Goal: Task Accomplishment & Management: Manage account settings

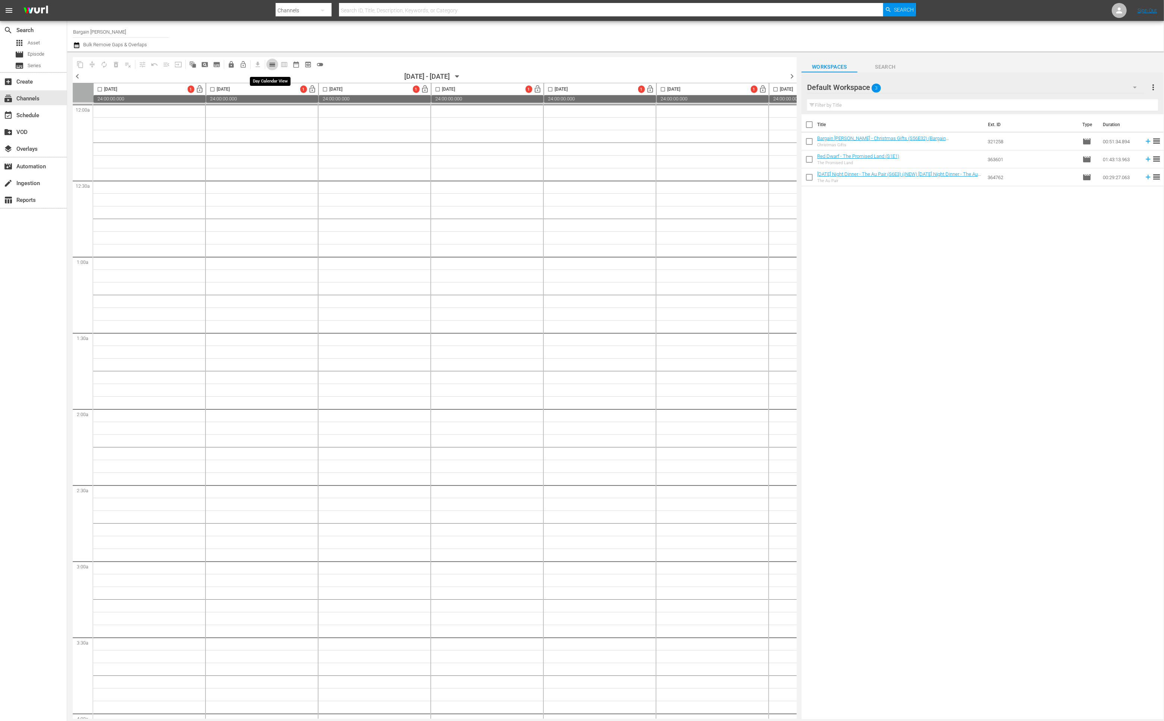
click at [272, 65] on span "calendar_view_day_outlined" at bounding box center [272, 64] width 7 height 7
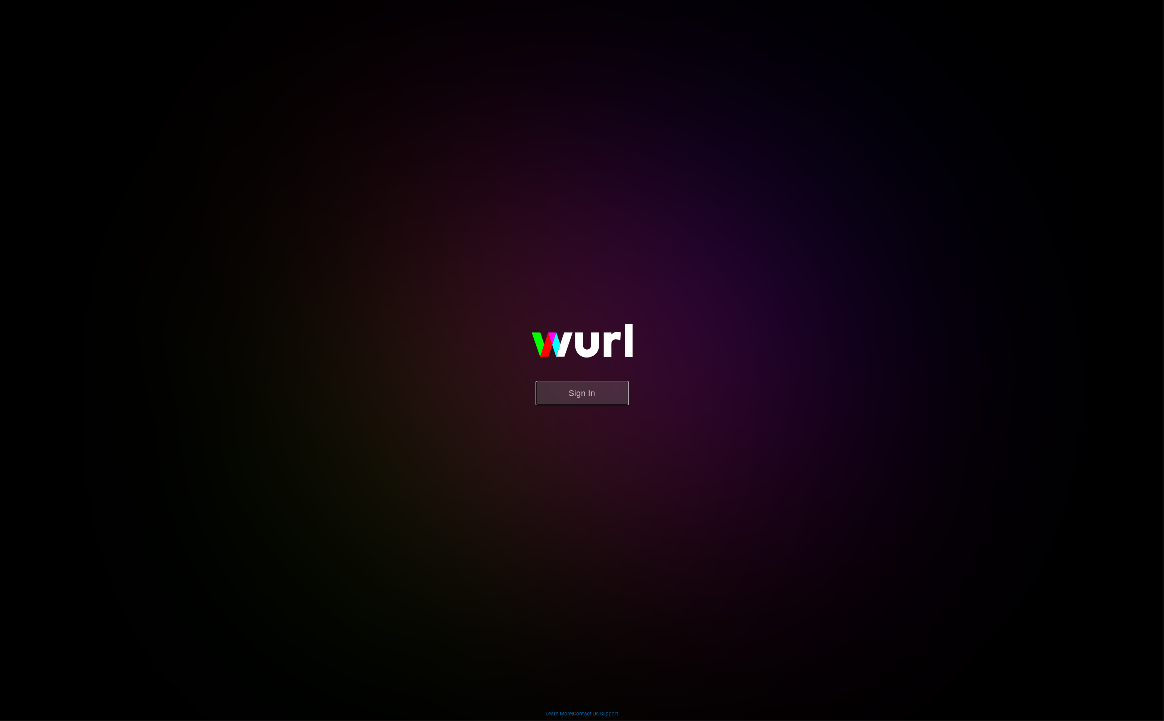
click at [583, 387] on button "Sign In" at bounding box center [582, 393] width 93 height 24
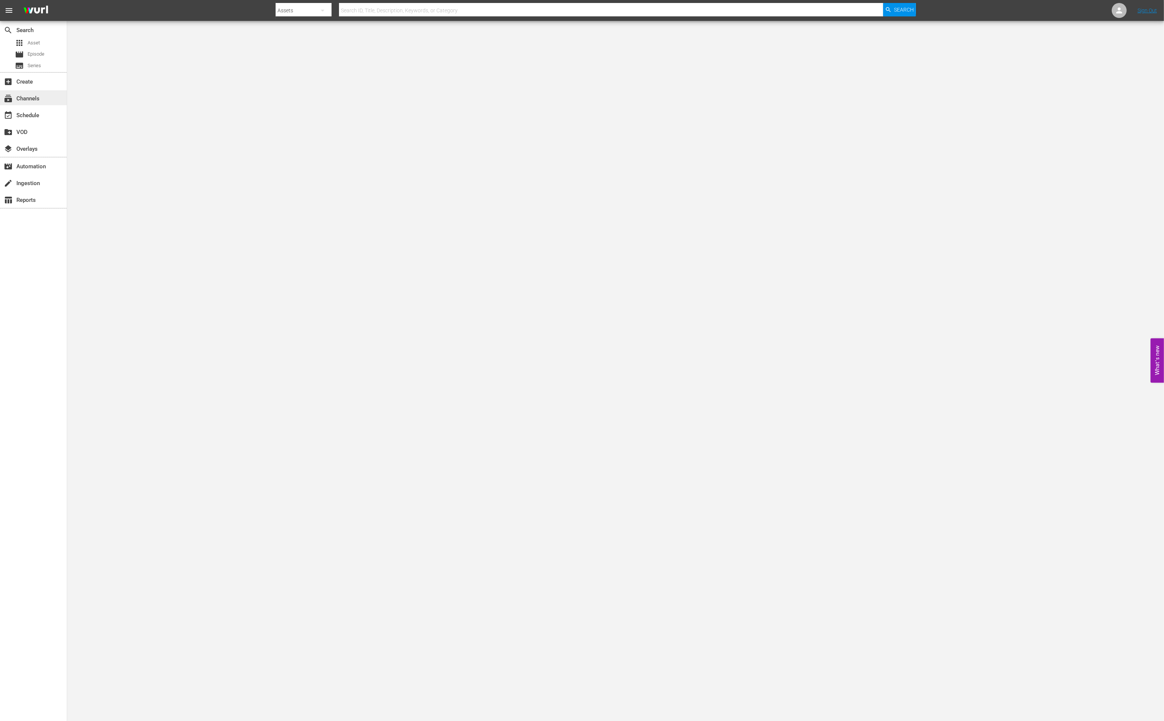
click at [38, 95] on div "subscriptions Channels" at bounding box center [21, 97] width 42 height 7
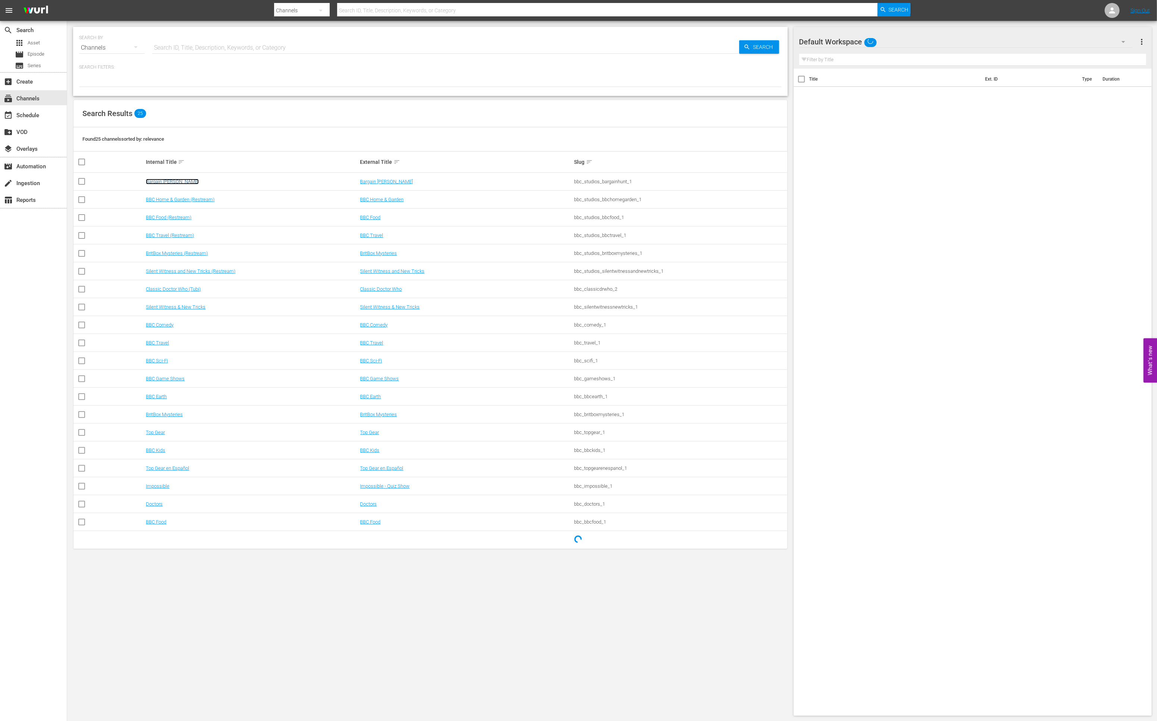
click at [167, 179] on link "Bargain [PERSON_NAME]" at bounding box center [172, 182] width 53 height 6
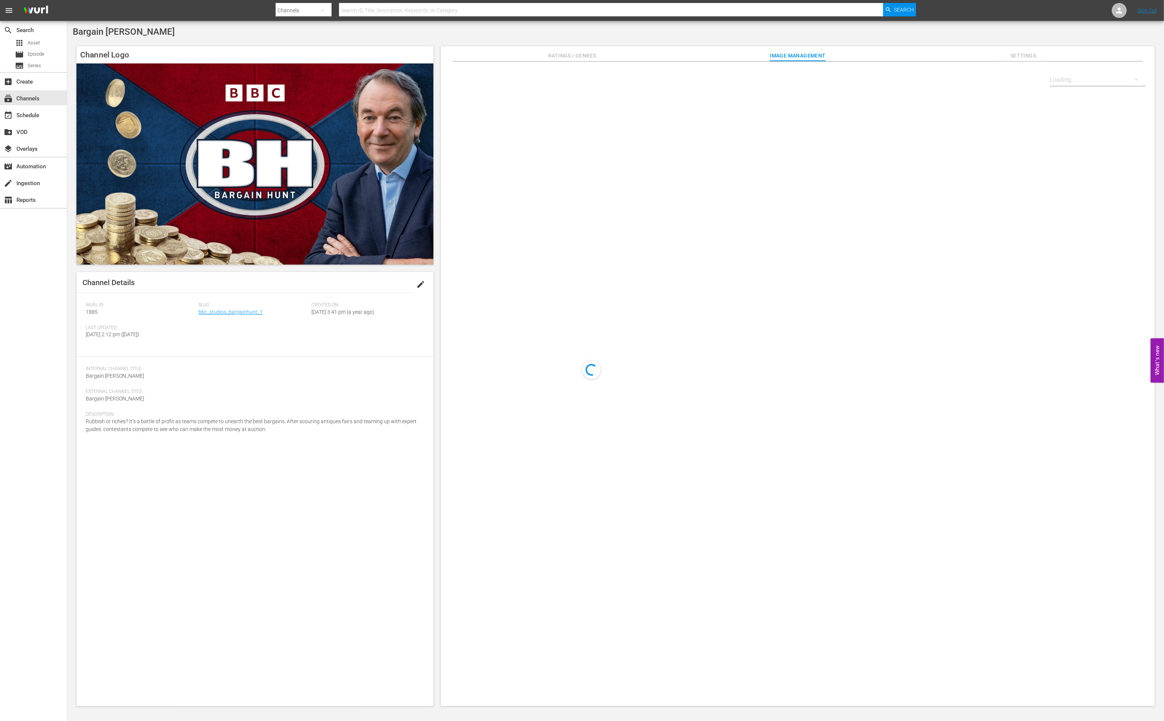
click at [252, 340] on div "Wurl ID: 1885 Slug: bbc_studios_bargainhunt_1 Created On: Wed August 28th 2024 …" at bounding box center [255, 325] width 338 height 46
click at [242, 312] on link "bbc_studios_bargainhunt_1" at bounding box center [230, 312] width 64 height 6
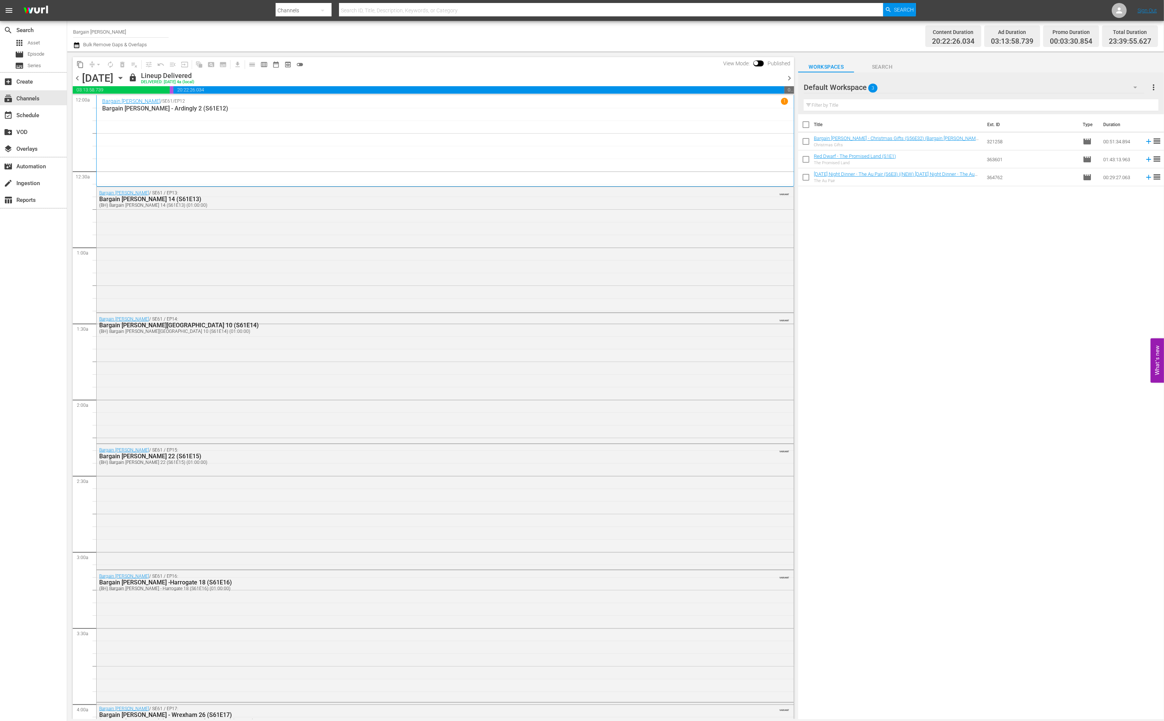
click at [790, 77] on span "chevron_right" at bounding box center [789, 77] width 9 height 9
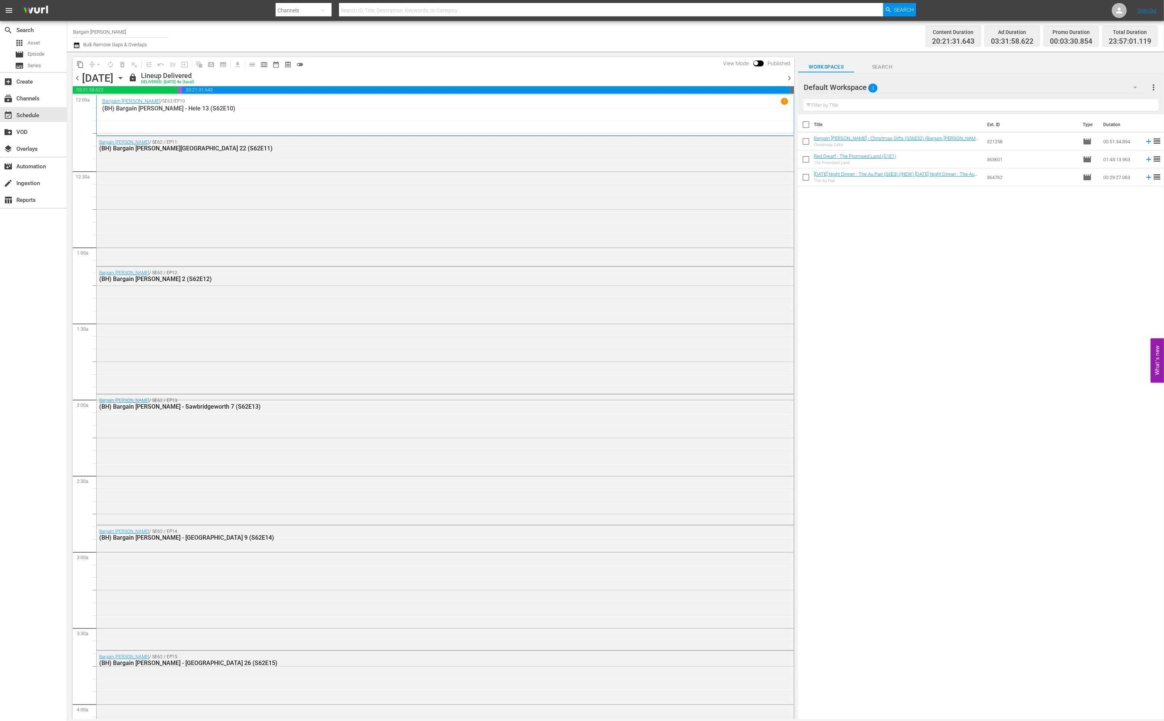
click at [793, 76] on span "chevron_right" at bounding box center [789, 77] width 9 height 9
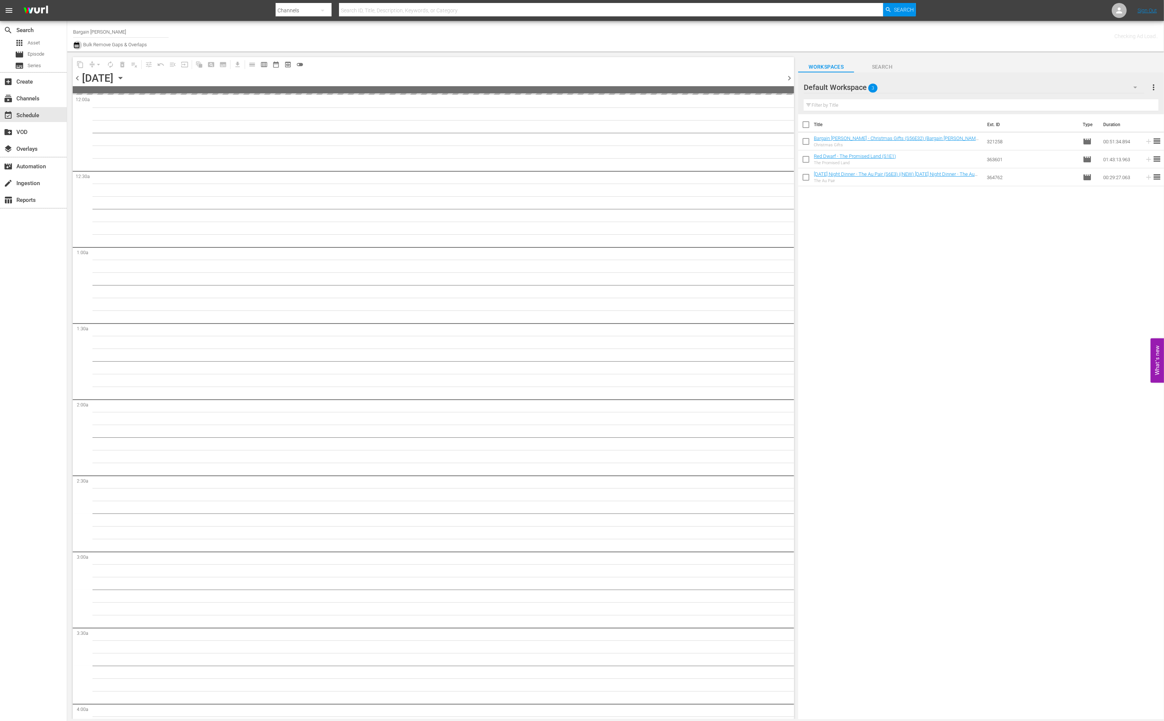
click at [78, 46] on icon "button" at bounding box center [76, 45] width 7 height 9
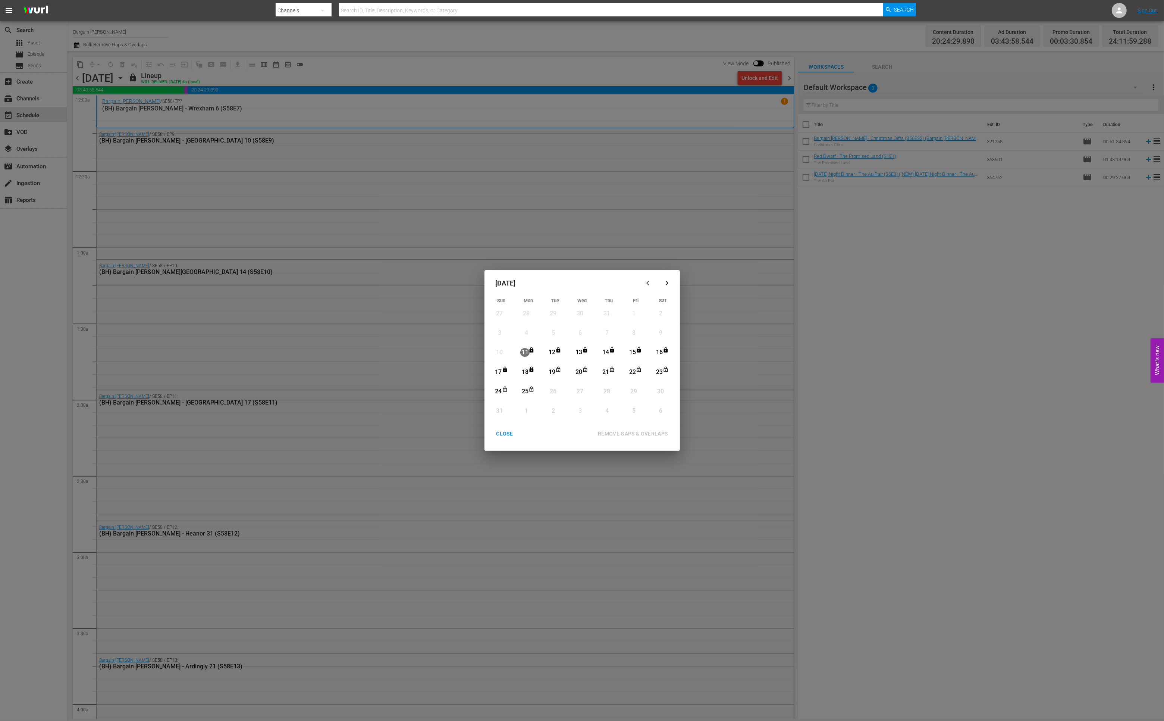
click at [509, 433] on div "CLOSE" at bounding box center [504, 433] width 29 height 9
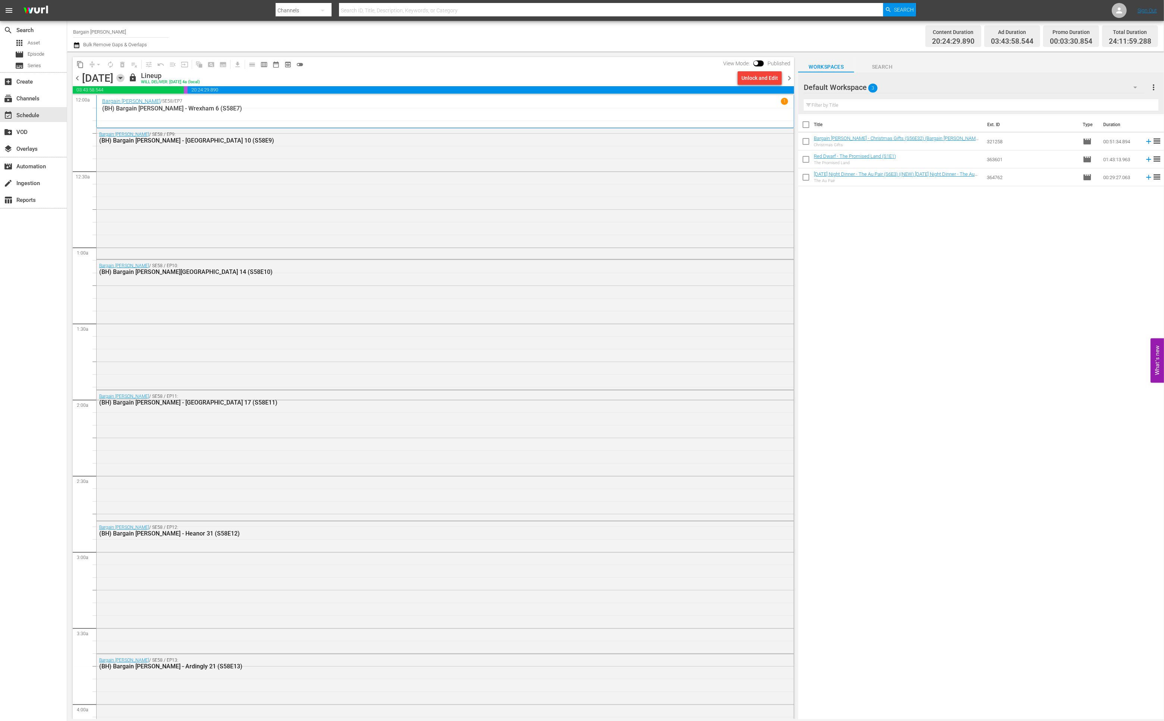
click at [122, 77] on icon "button" at bounding box center [120, 78] width 3 height 2
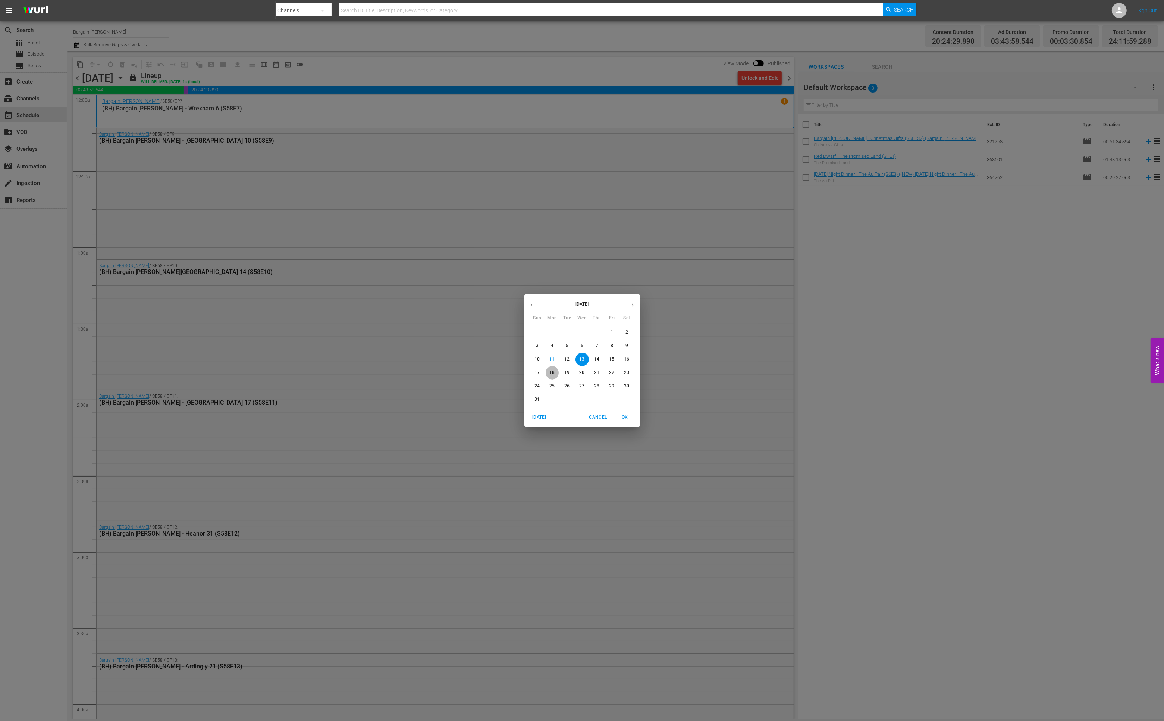
click at [550, 371] on p "18" at bounding box center [551, 372] width 5 height 6
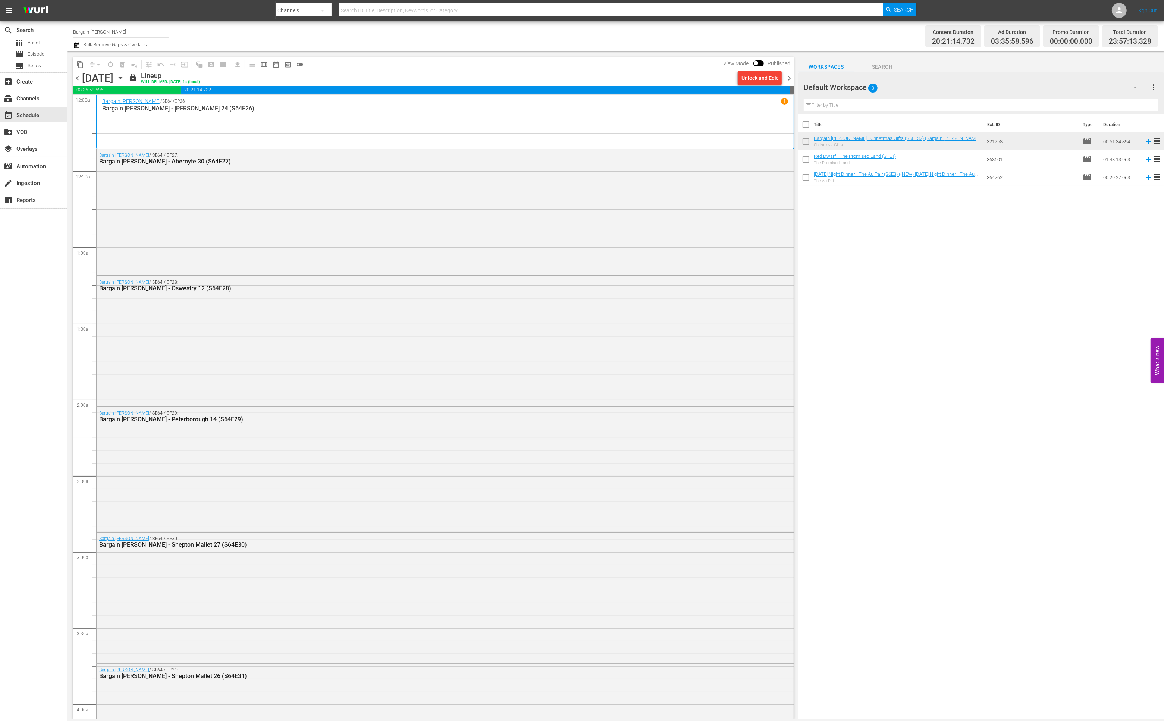
click at [653, 31] on div "Channel Title Bargain Hunt Bulk Remove Gaps & Overlaps" at bounding box center [369, 36] width 592 height 27
click at [790, 79] on span "chevron_right" at bounding box center [789, 77] width 9 height 9
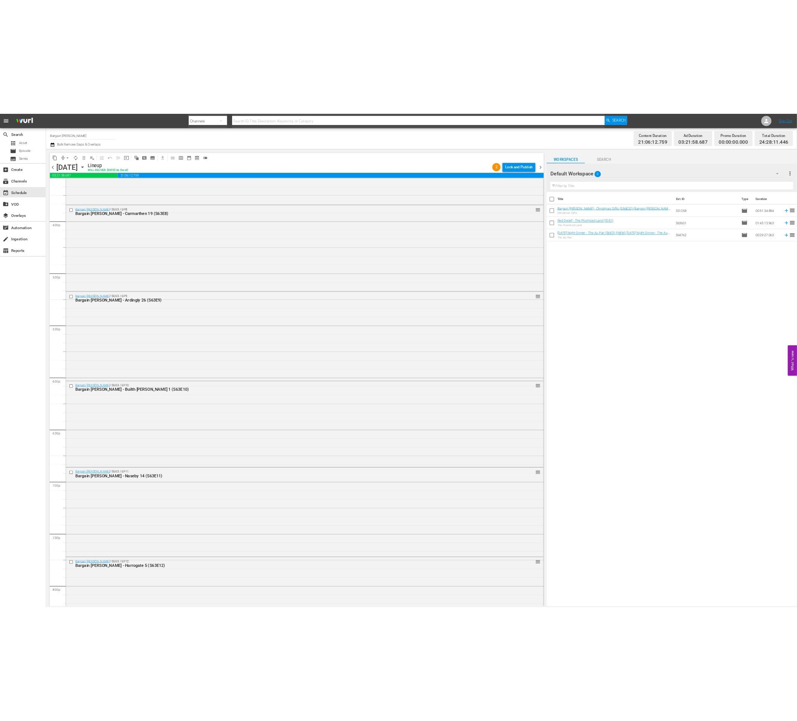
scroll to position [3147, 0]
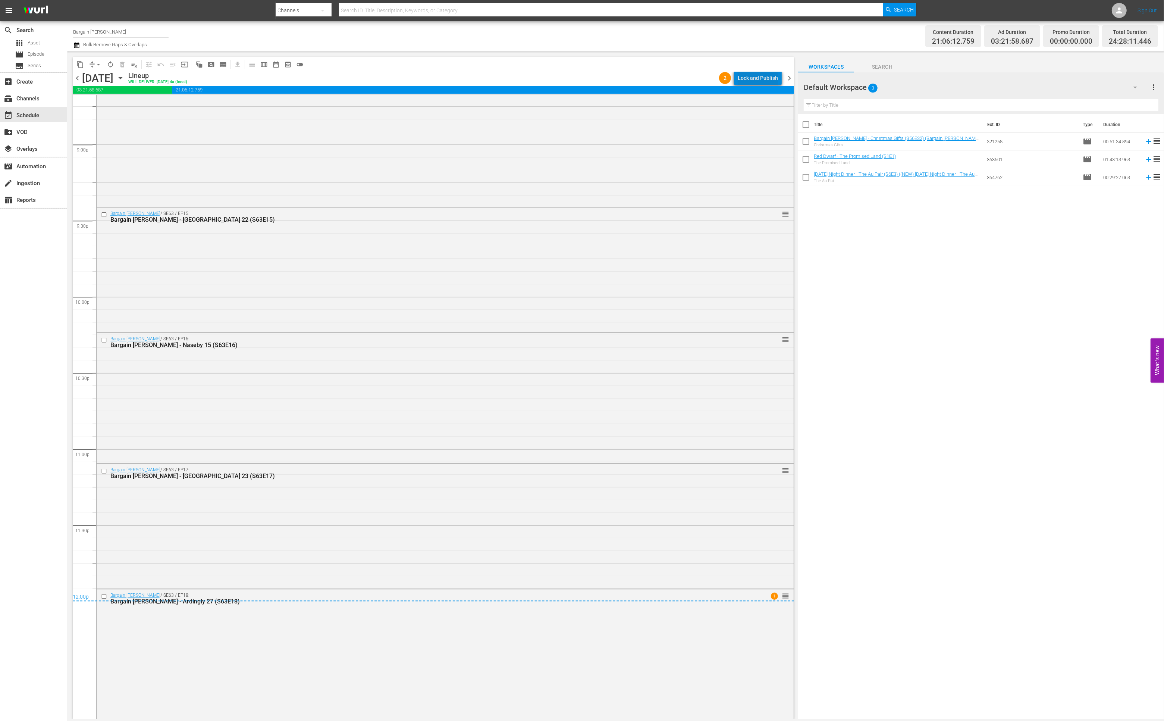
click at [765, 72] on div "Lock and Publish" at bounding box center [758, 77] width 40 height 13
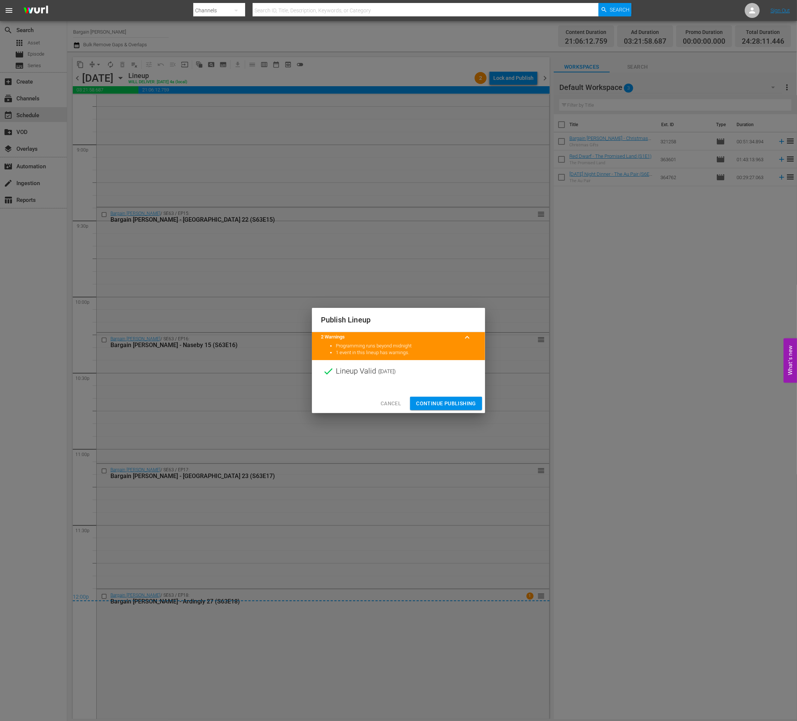
click at [439, 405] on span "Continue Publishing" at bounding box center [446, 403] width 60 height 9
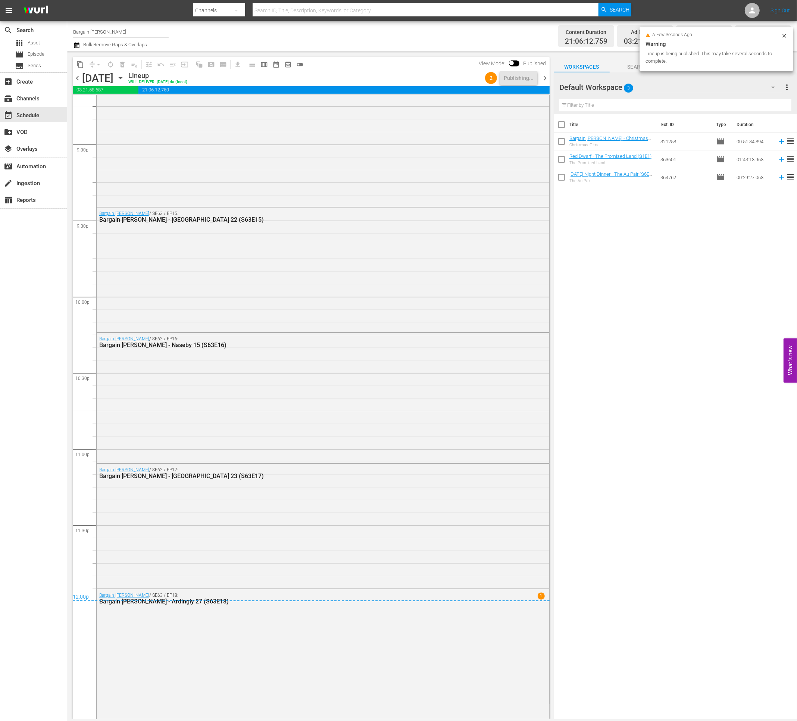
click at [541, 75] on span "chevron_right" at bounding box center [544, 77] width 9 height 9
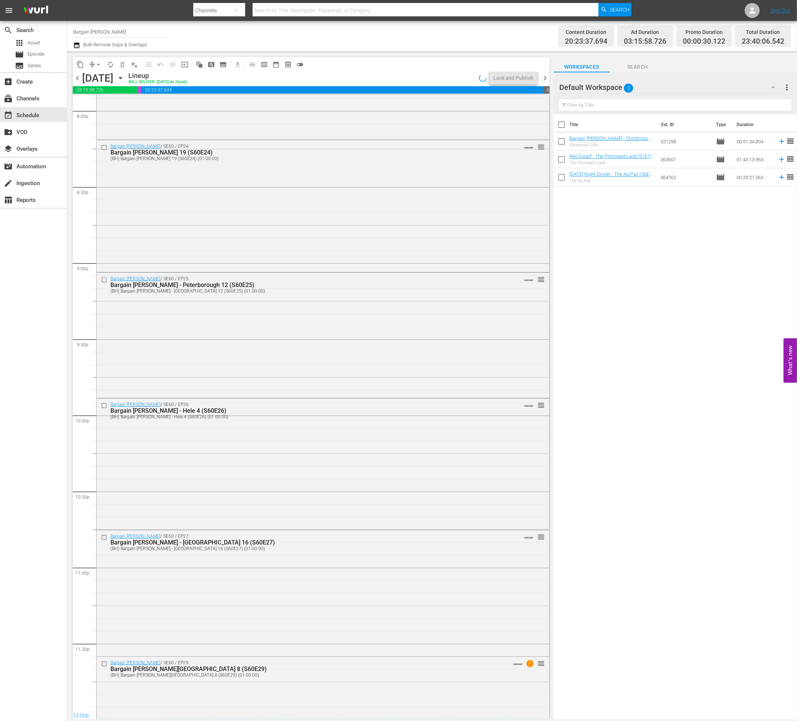
scroll to position [3096, 0]
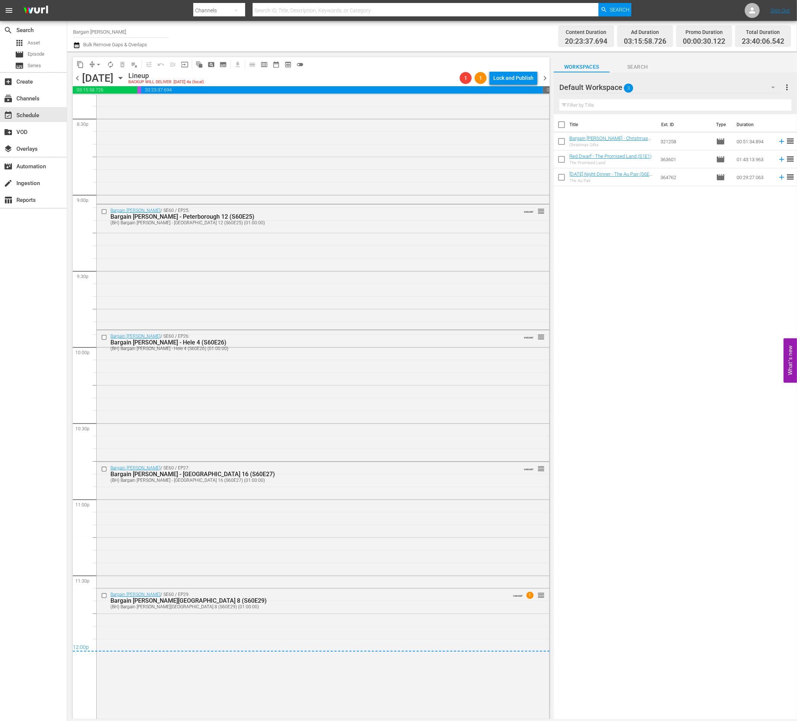
click at [513, 85] on div "chevron_left Wednesday, August 20th August 20th Lineup BACKUP WILL DELIVER: 8/1…" at bounding box center [311, 79] width 477 height 15
click at [514, 80] on div "Lock and Publish" at bounding box center [513, 77] width 40 height 13
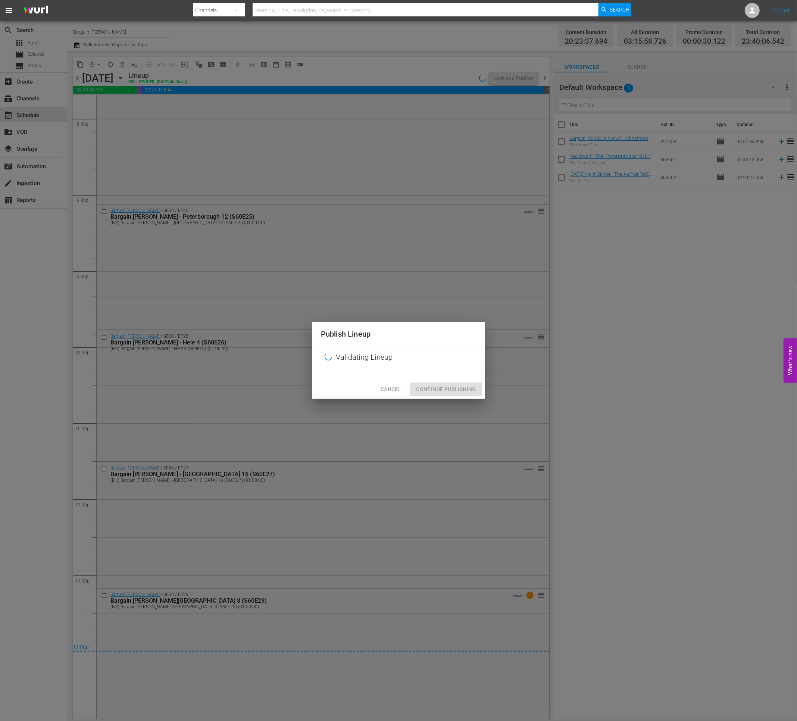
click at [446, 401] on div "Publish Lineup Validating Lineup Cancel Continue Publishing" at bounding box center [398, 360] width 797 height 721
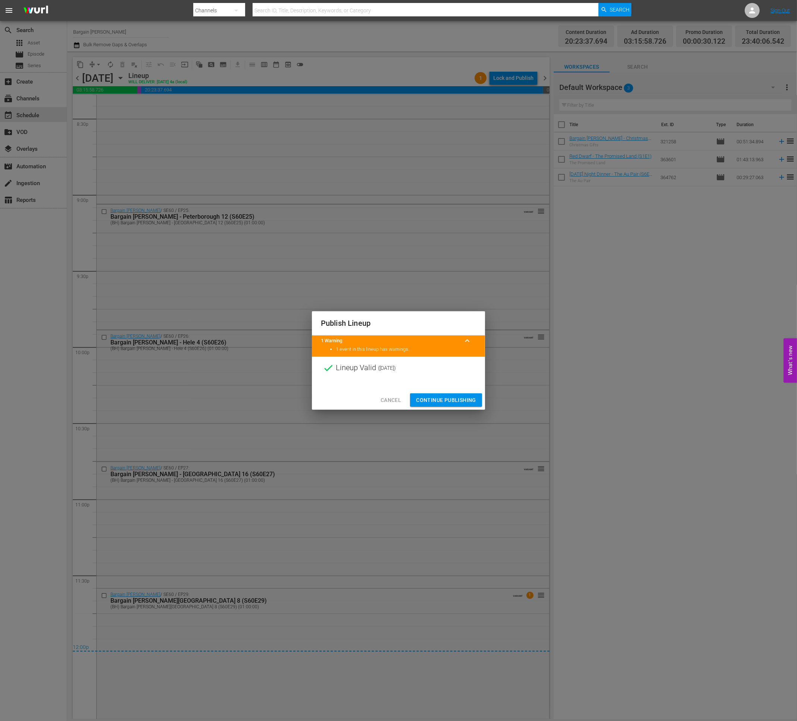
click at [446, 401] on span "Continue Publishing" at bounding box center [446, 399] width 60 height 9
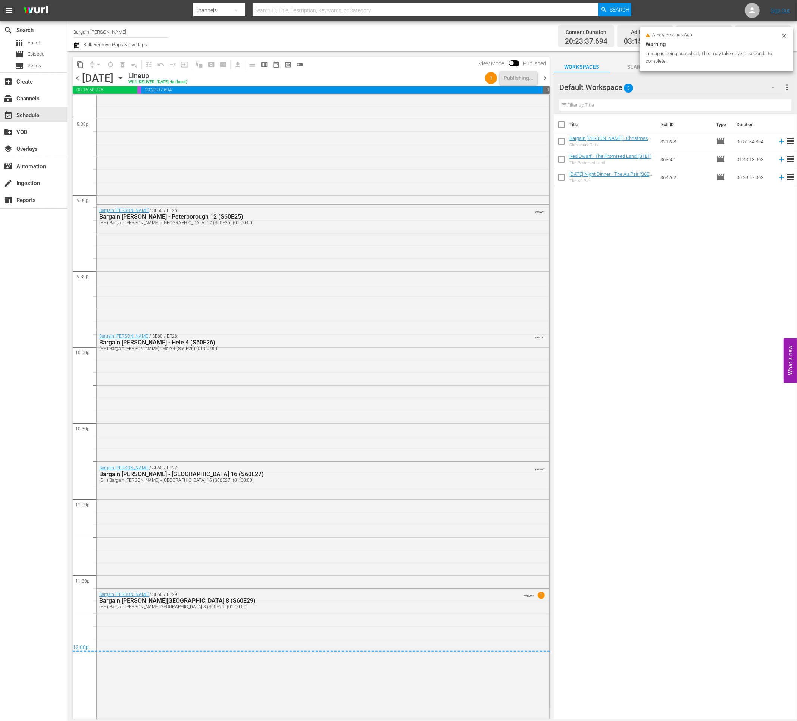
click at [549, 75] on div "content_copy compress arrow_drop_down autorenew_outlined delete_forever_outline…" at bounding box center [309, 384] width 484 height 667
click at [545, 78] on span "chevron_right" at bounding box center [544, 77] width 9 height 9
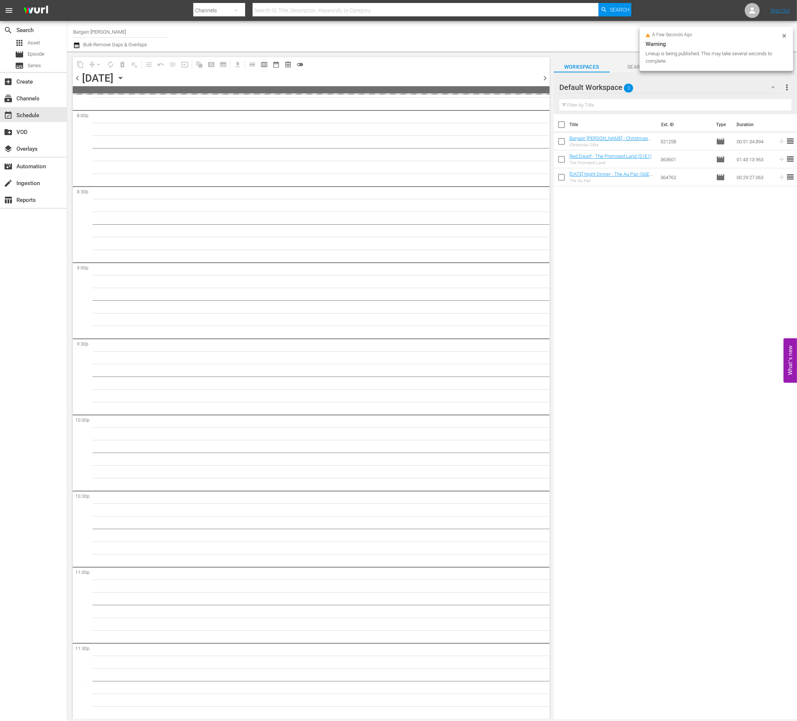
scroll to position [3028, 0]
click at [771, 87] on icon "button" at bounding box center [772, 87] width 9 height 9
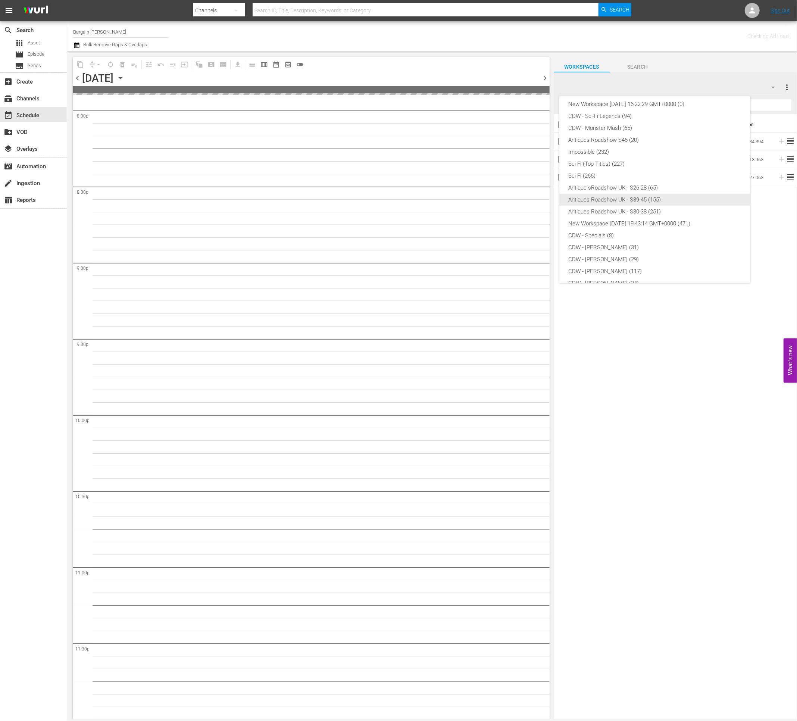
scroll to position [0, 0]
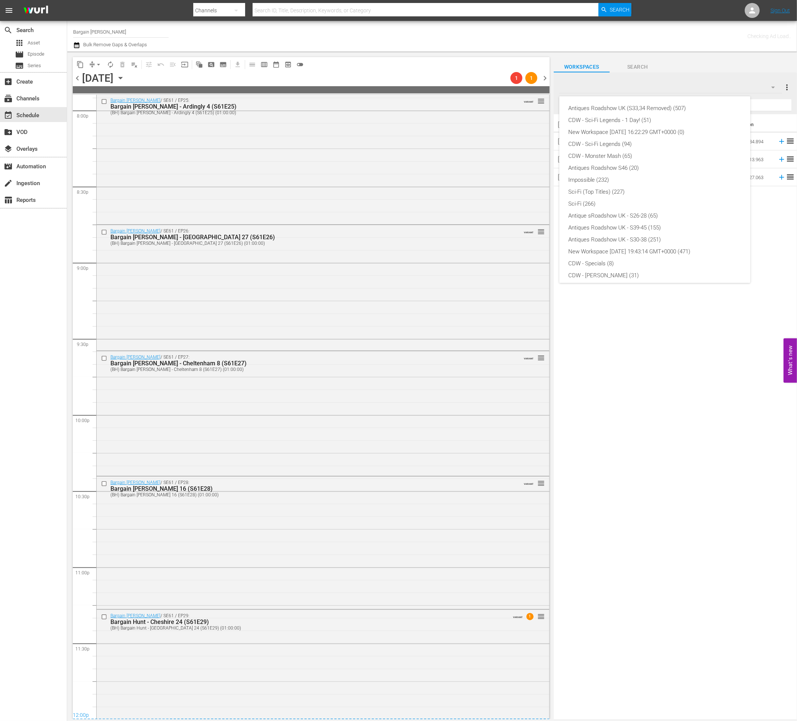
click at [509, 46] on div "Antiques Roadshow UK (S33,34 Removed) (507) CDW - Sci-Fi Legends - 1 Day! (51) …" at bounding box center [398, 360] width 797 height 721
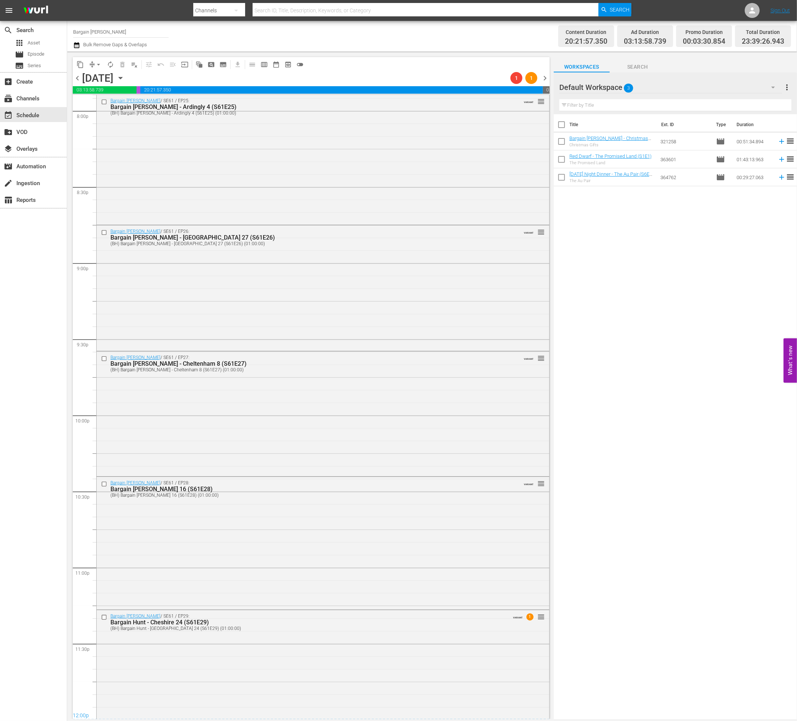
scroll to position [135, 0]
click at [516, 81] on div "Lock and Publish" at bounding box center [513, 77] width 40 height 13
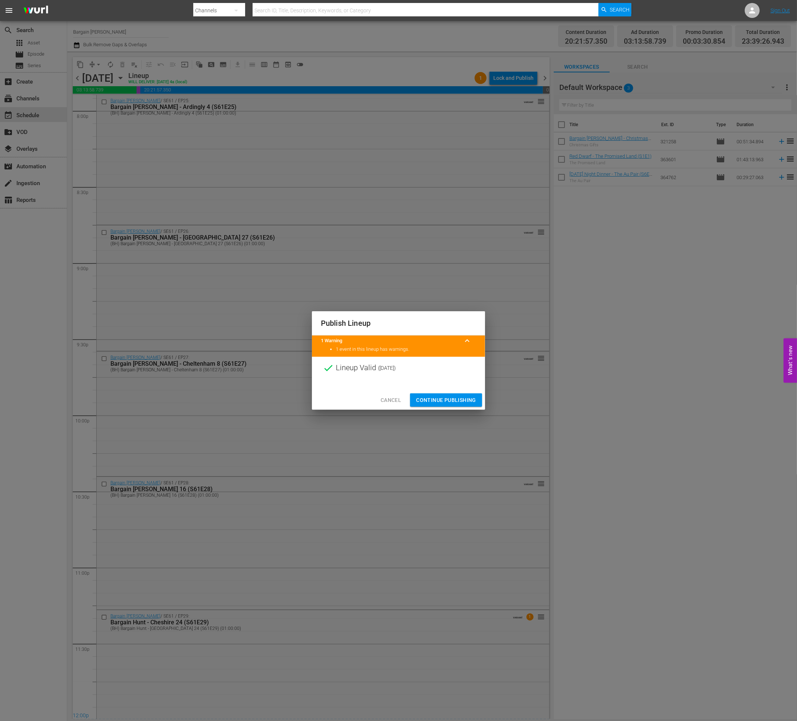
click at [450, 402] on span "Continue Publishing" at bounding box center [446, 399] width 60 height 9
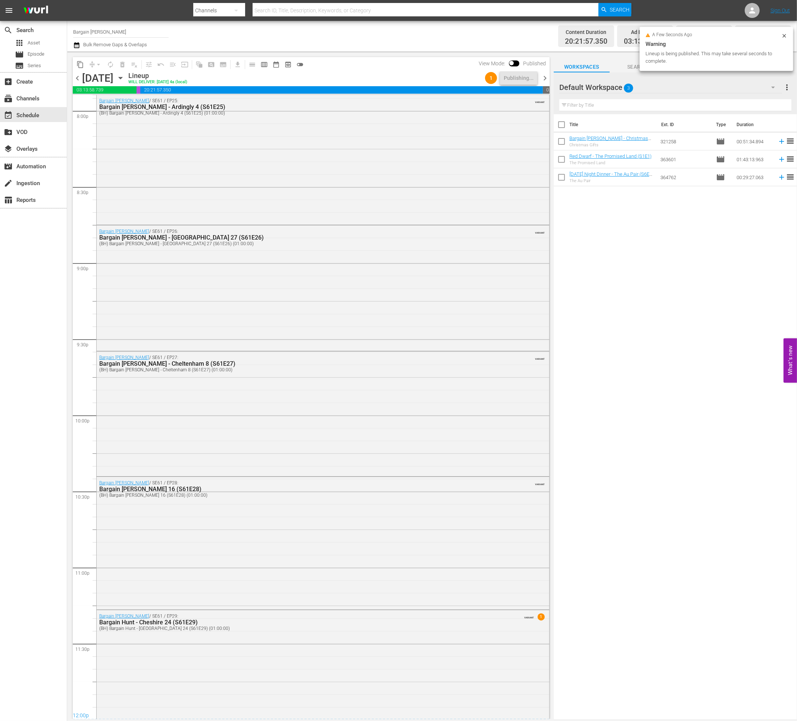
click at [545, 78] on span "chevron_right" at bounding box center [544, 77] width 9 height 9
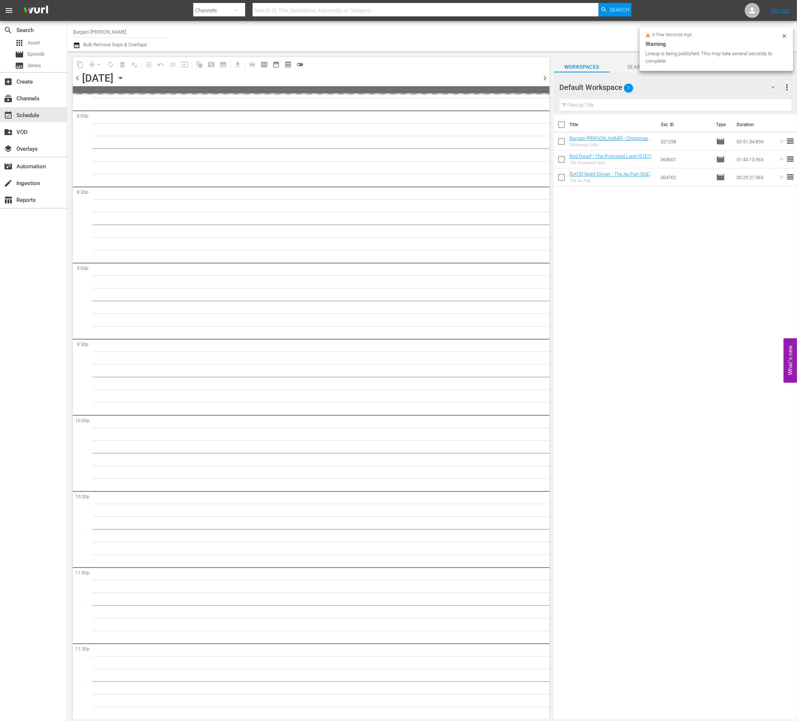
click at [768, 89] on button "button" at bounding box center [773, 87] width 18 height 18
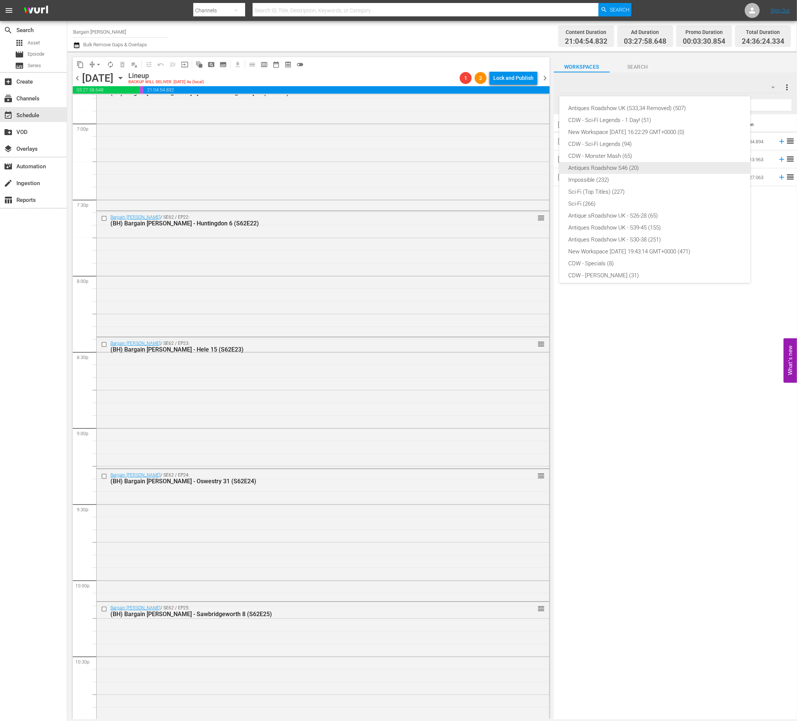
scroll to position [135, 0]
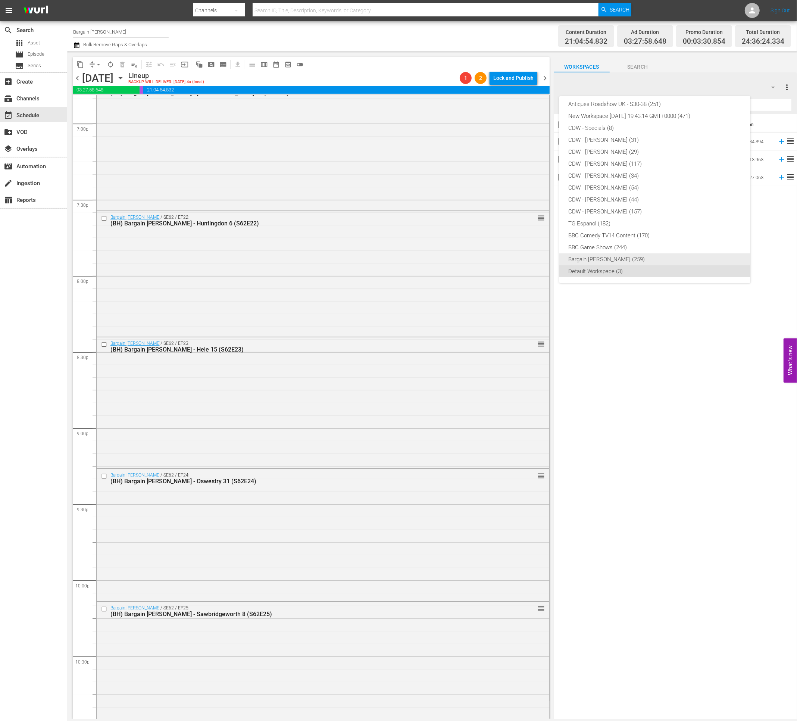
click at [612, 258] on div "Bargain Hunt (259)" at bounding box center [654, 259] width 173 height 12
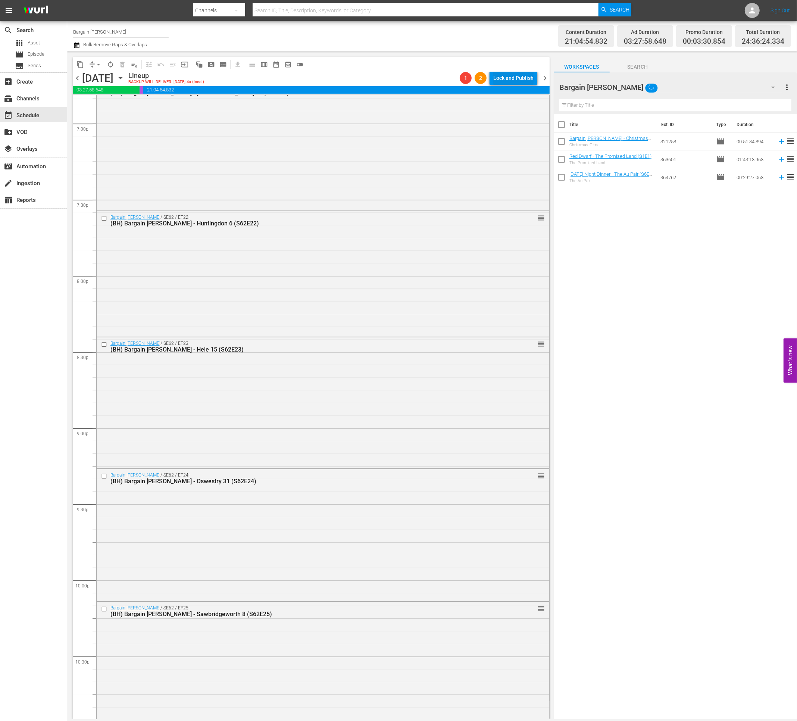
click at [508, 81] on div "Lock and Publish" at bounding box center [513, 77] width 40 height 13
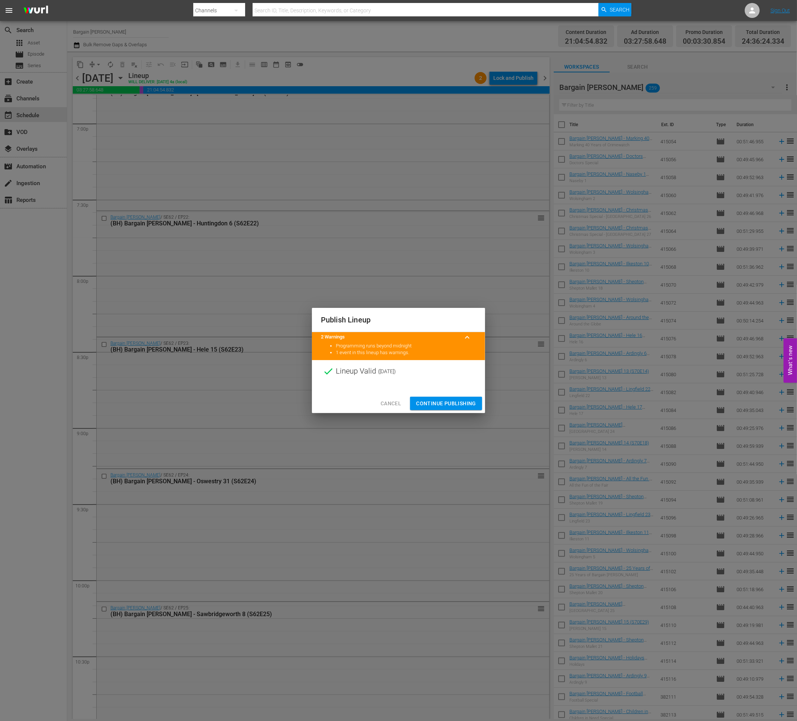
click at [458, 405] on span "Continue Publishing" at bounding box center [446, 403] width 60 height 9
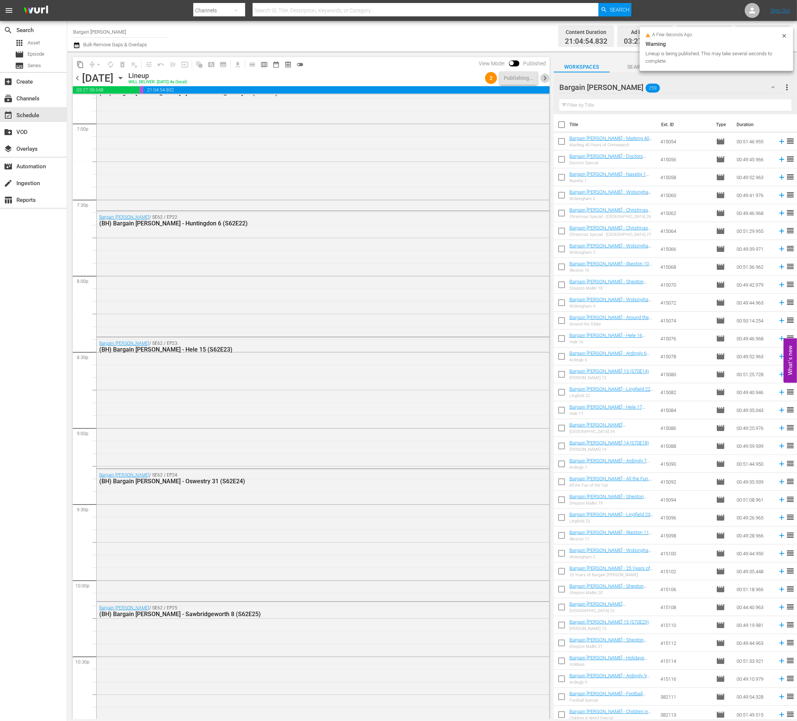
click at [545, 76] on span "chevron_right" at bounding box center [544, 77] width 9 height 9
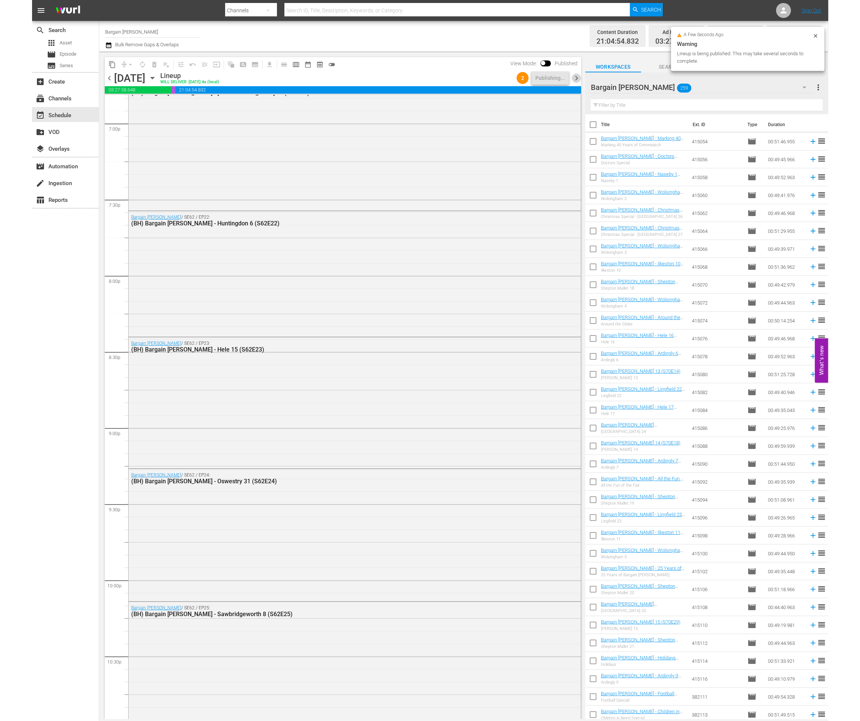
scroll to position [3028, 0]
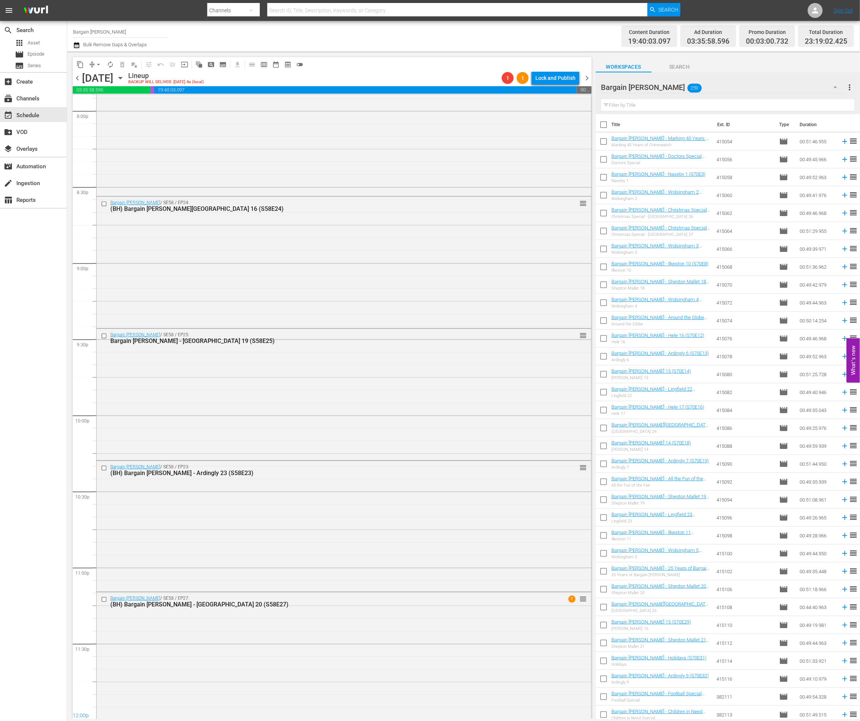
click at [561, 78] on div "Lock and Publish" at bounding box center [556, 77] width 40 height 13
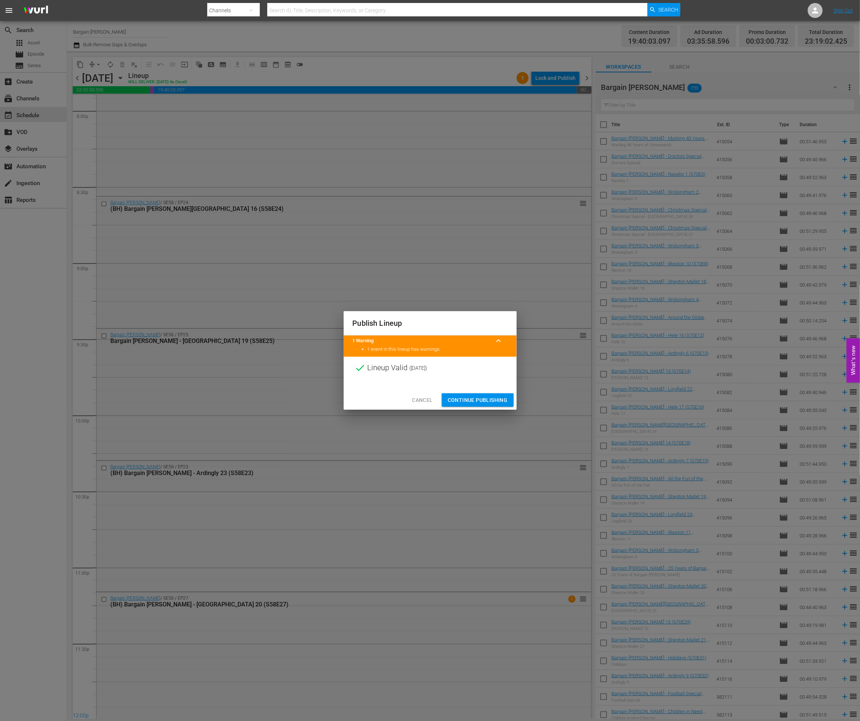
click at [497, 403] on span "Continue Publishing" at bounding box center [478, 399] width 60 height 9
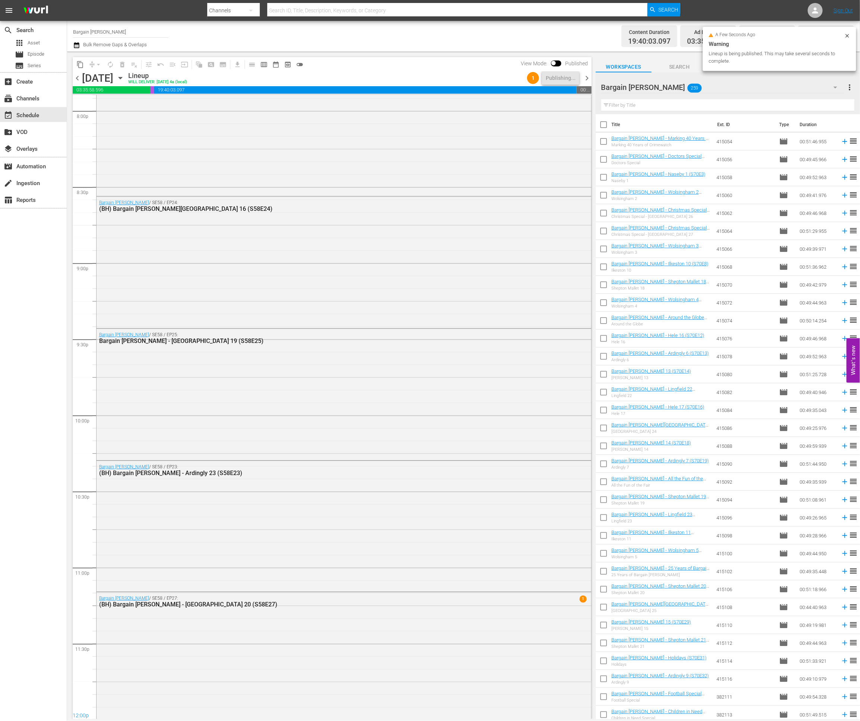
click at [588, 78] on span "chevron_right" at bounding box center [587, 77] width 9 height 9
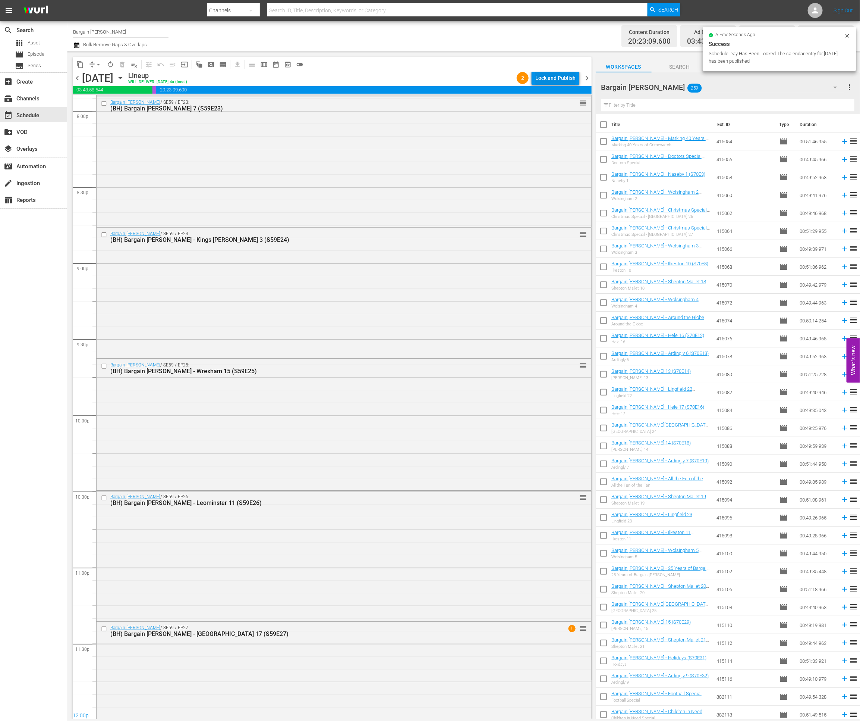
click at [548, 77] on div "Lock and Publish" at bounding box center [556, 77] width 40 height 13
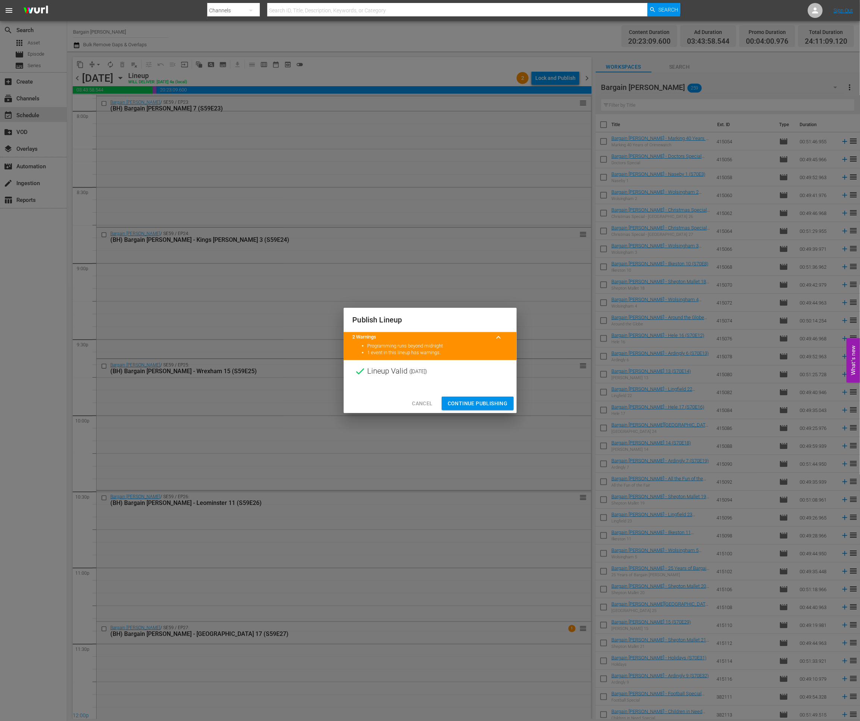
click at [473, 408] on button "Continue Publishing" at bounding box center [478, 403] width 72 height 14
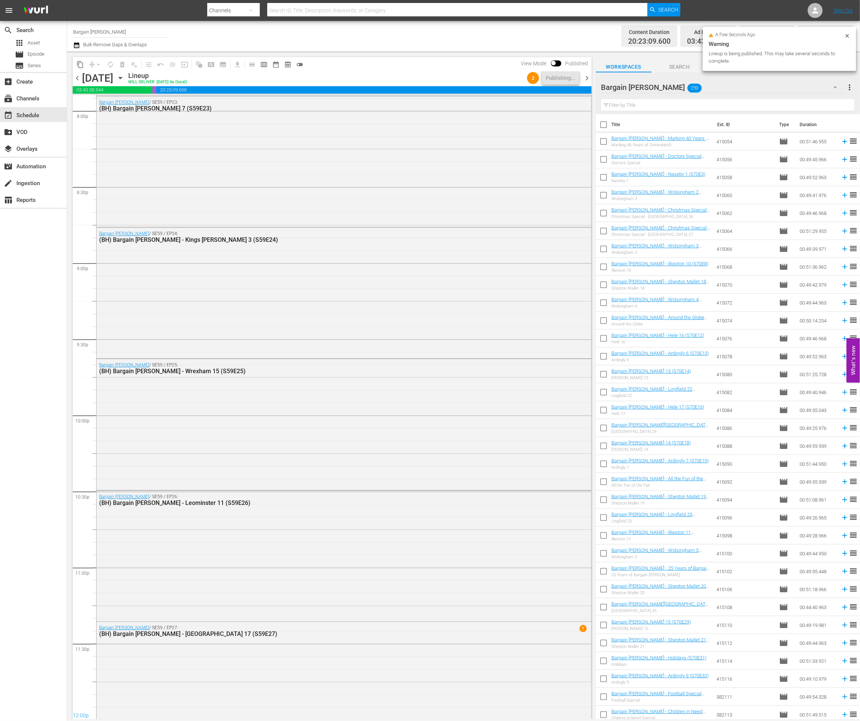
click at [589, 76] on span "chevron_right" at bounding box center [587, 77] width 9 height 9
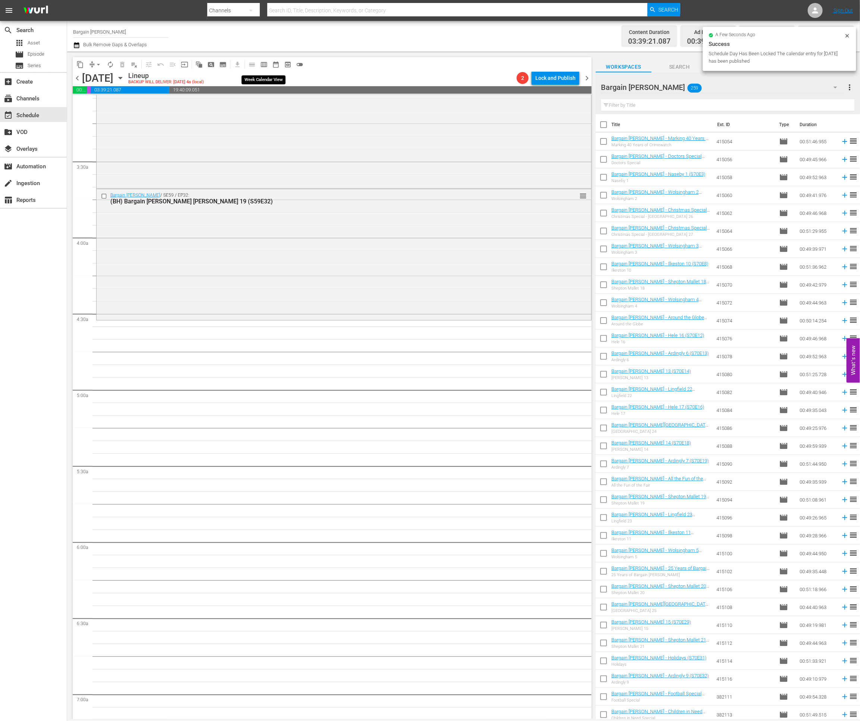
click at [259, 61] on button "calendar_view_week_outlined" at bounding box center [264, 65] width 12 height 12
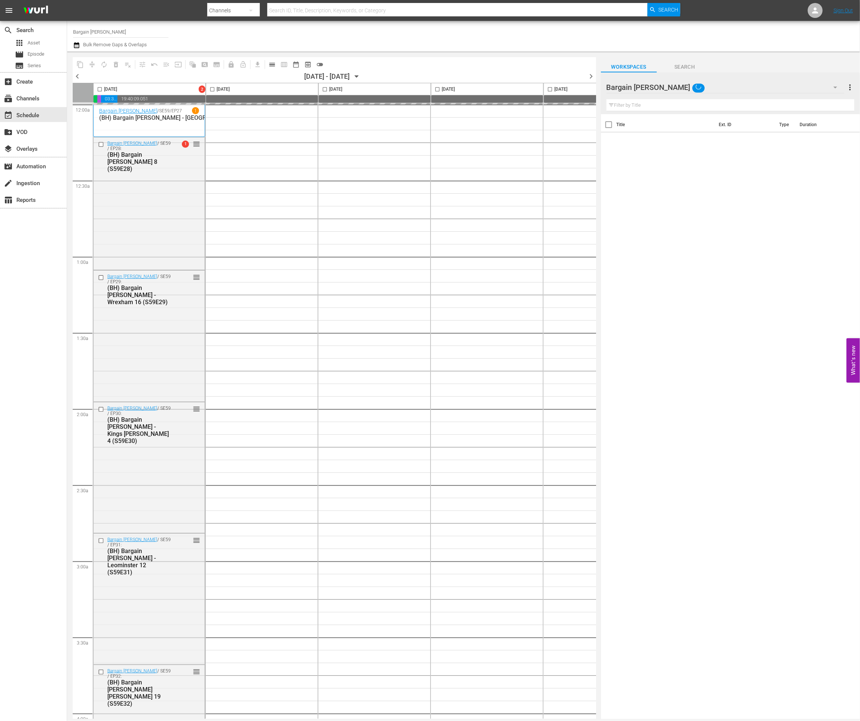
click at [98, 88] on input "checkbox" at bounding box center [99, 91] width 9 height 9
checkbox input "false"
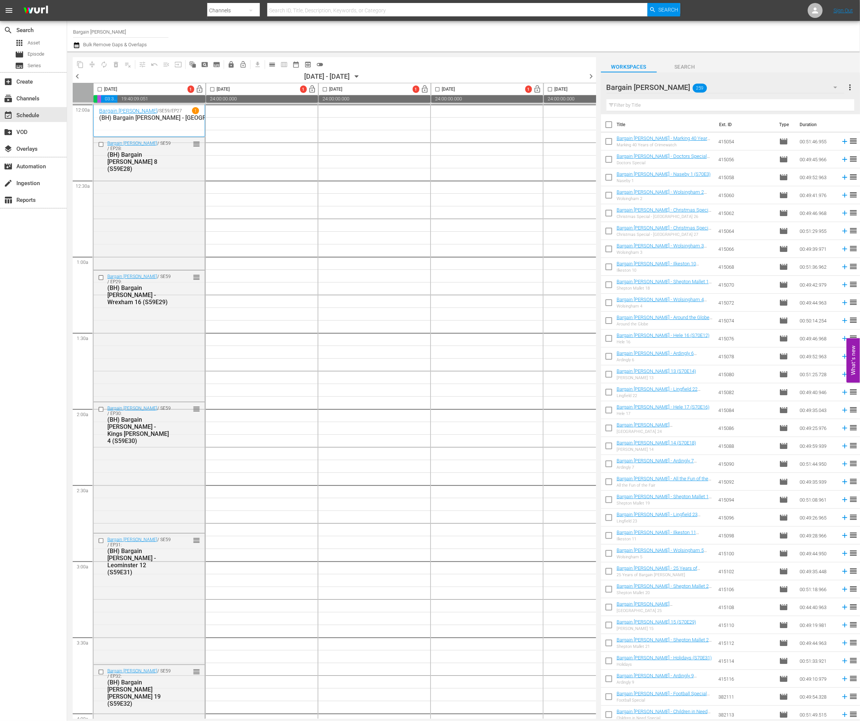
click at [608, 125] on input "checkbox" at bounding box center [609, 126] width 16 height 16
checkbox input "true"
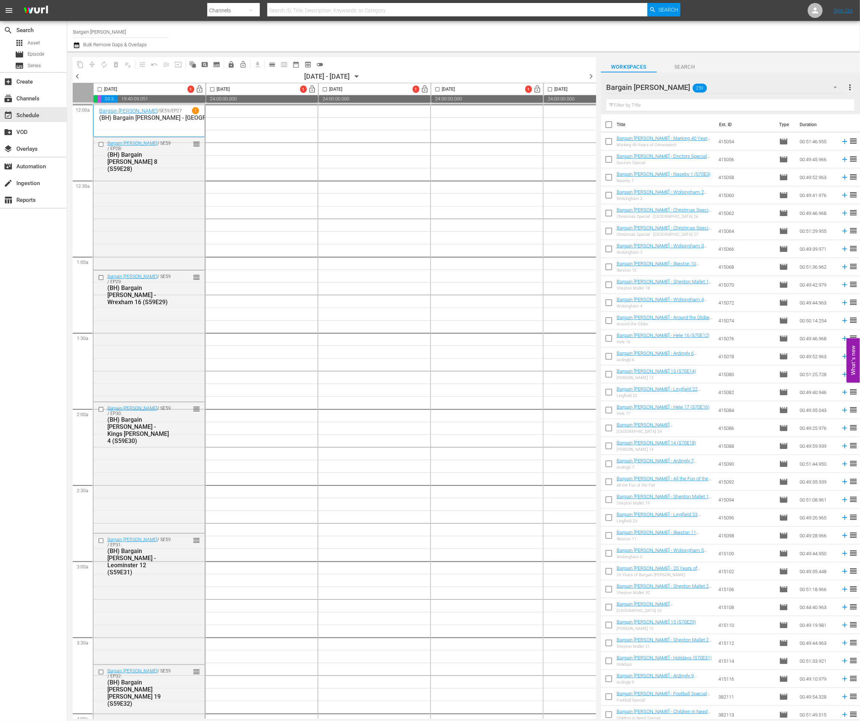
checkbox input "true"
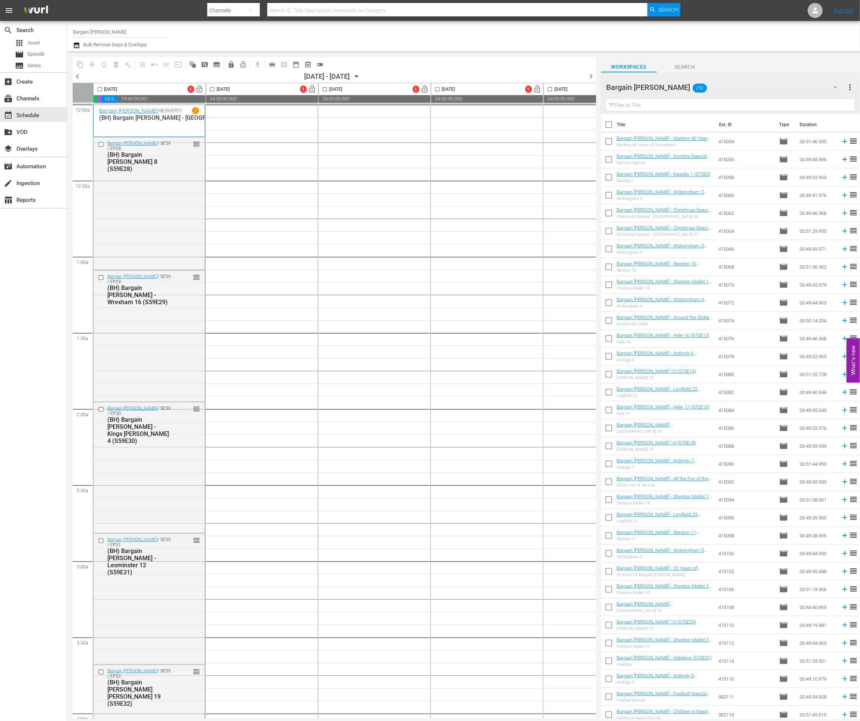
checkbox input "true"
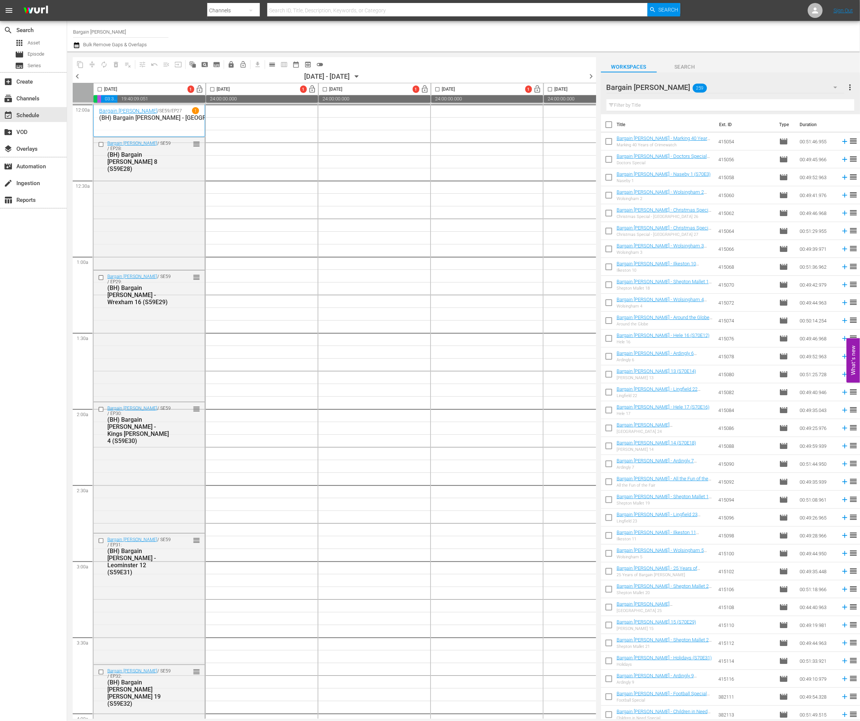
checkbox input "true"
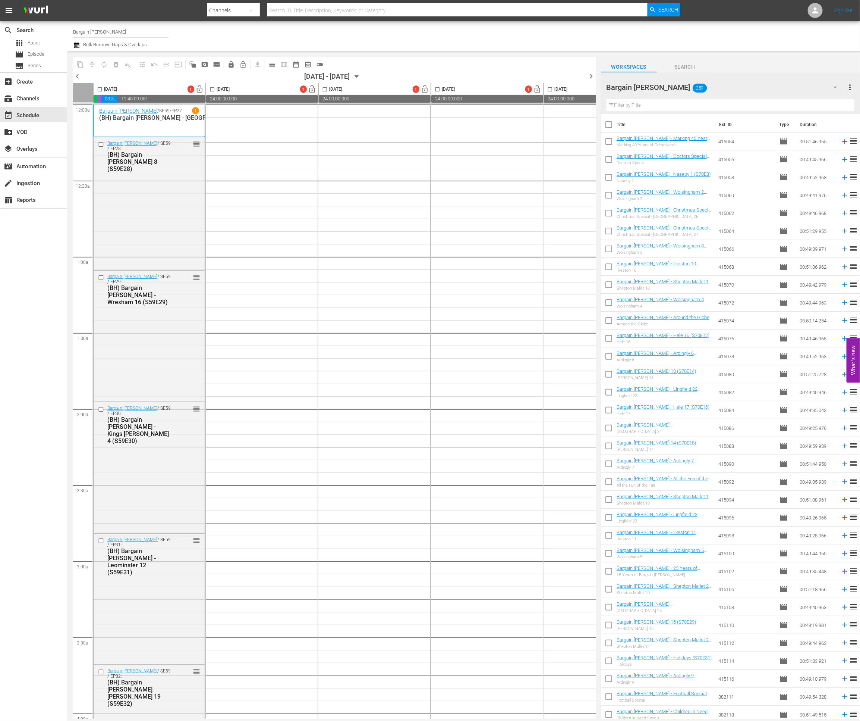
checkbox input "true"
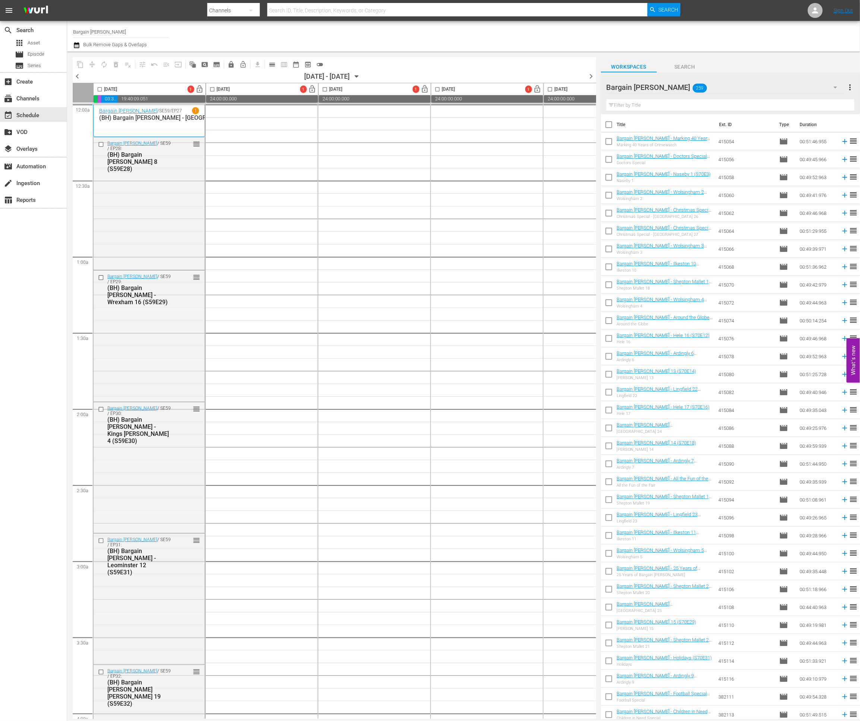
checkbox input "true"
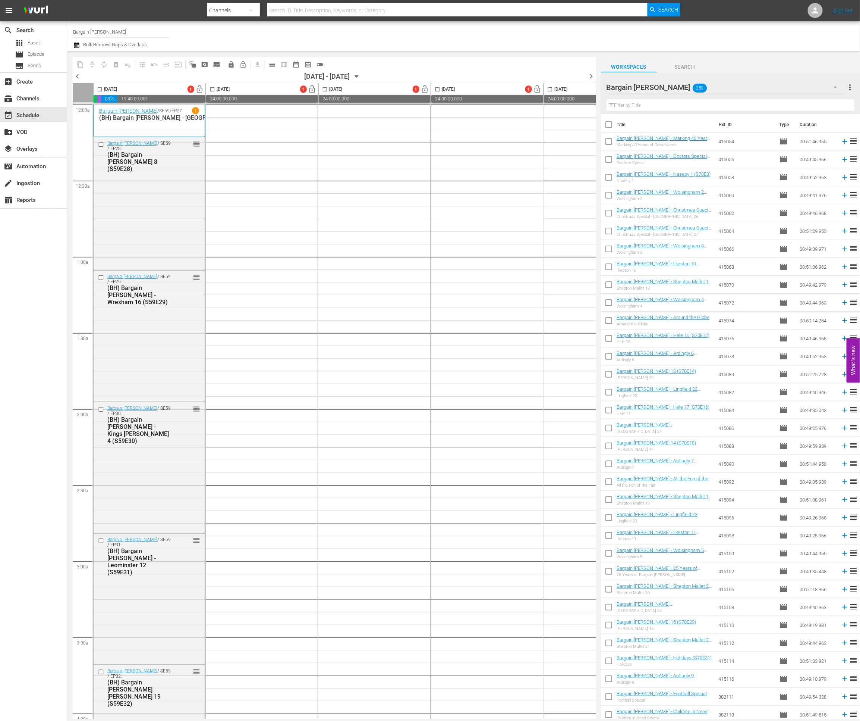
checkbox input "true"
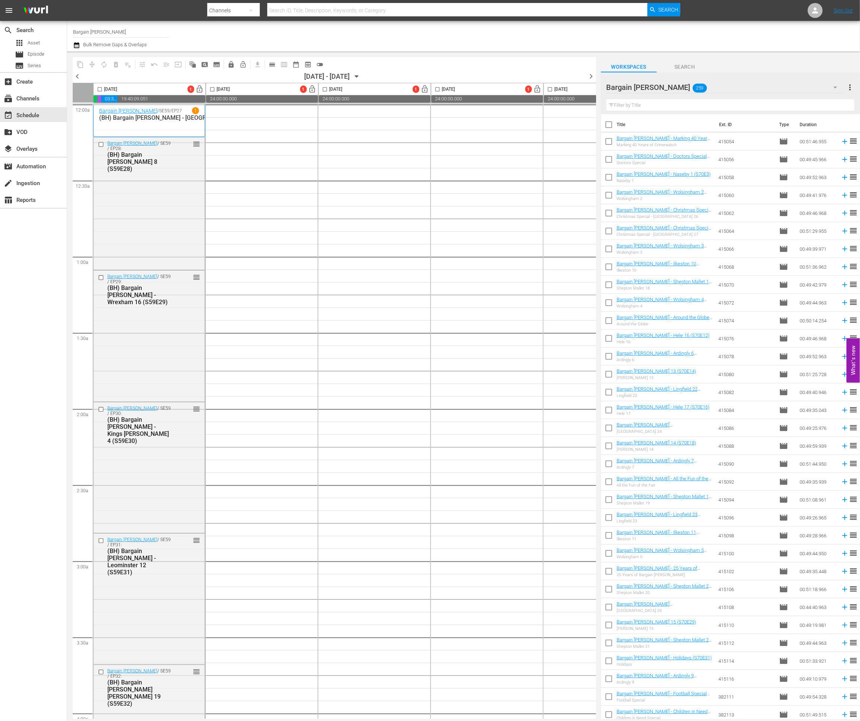
checkbox input "true"
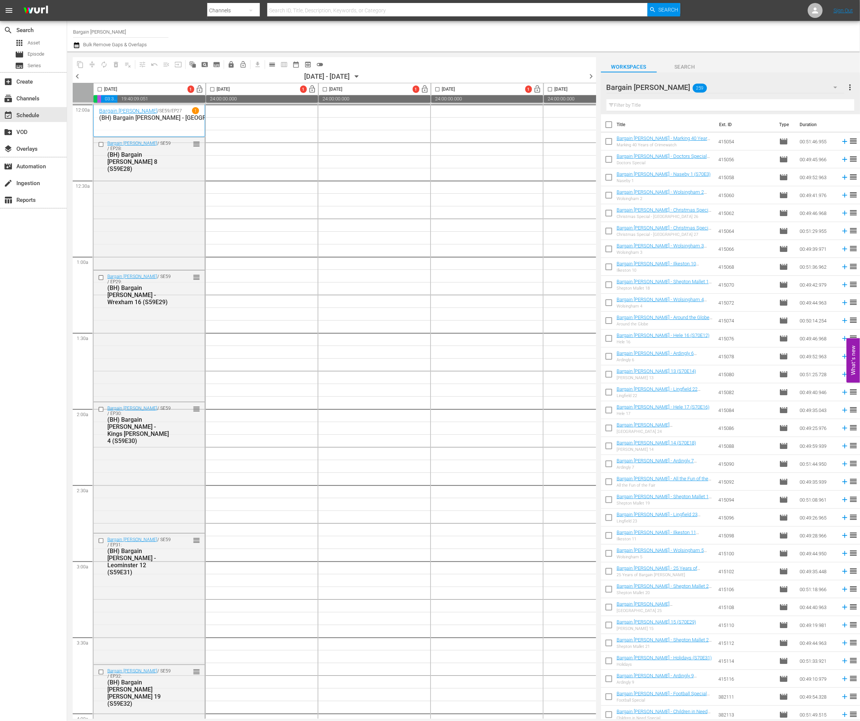
checkbox input "true"
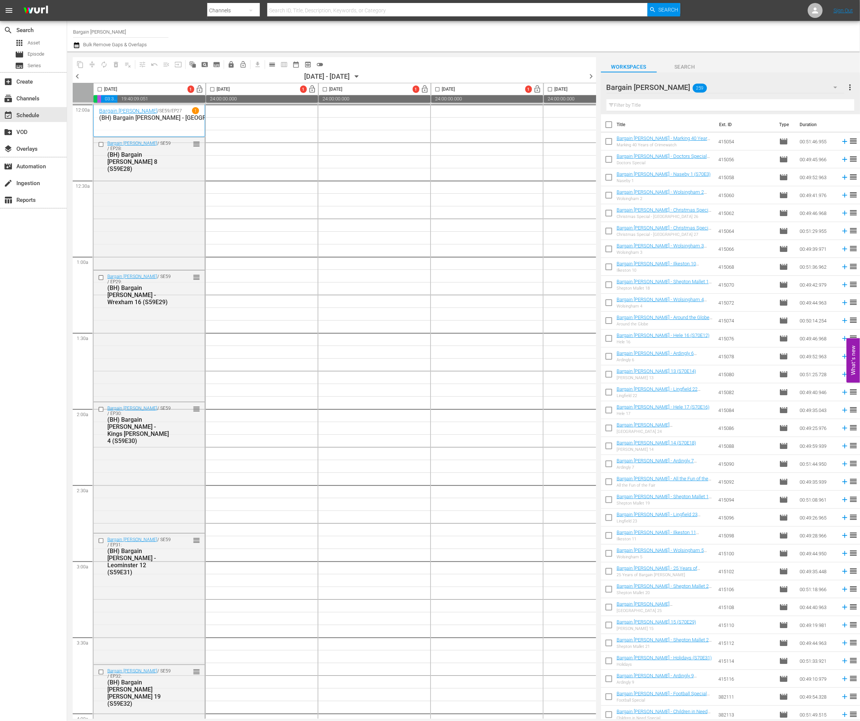
checkbox input "true"
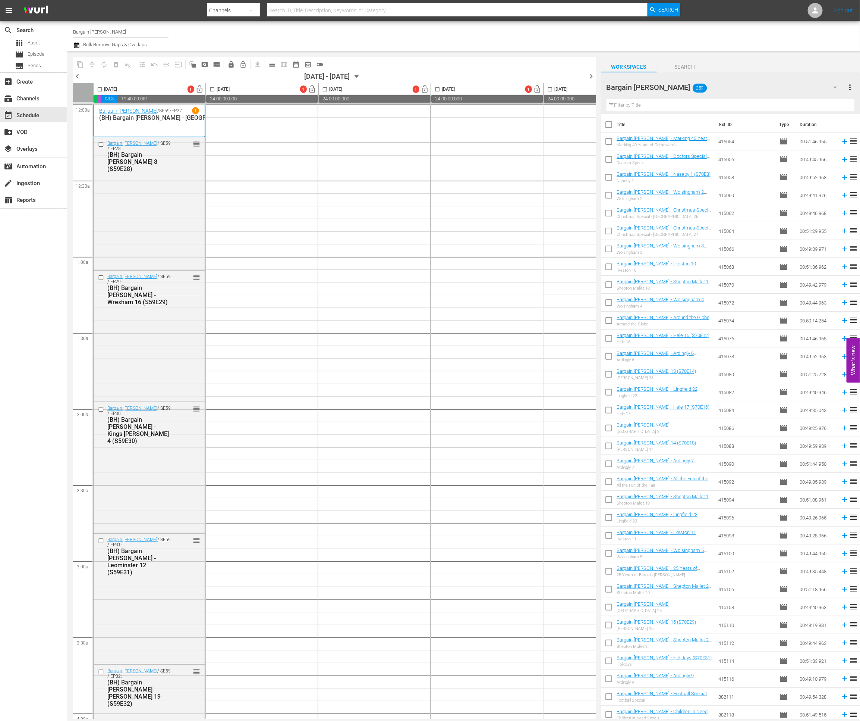
checkbox input "true"
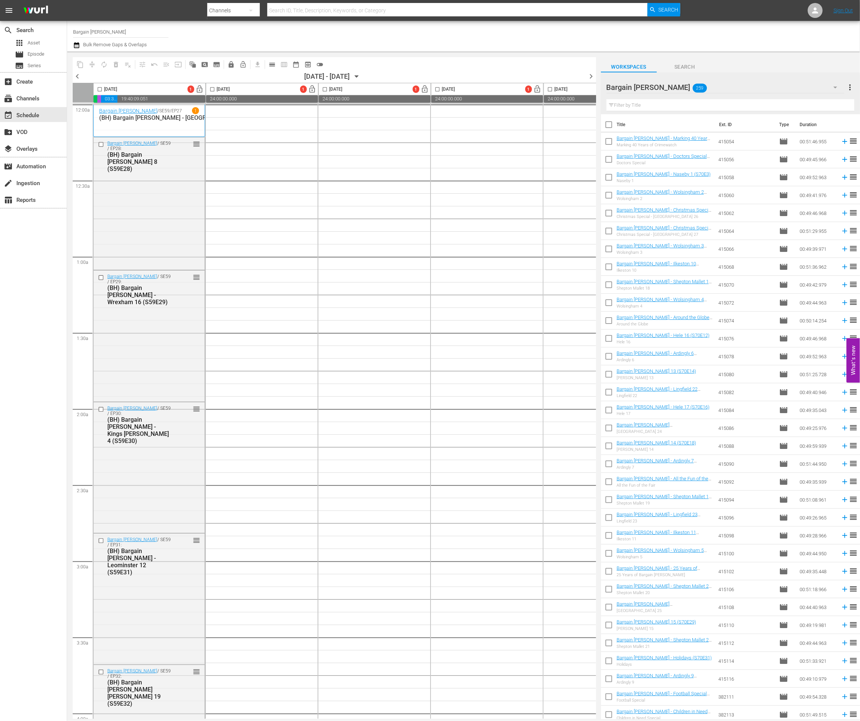
checkbox input "true"
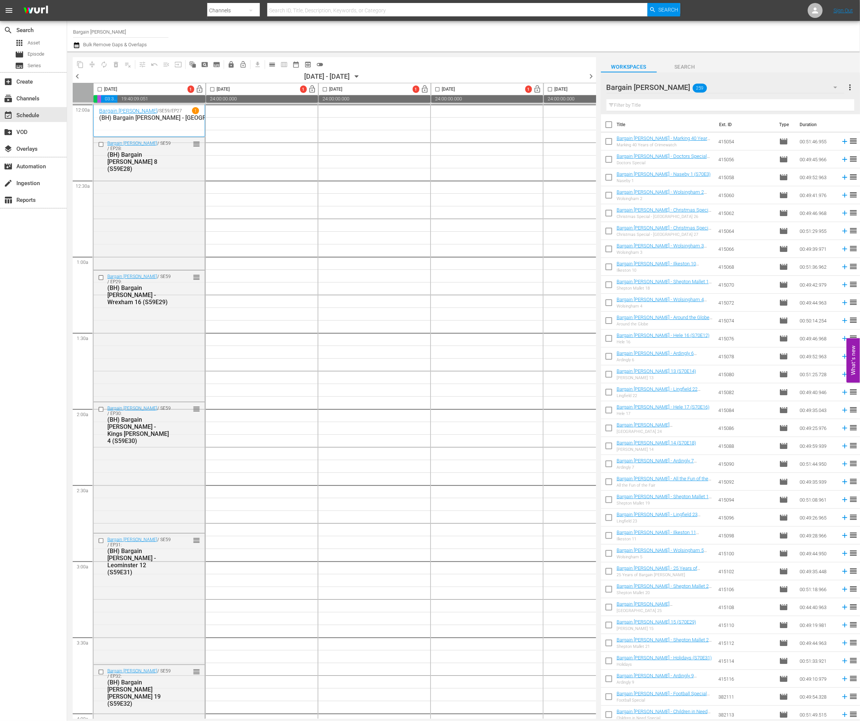
checkbox input "true"
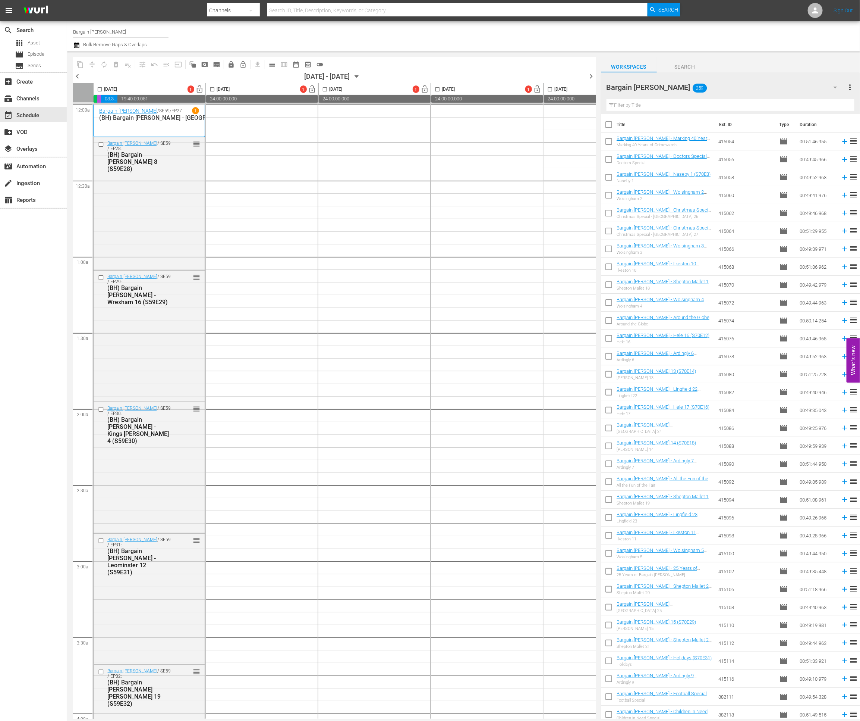
checkbox input "true"
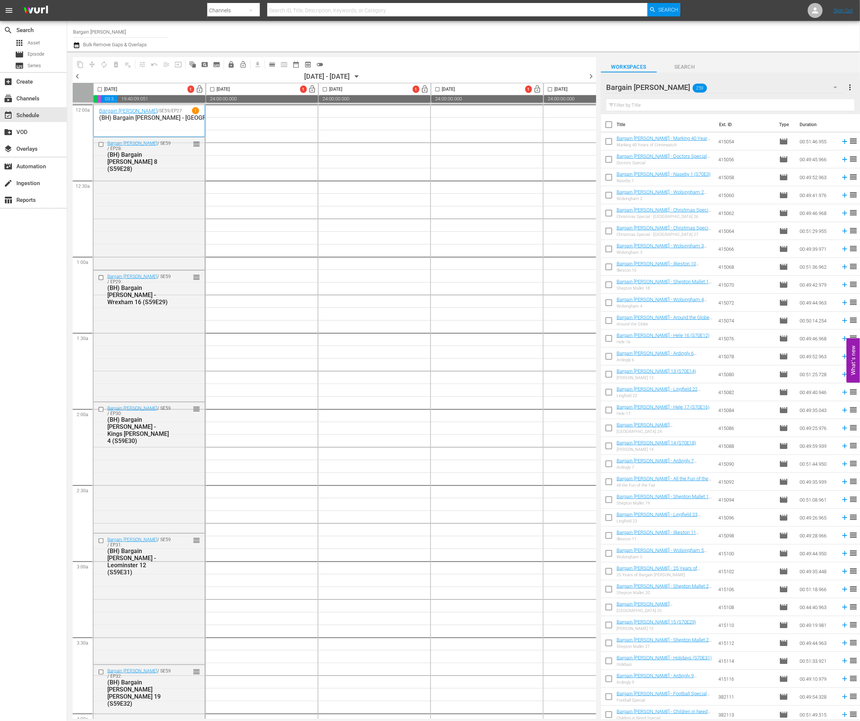
checkbox input "true"
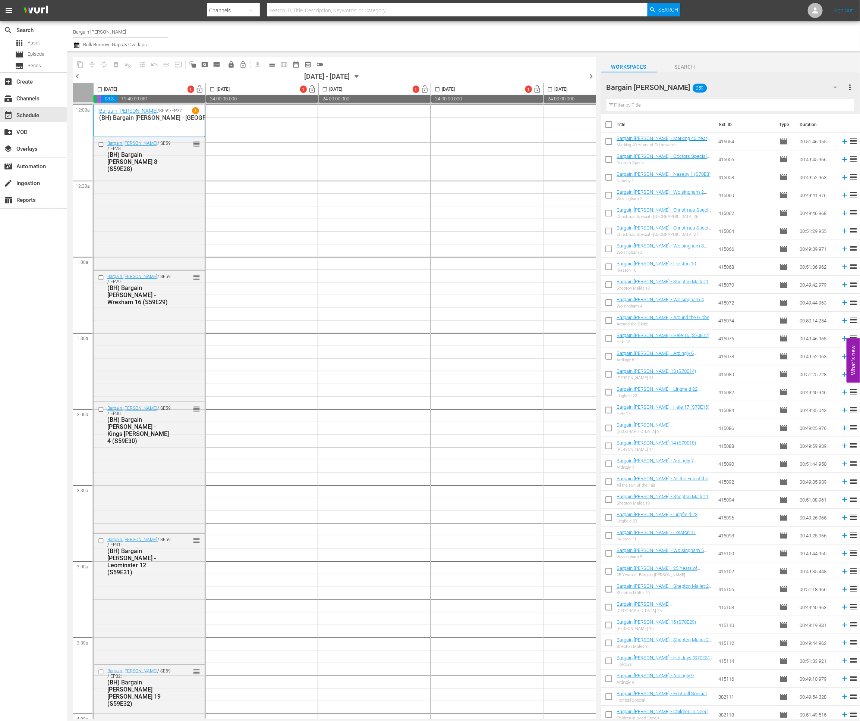
checkbox input "true"
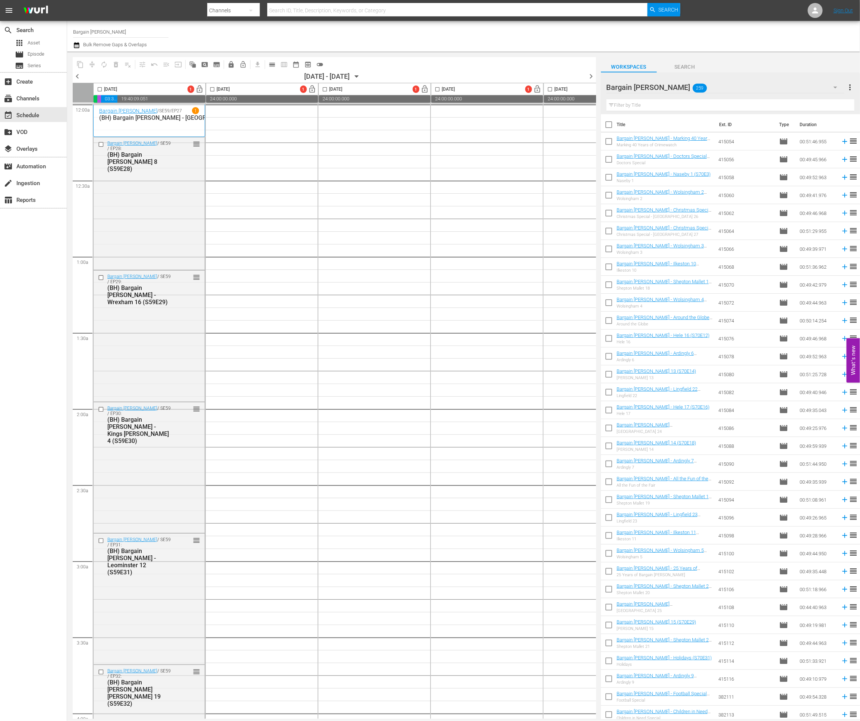
checkbox input "true"
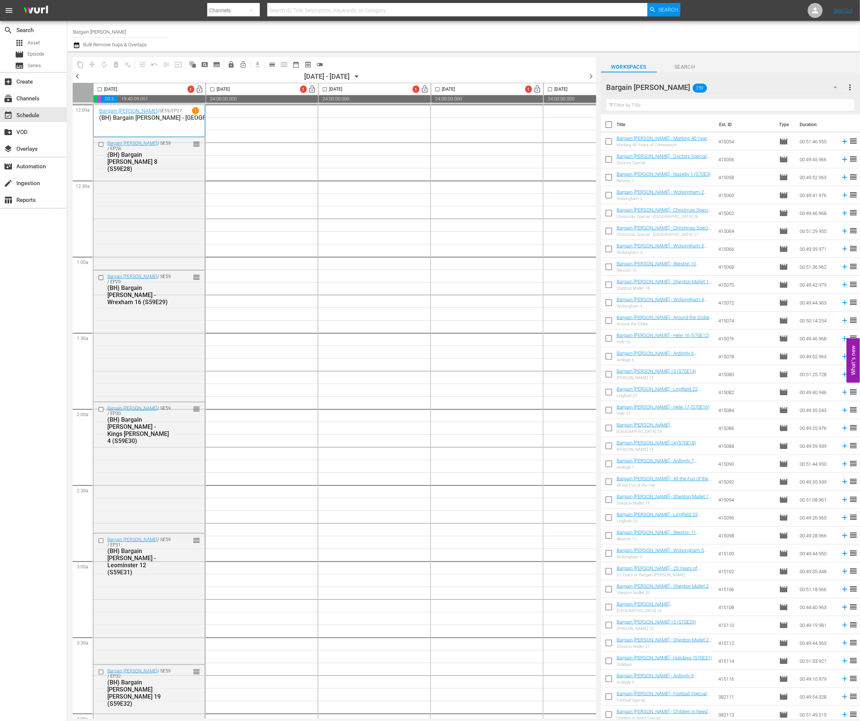
checkbox input "true"
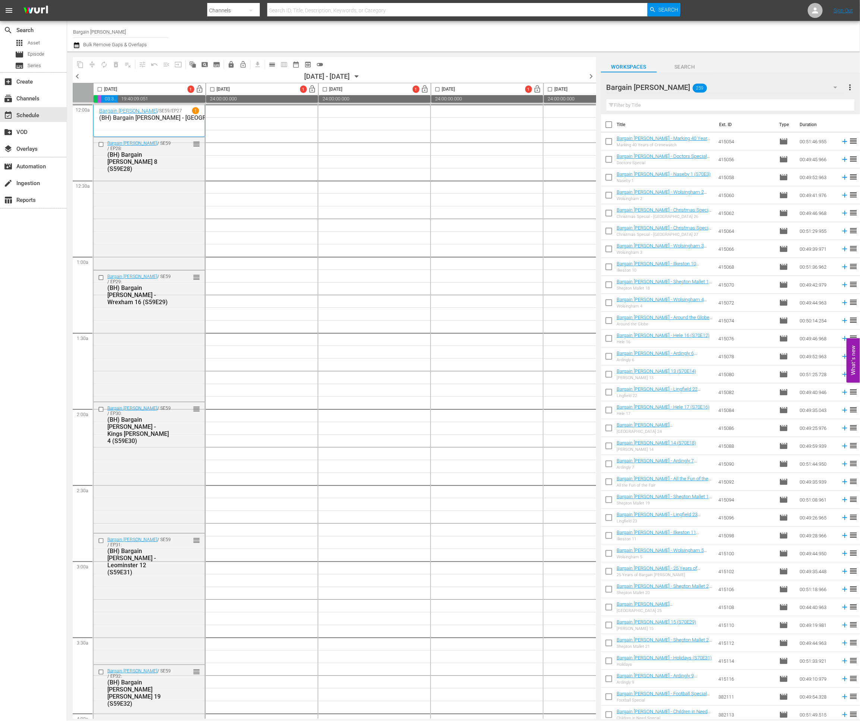
checkbox input "true"
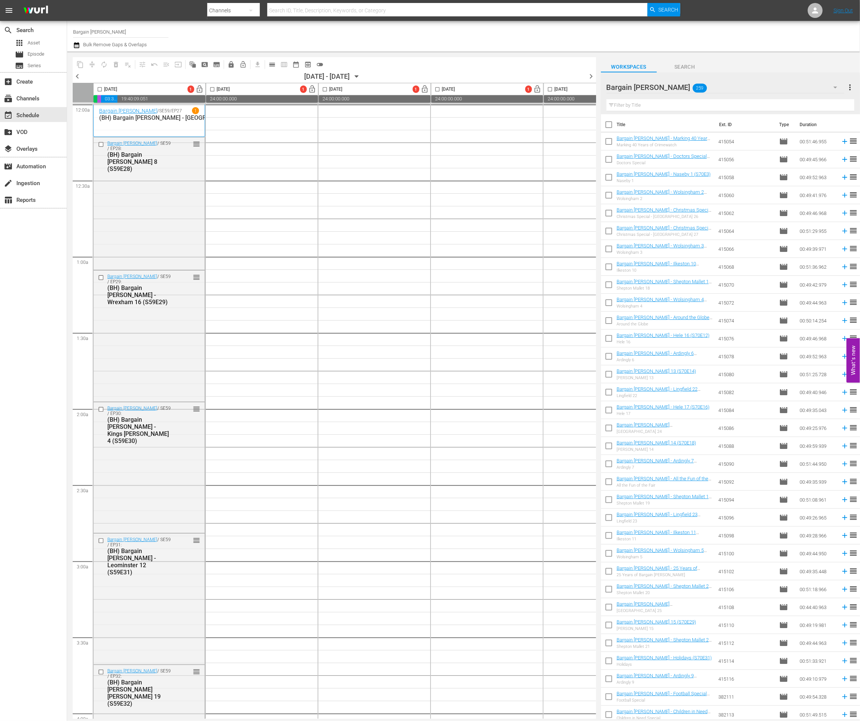
checkbox input "true"
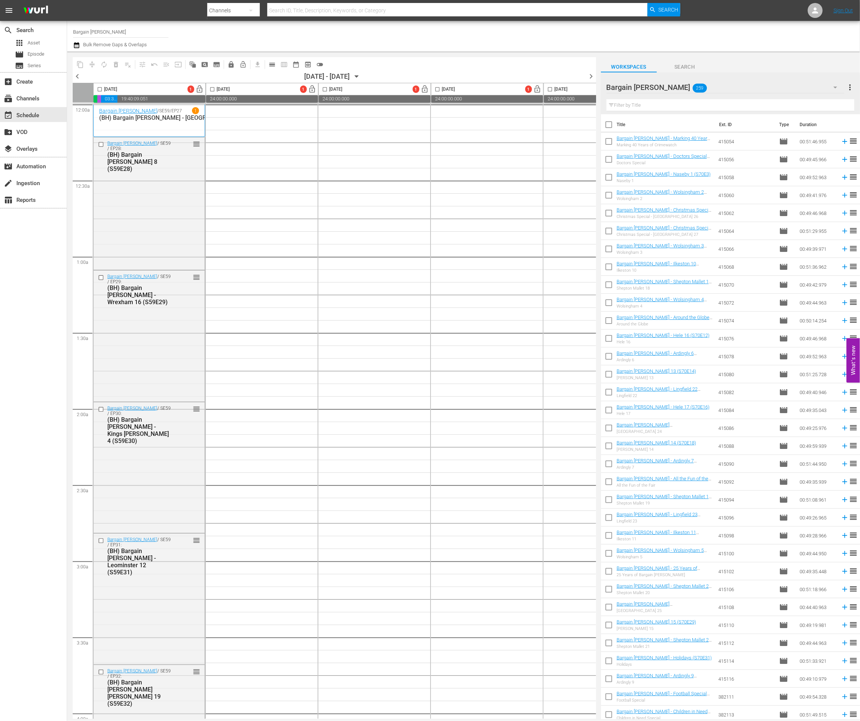
checkbox input "true"
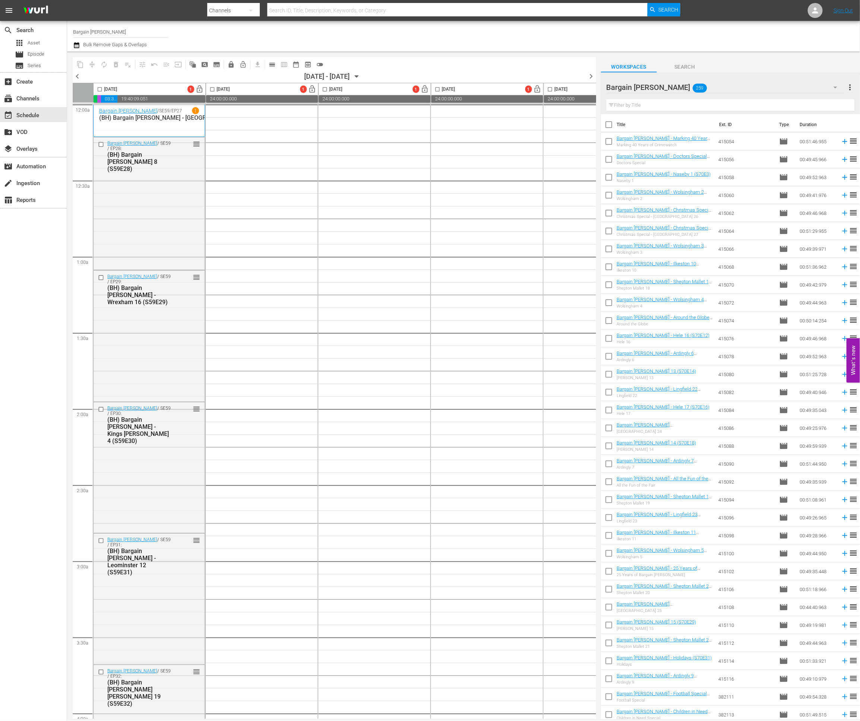
checkbox input "true"
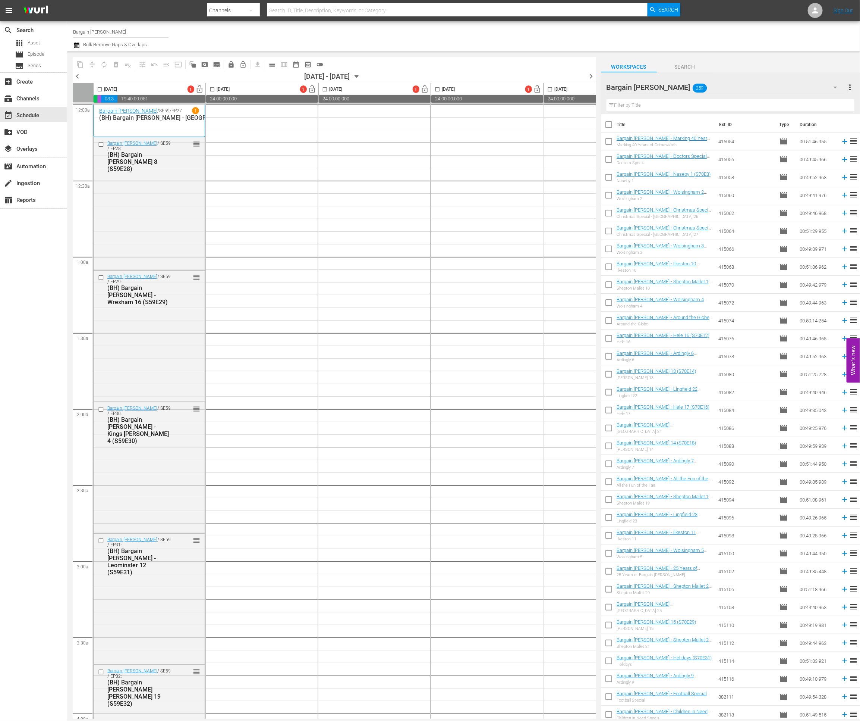
checkbox input "true"
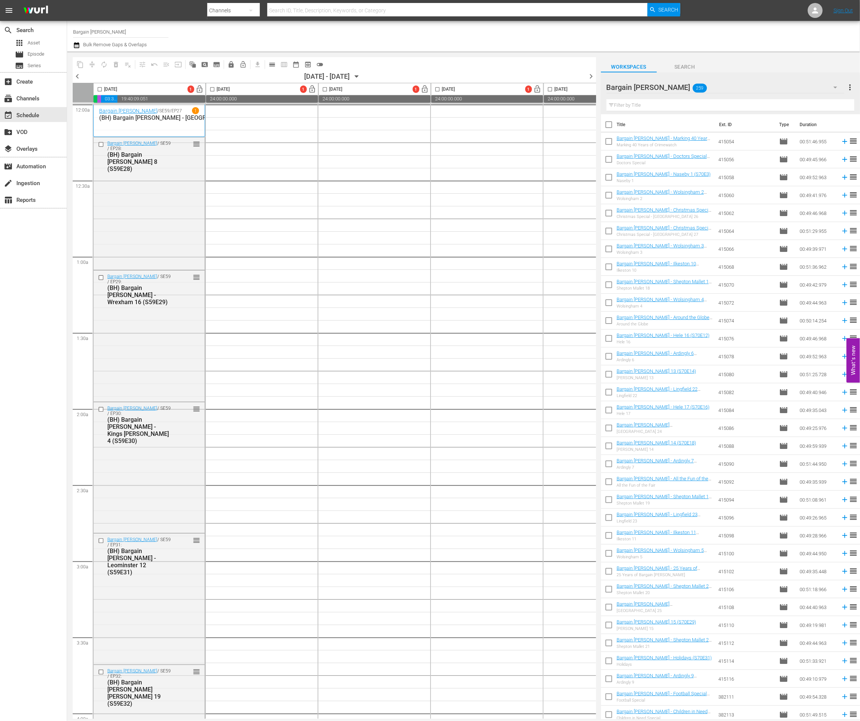
checkbox input "true"
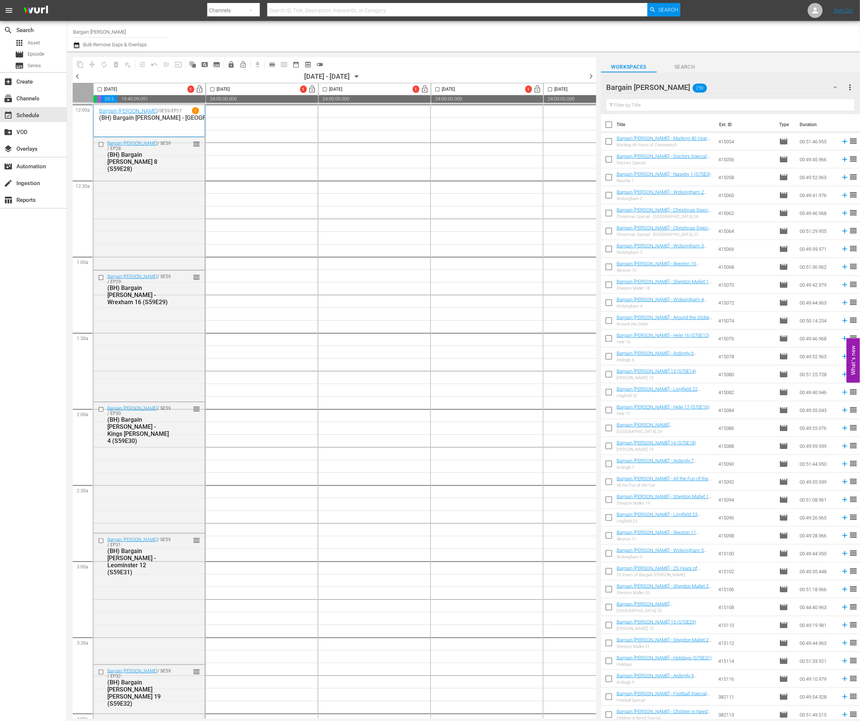
checkbox input "true"
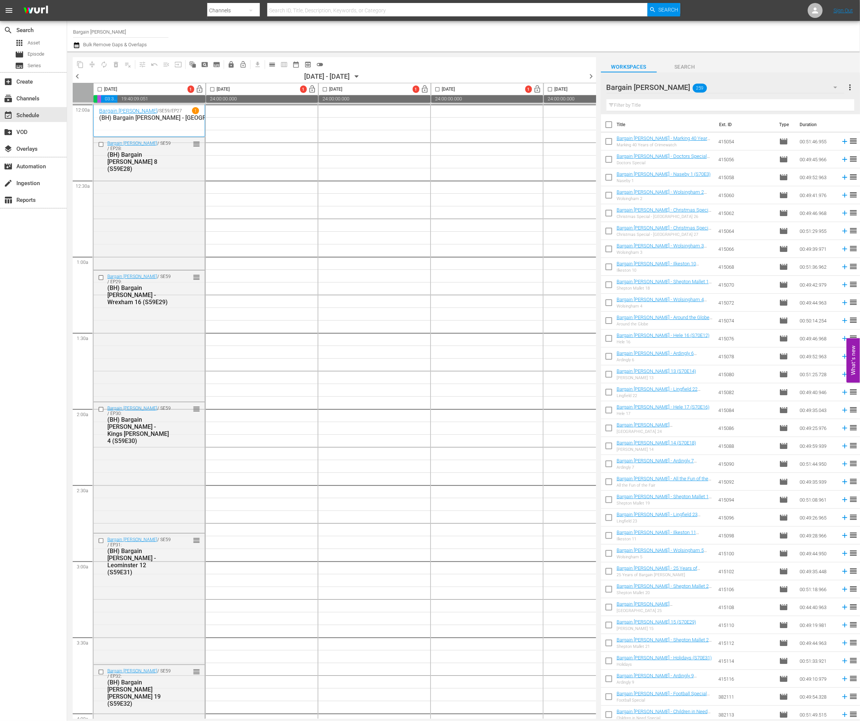
checkbox input "true"
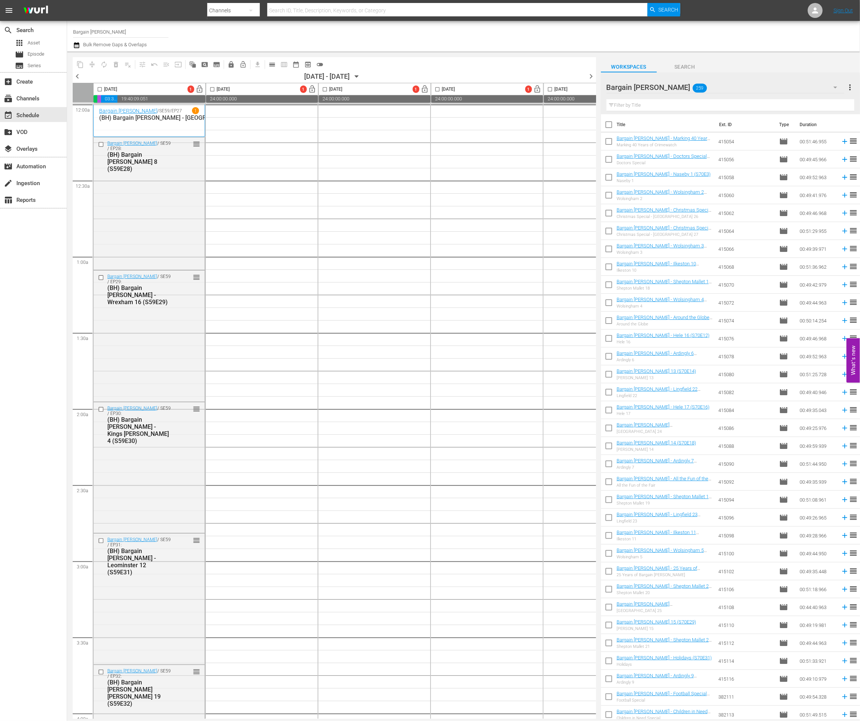
checkbox input "true"
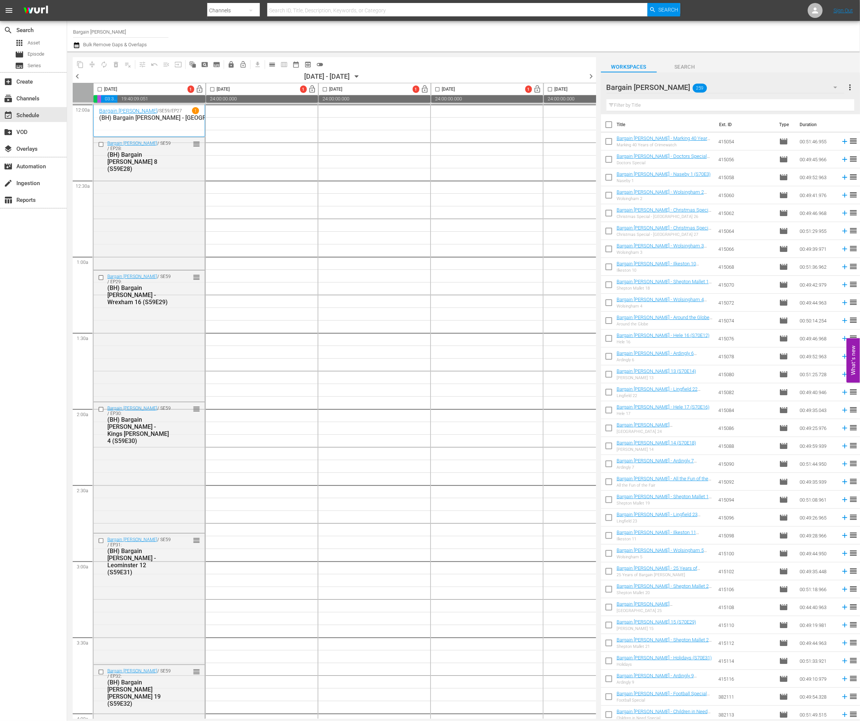
checkbox input "true"
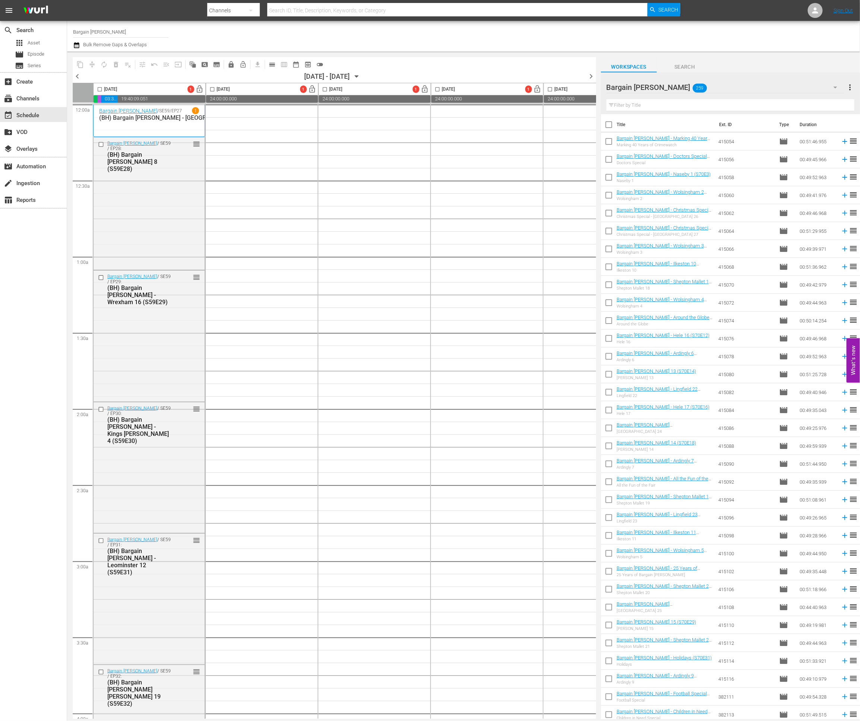
checkbox input "true"
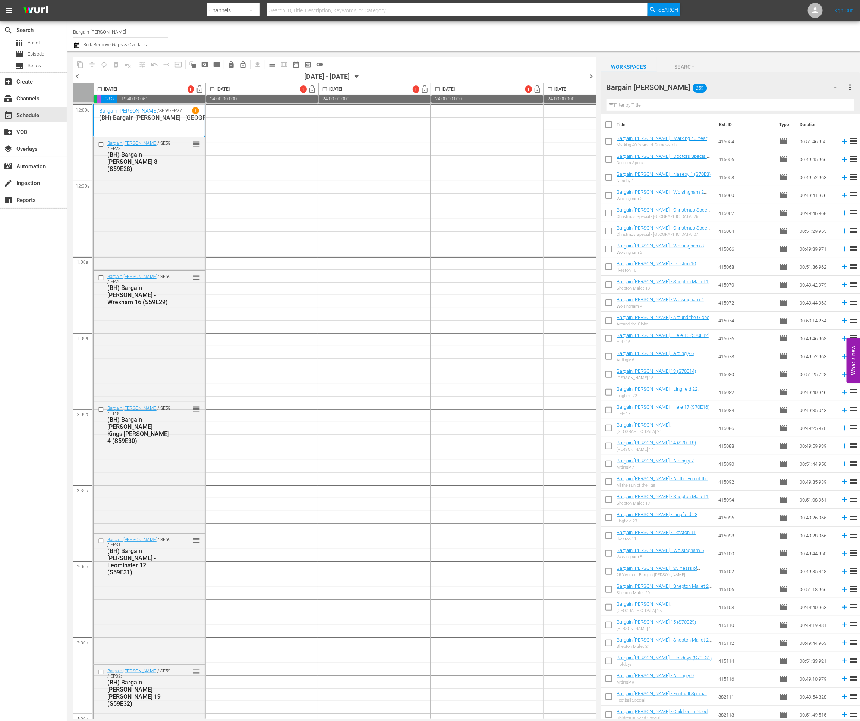
checkbox input "true"
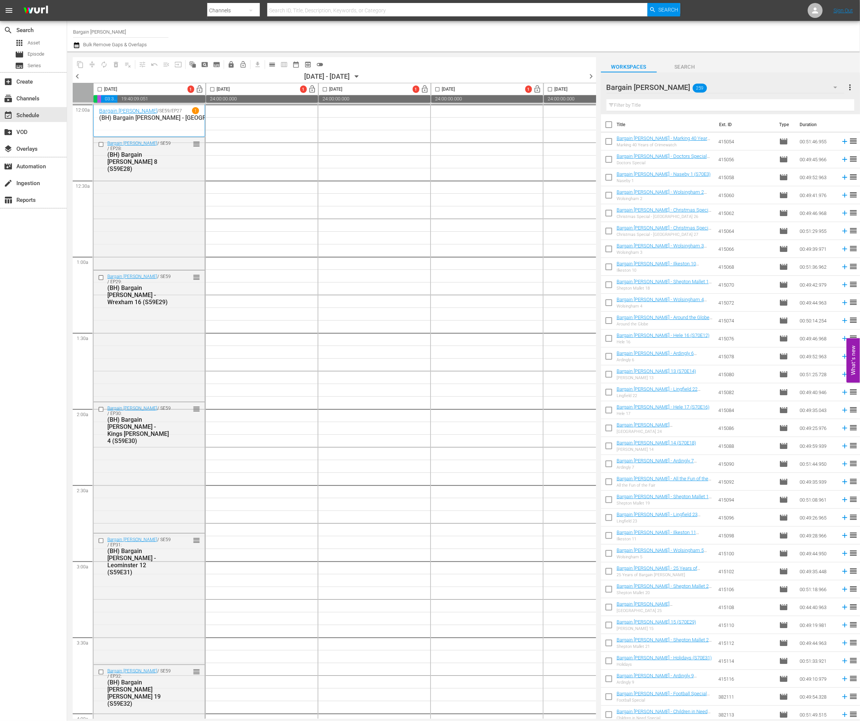
checkbox input "true"
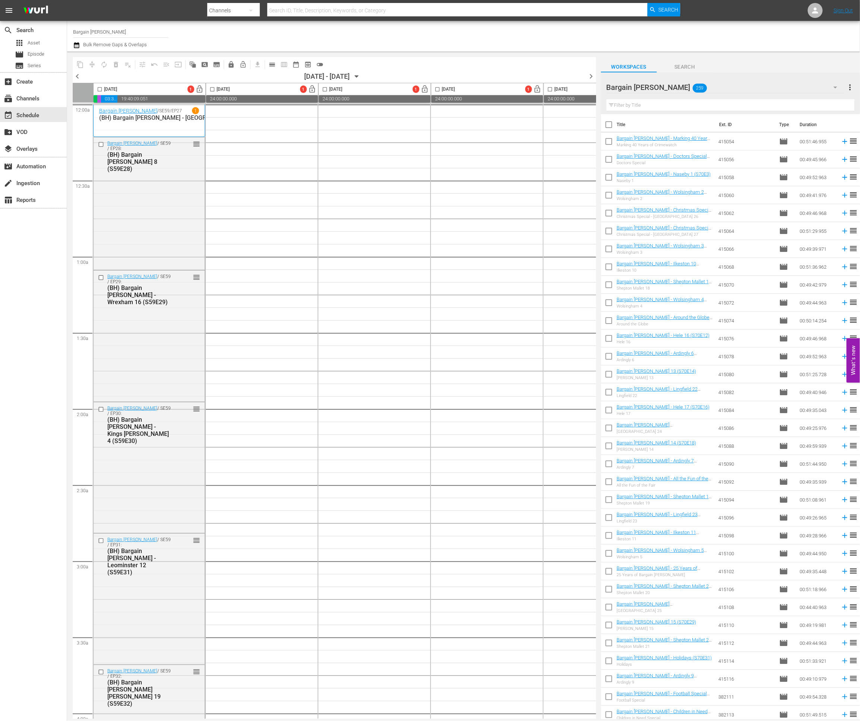
checkbox input "true"
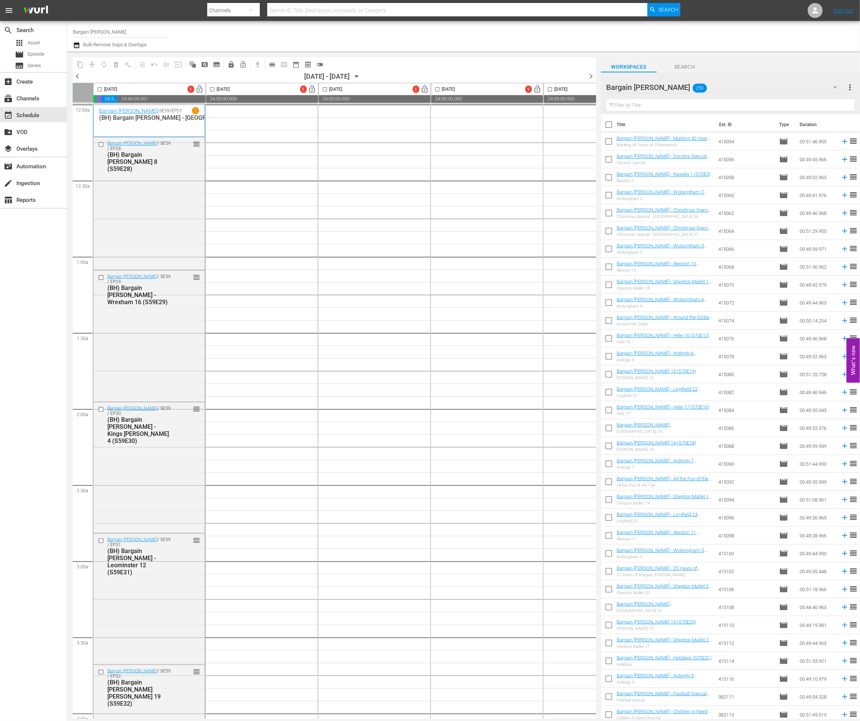
checkbox input "true"
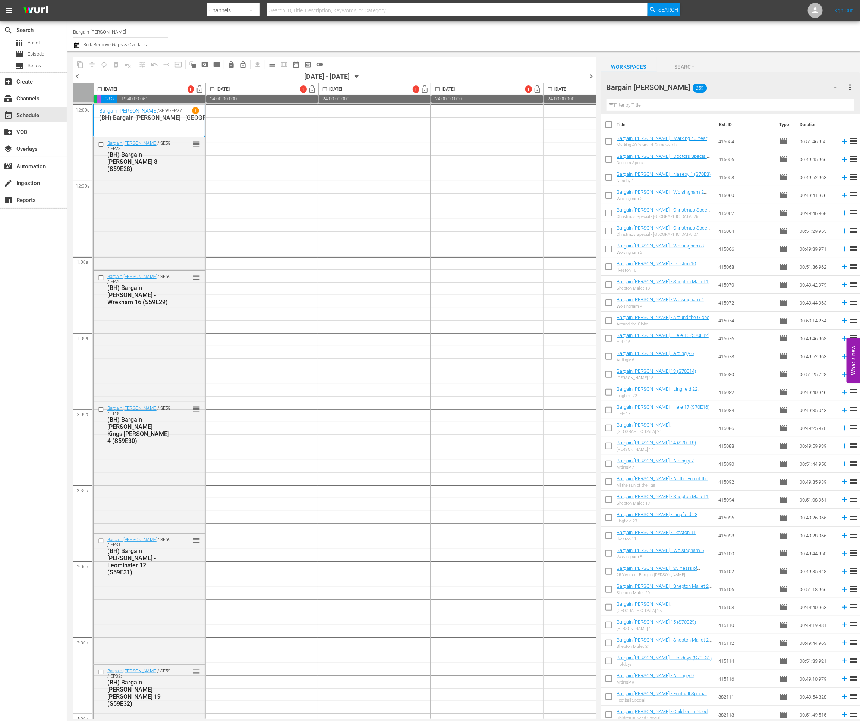
checkbox input "true"
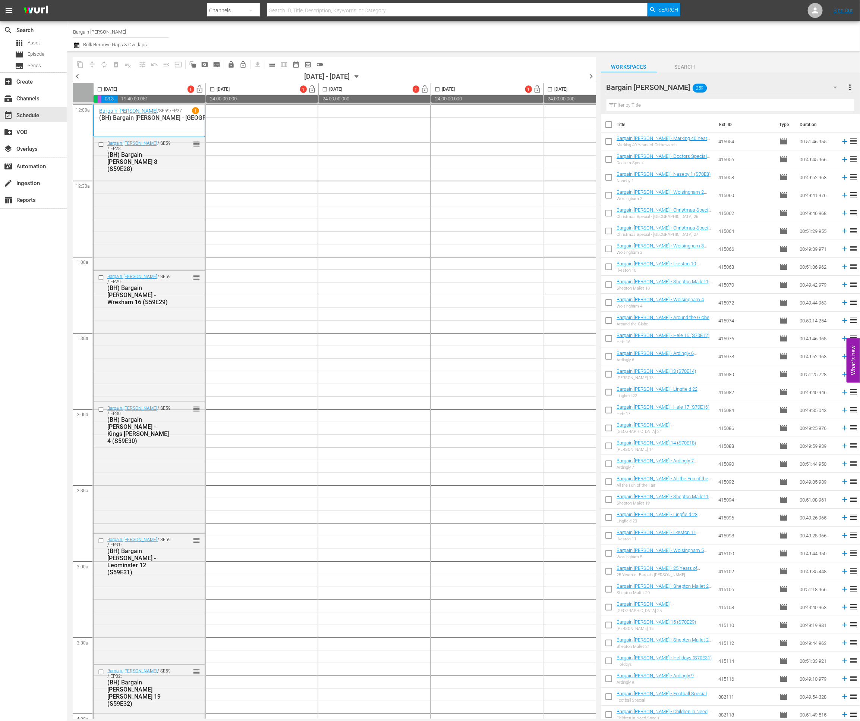
checkbox input "true"
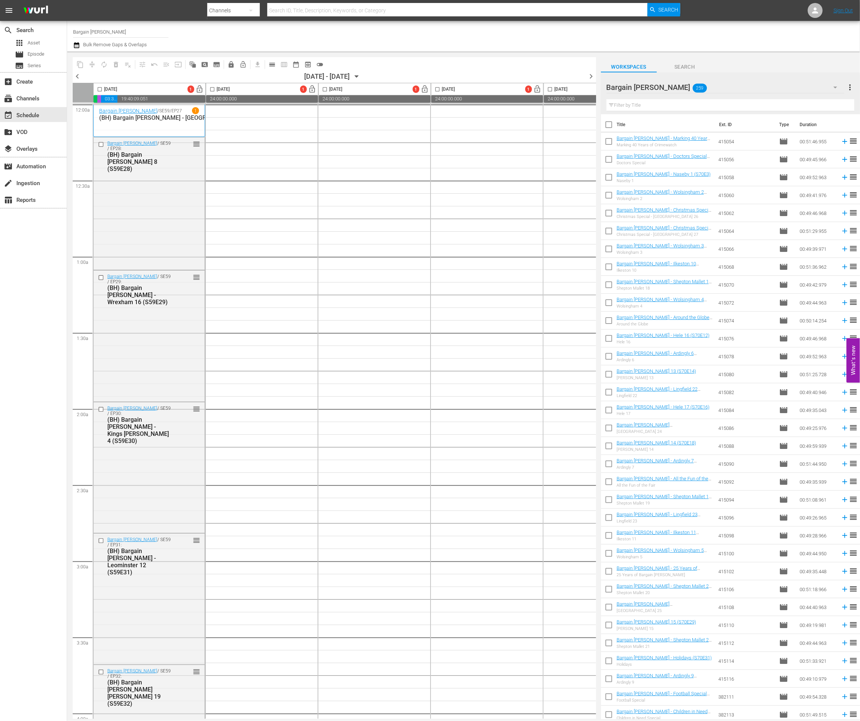
checkbox input "true"
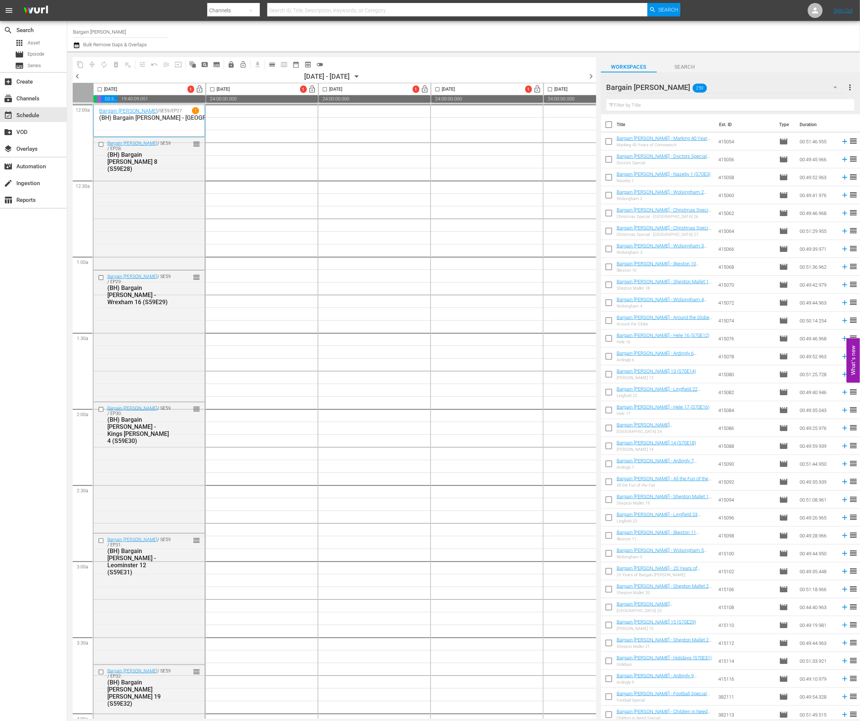
checkbox input "true"
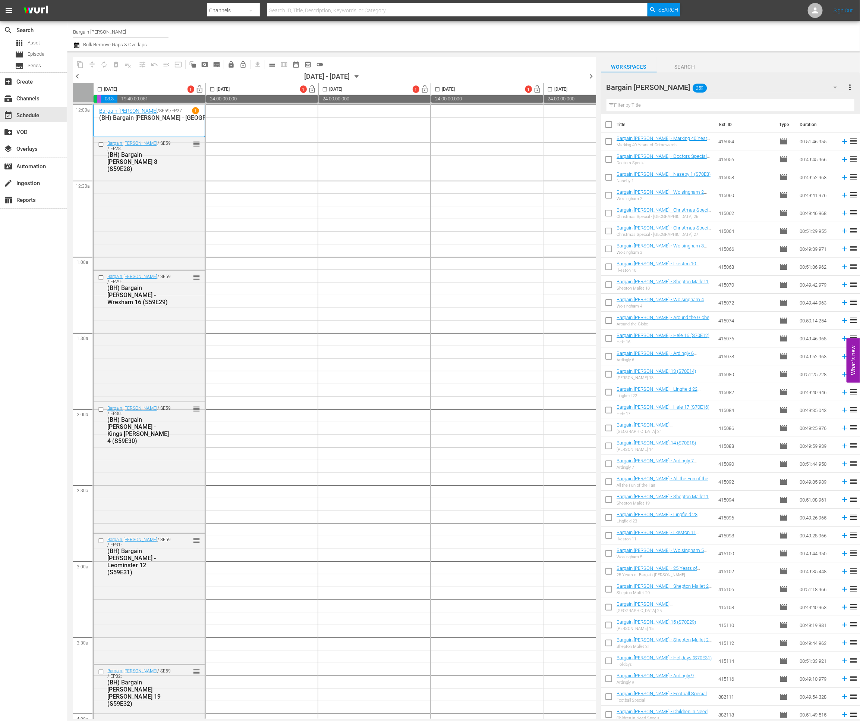
checkbox input "true"
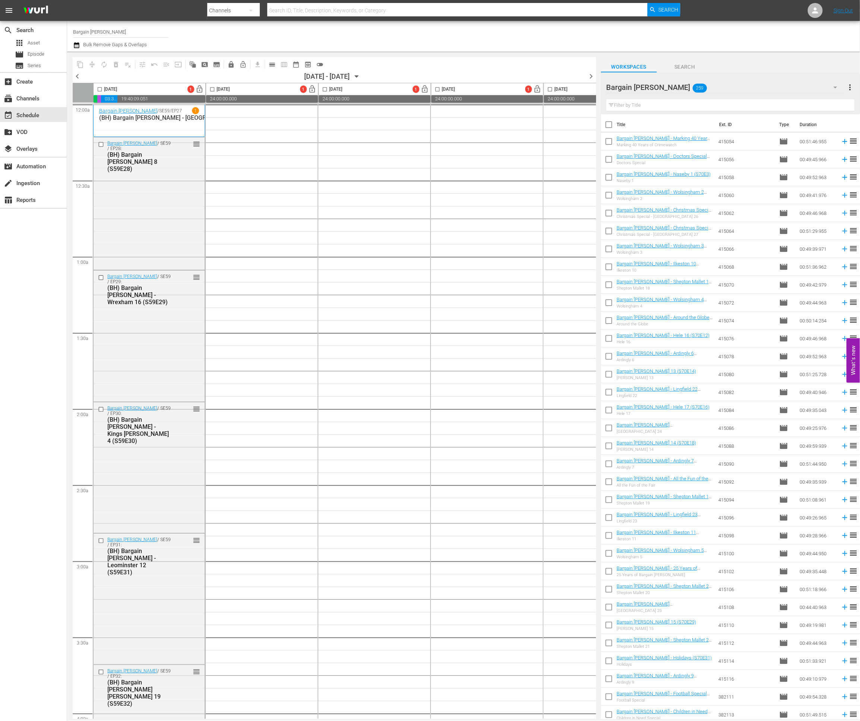
checkbox input "true"
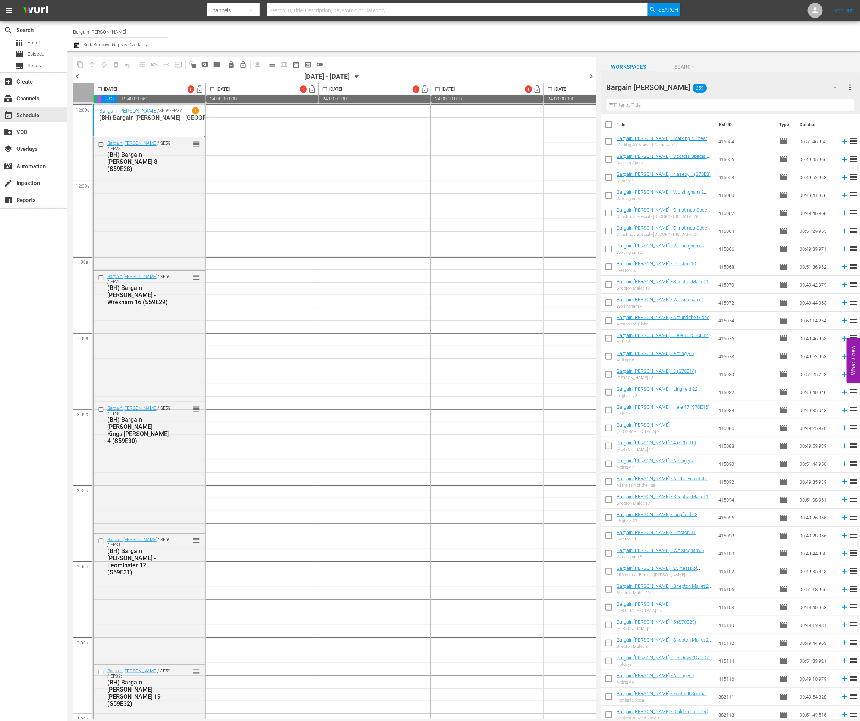
checkbox input "true"
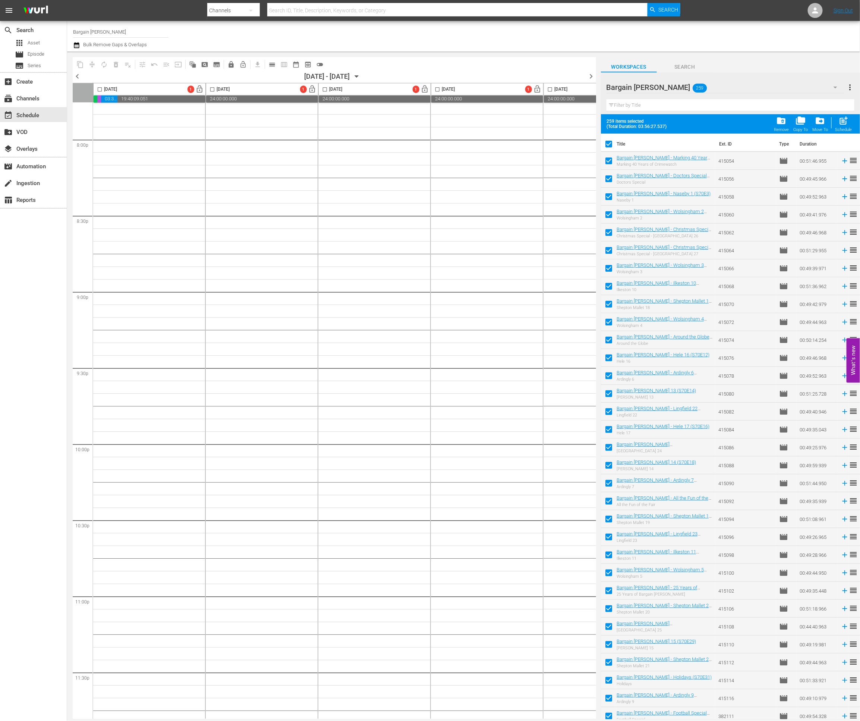
scroll to position [3041, 0]
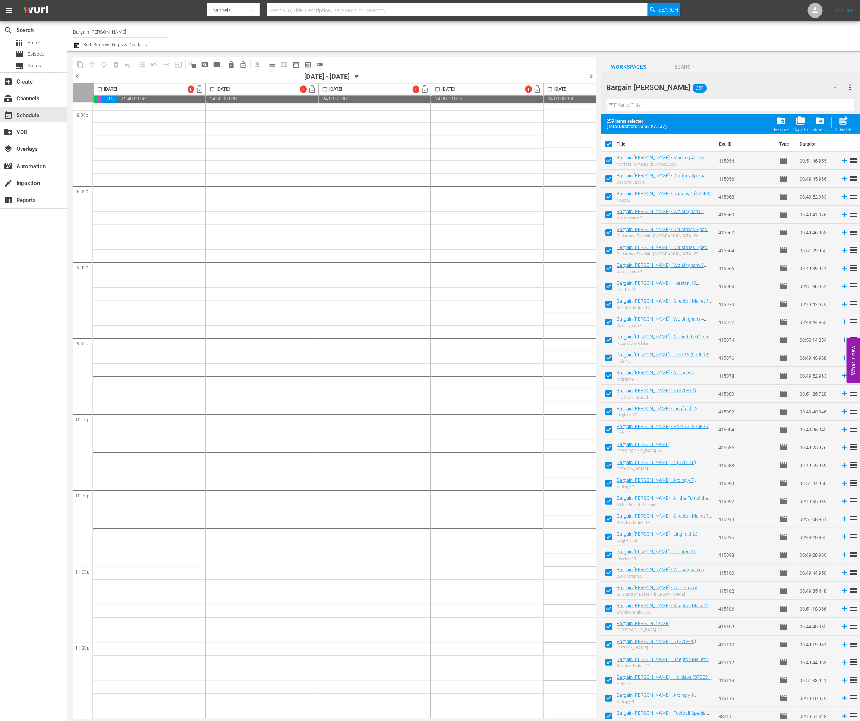
click at [99, 89] on input "checkbox" at bounding box center [99, 91] width 9 height 9
click at [842, 123] on span "post_add" at bounding box center [844, 121] width 10 height 10
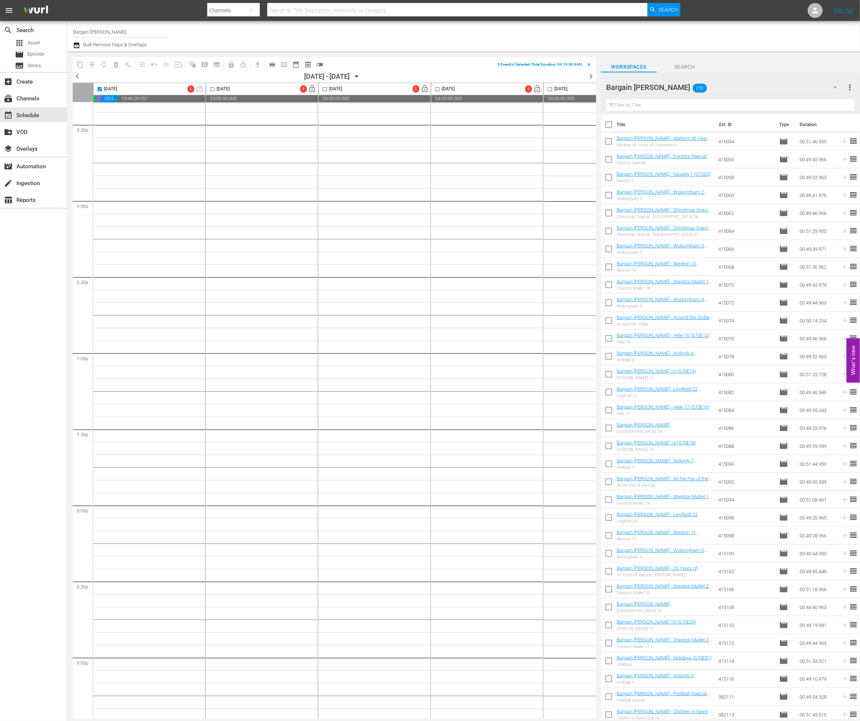
scroll to position [0, 0]
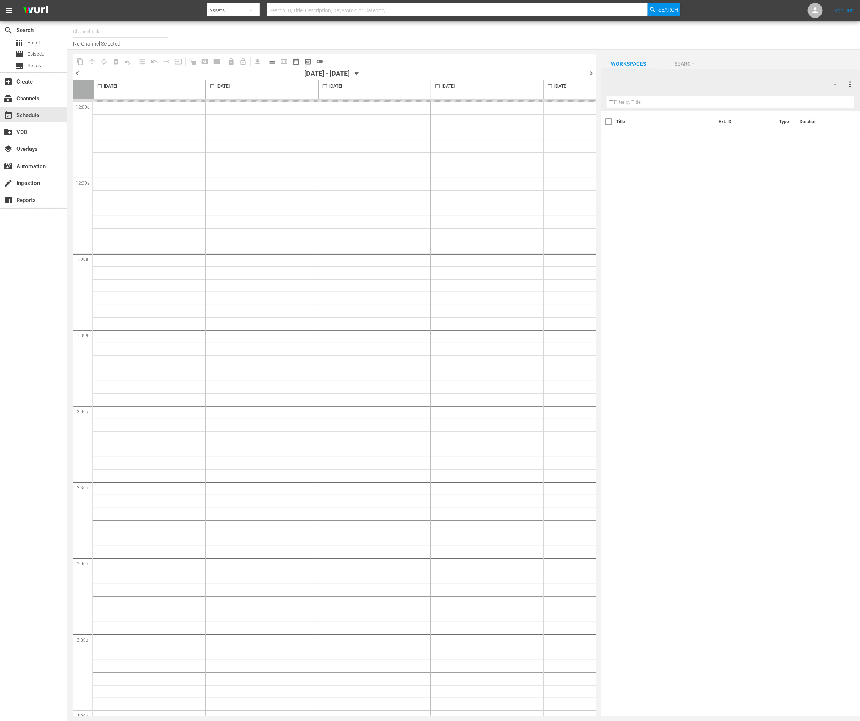
type input "Bargain [PERSON_NAME] (1885)"
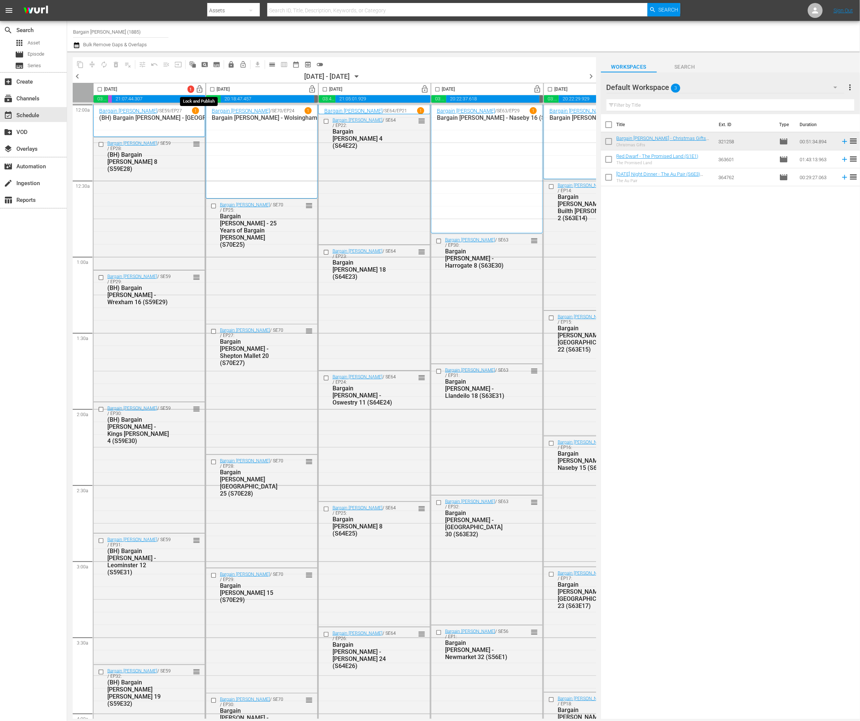
click at [199, 89] on span "lock_open" at bounding box center [200, 89] width 9 height 9
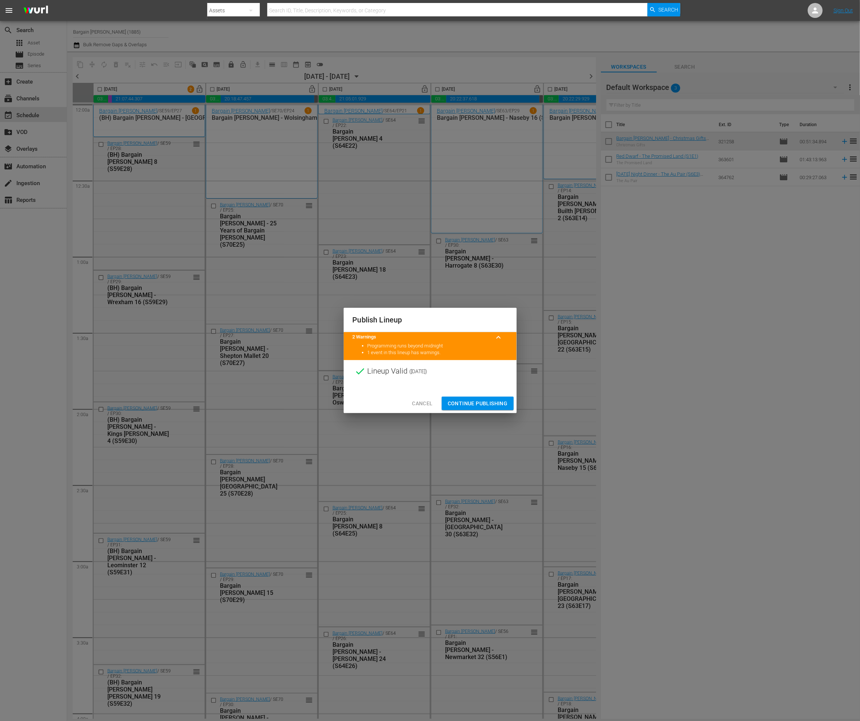
click at [498, 399] on span "Continue Publishing" at bounding box center [478, 403] width 60 height 9
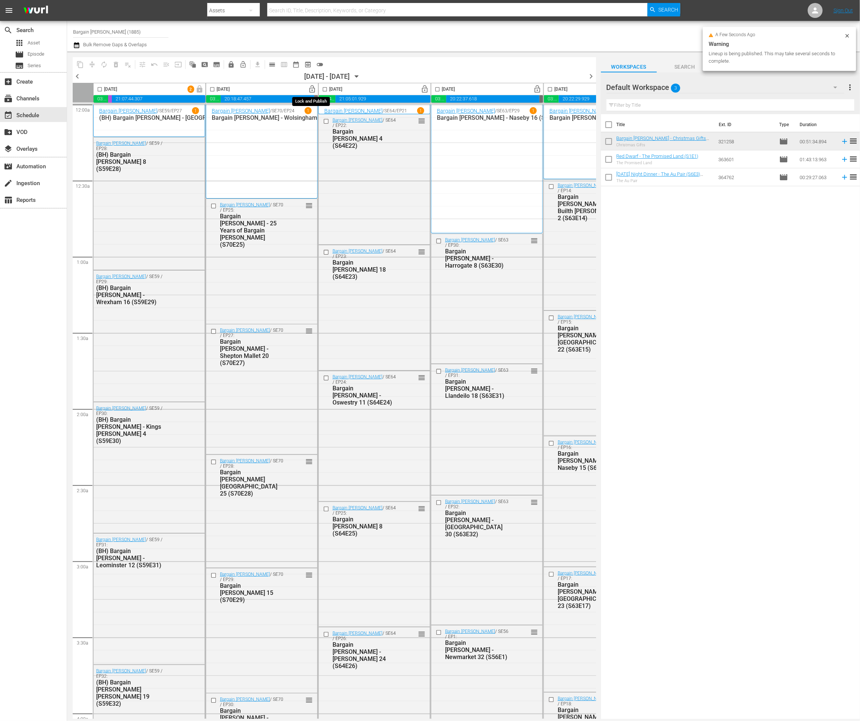
click at [313, 89] on span "lock_open" at bounding box center [312, 89] width 9 height 9
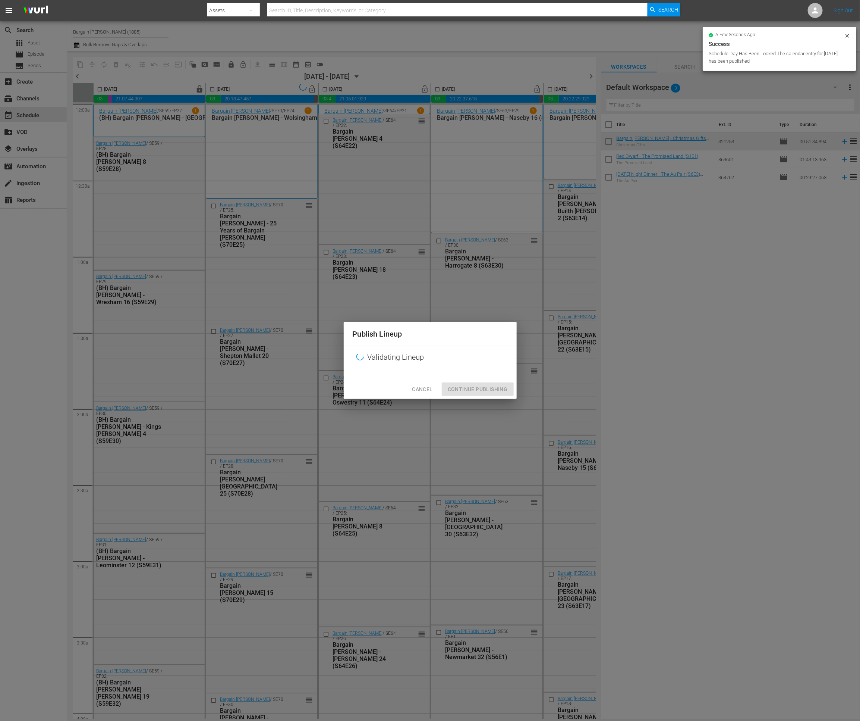
click at [473, 382] on div "Cancel Continue Publishing" at bounding box center [430, 389] width 173 height 20
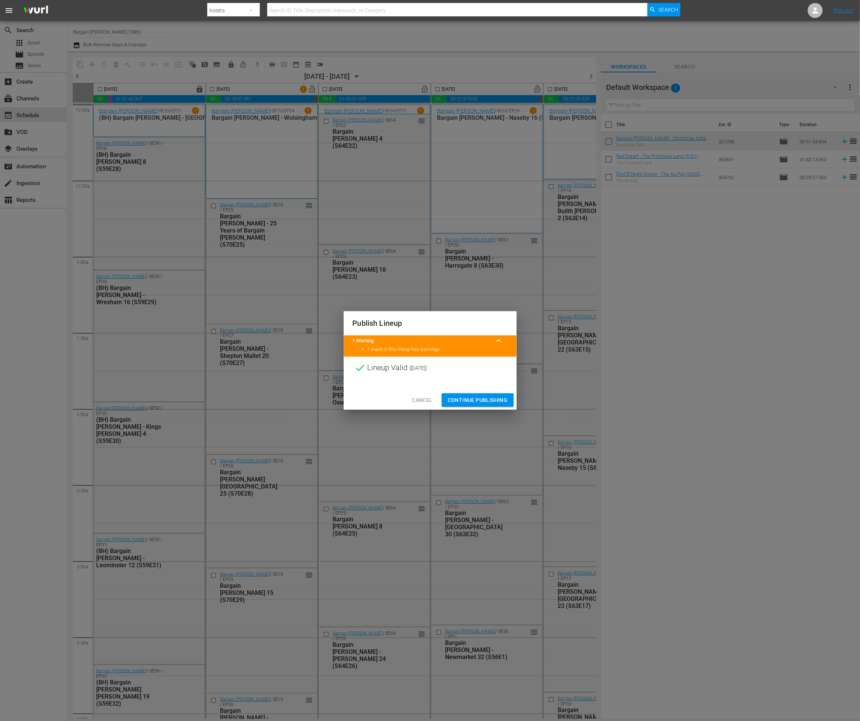
click at [466, 399] on span "Continue Publishing" at bounding box center [478, 399] width 60 height 9
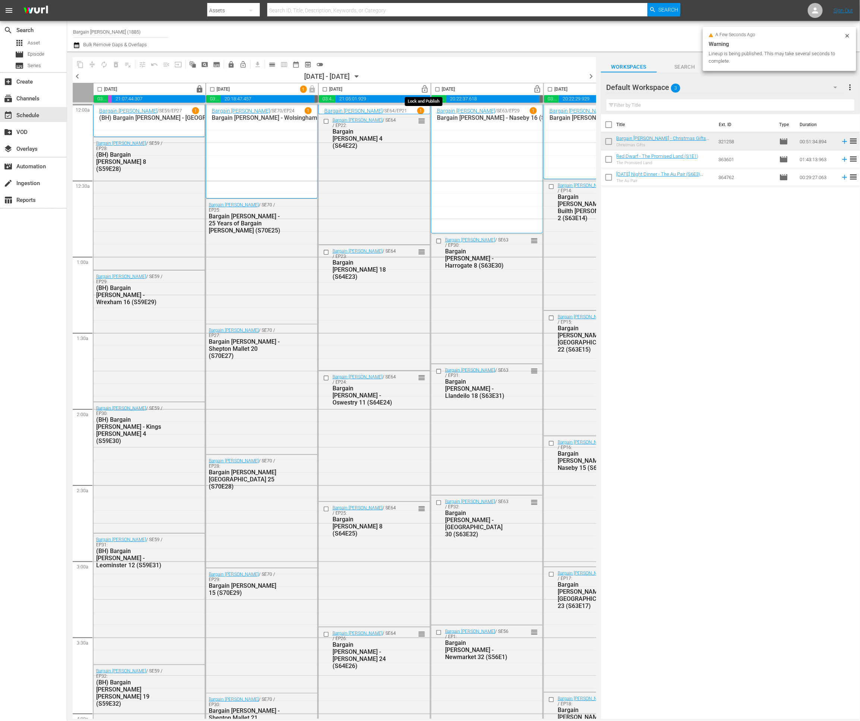
click at [426, 89] on span "lock_open" at bounding box center [425, 89] width 9 height 9
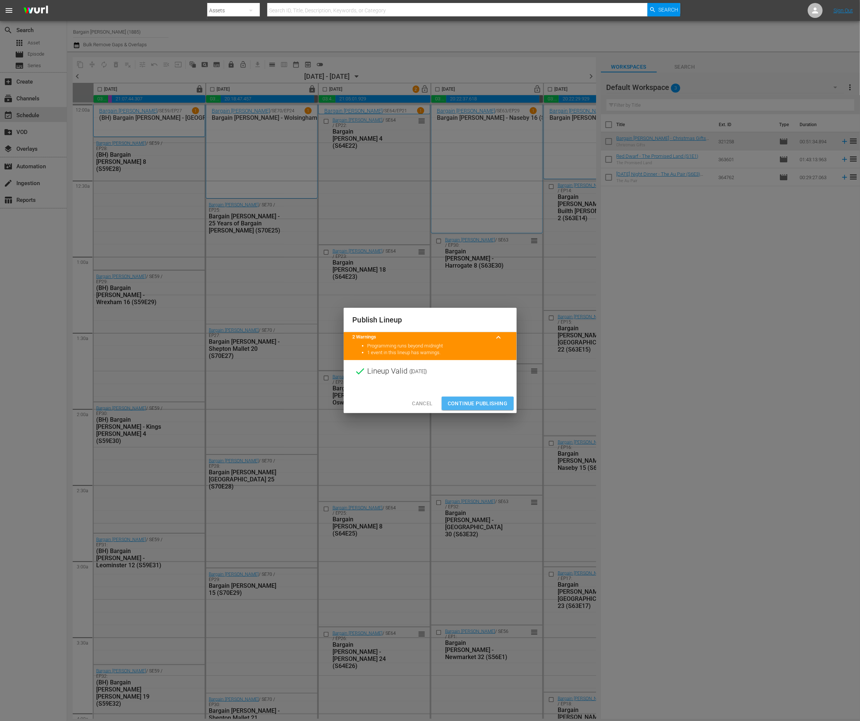
click at [461, 405] on span "Continue Publishing" at bounding box center [478, 403] width 60 height 9
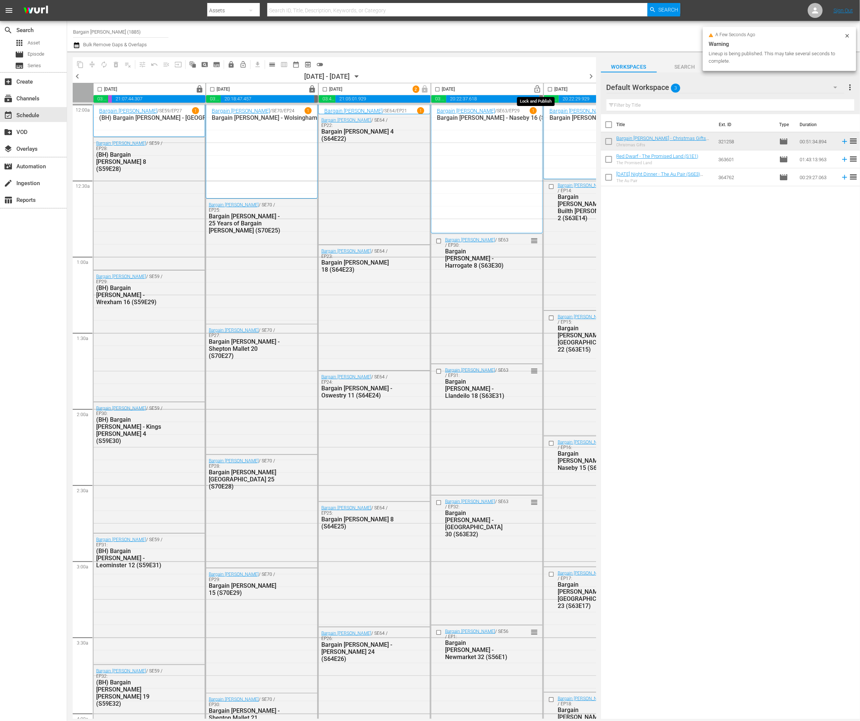
click at [535, 87] on span "lock_open" at bounding box center [538, 89] width 9 height 9
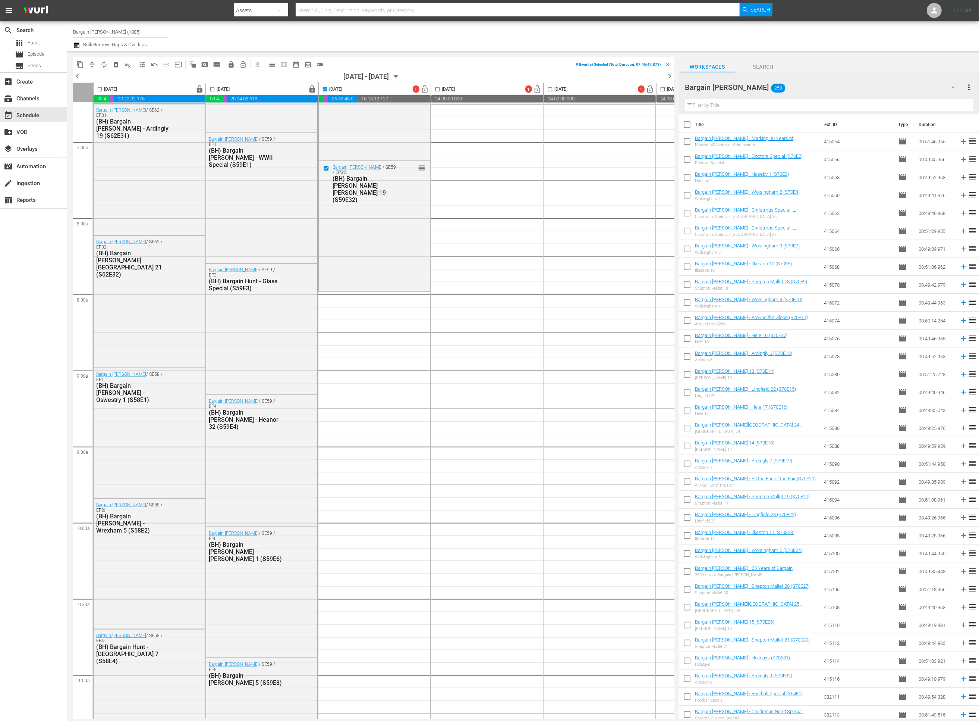
click at [689, 126] on input "checkbox" at bounding box center [688, 126] width 16 height 16
checkbox input "true"
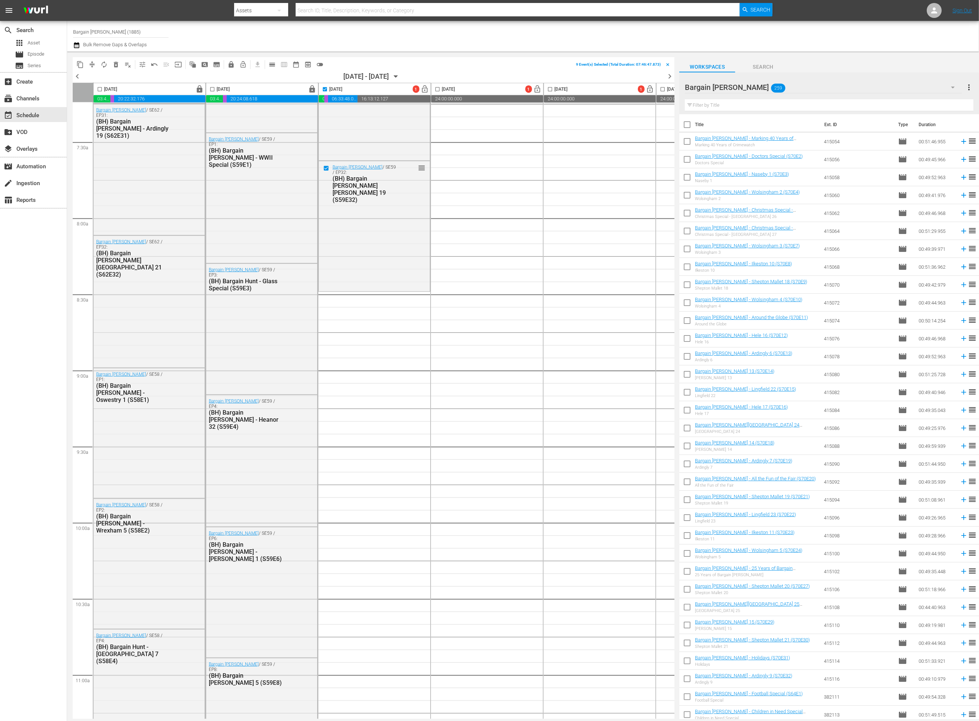
checkbox input "true"
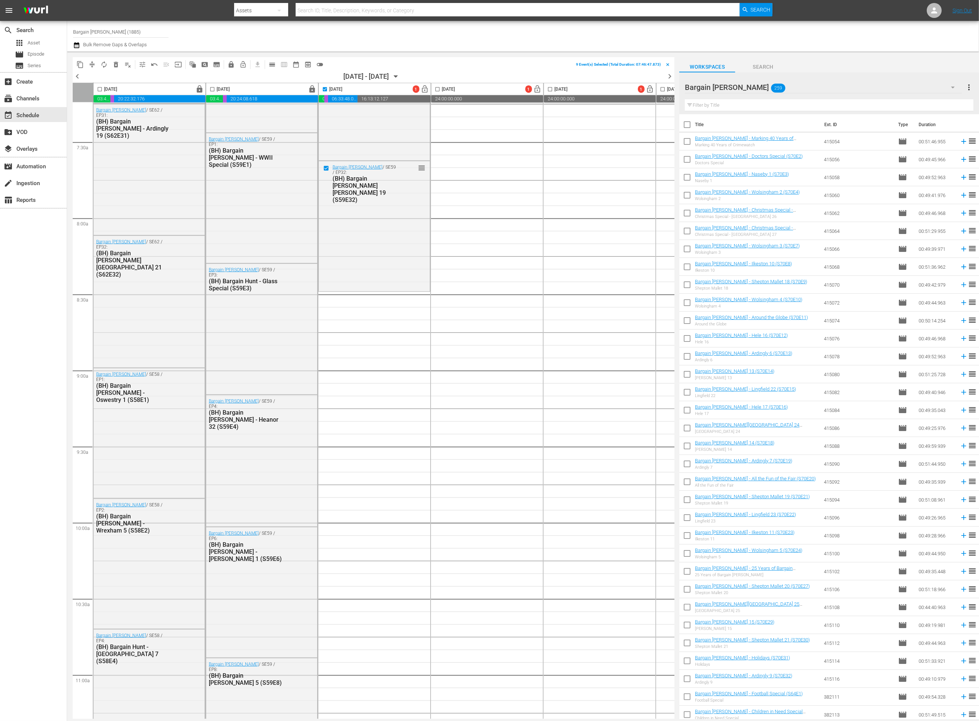
checkbox input "true"
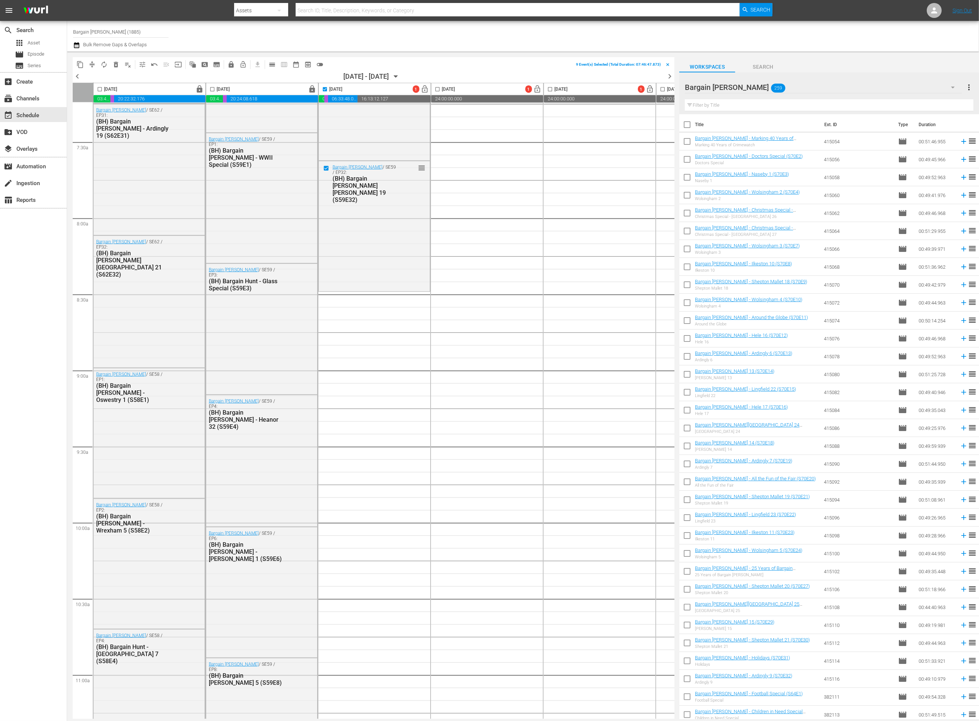
checkbox input "true"
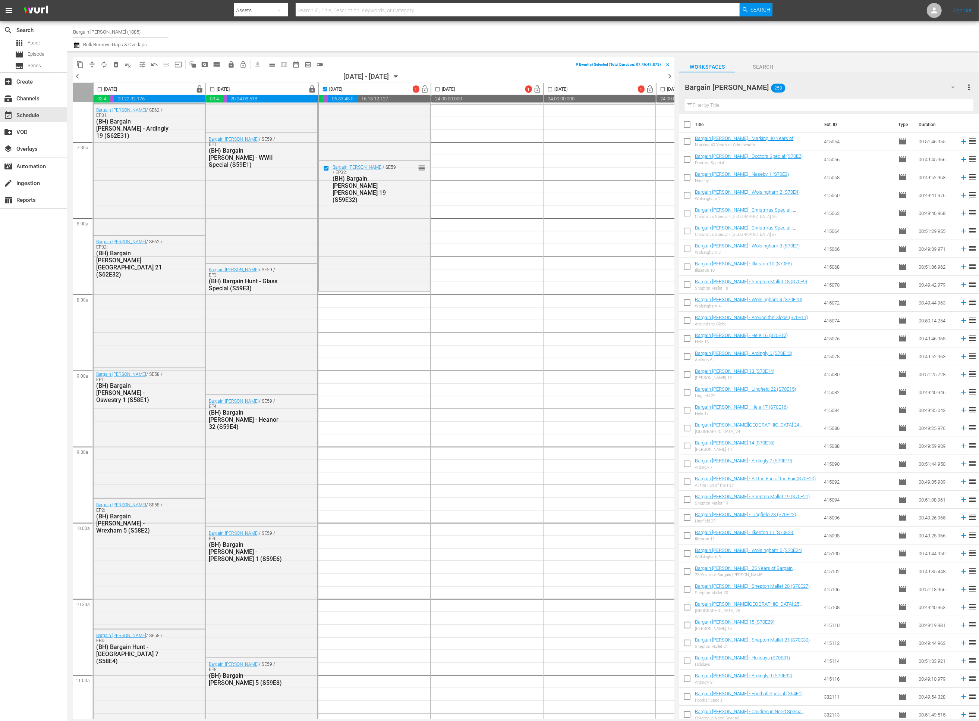
checkbox input "true"
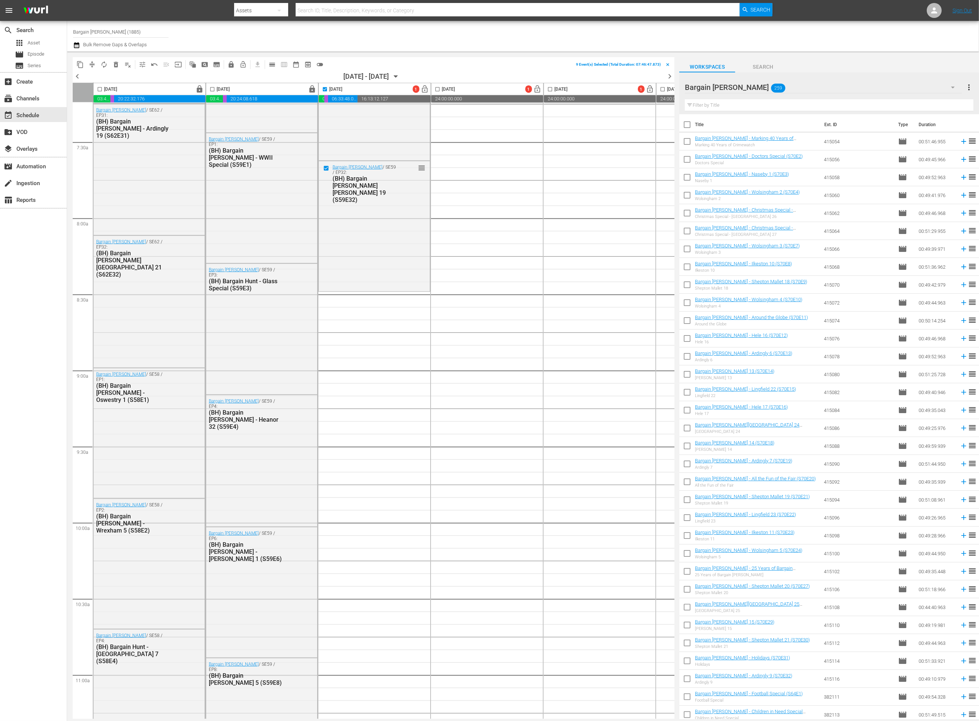
checkbox input "true"
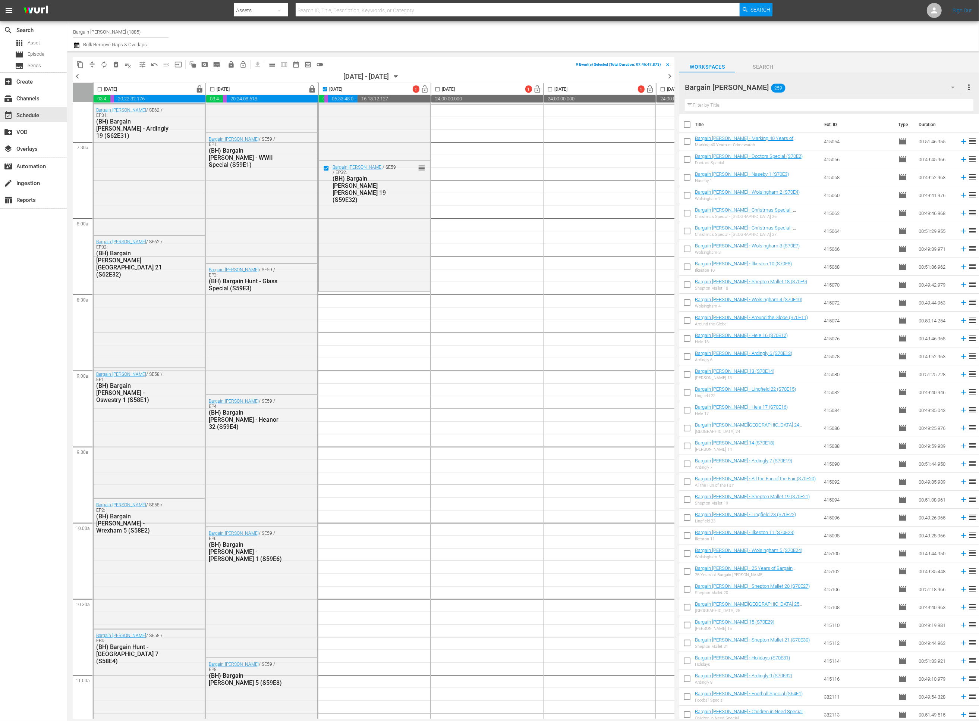
checkbox input "true"
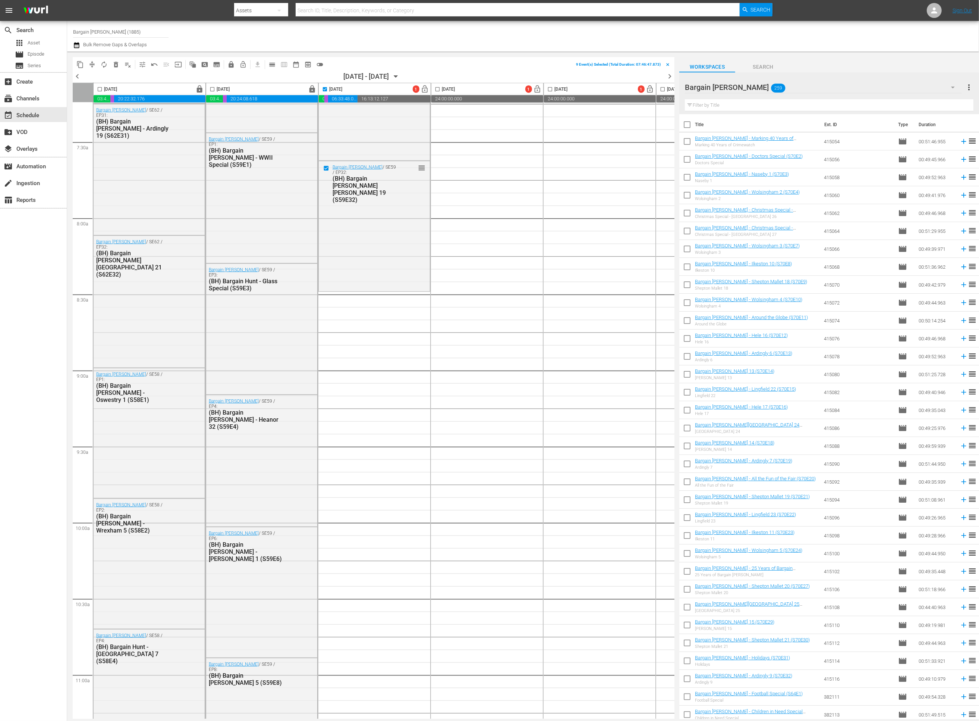
checkbox input "true"
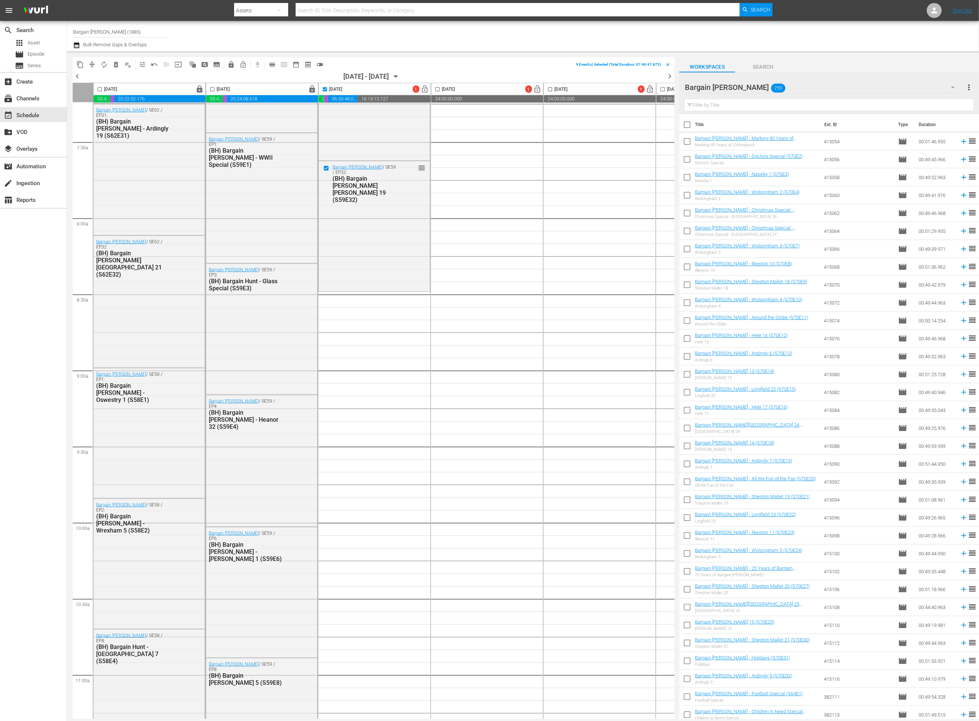
checkbox input "true"
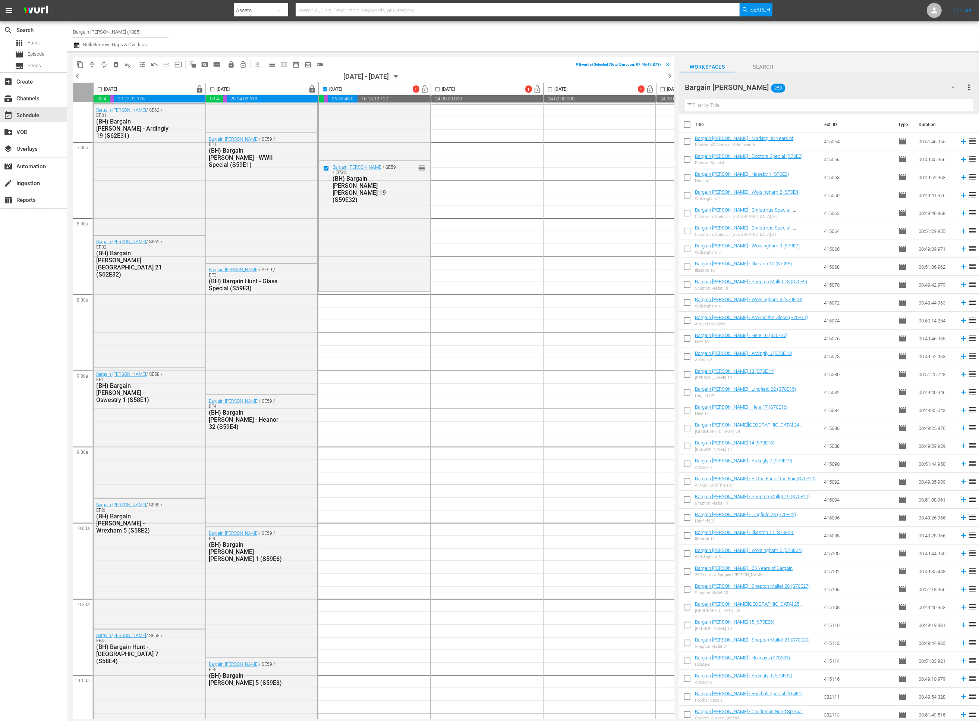
checkbox input "true"
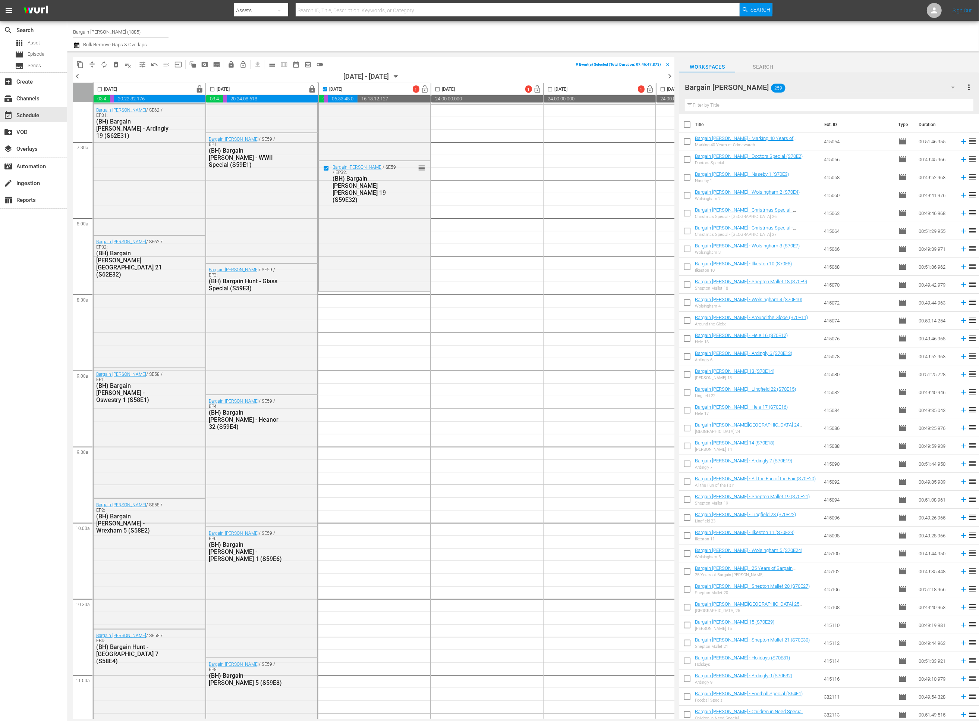
checkbox input "true"
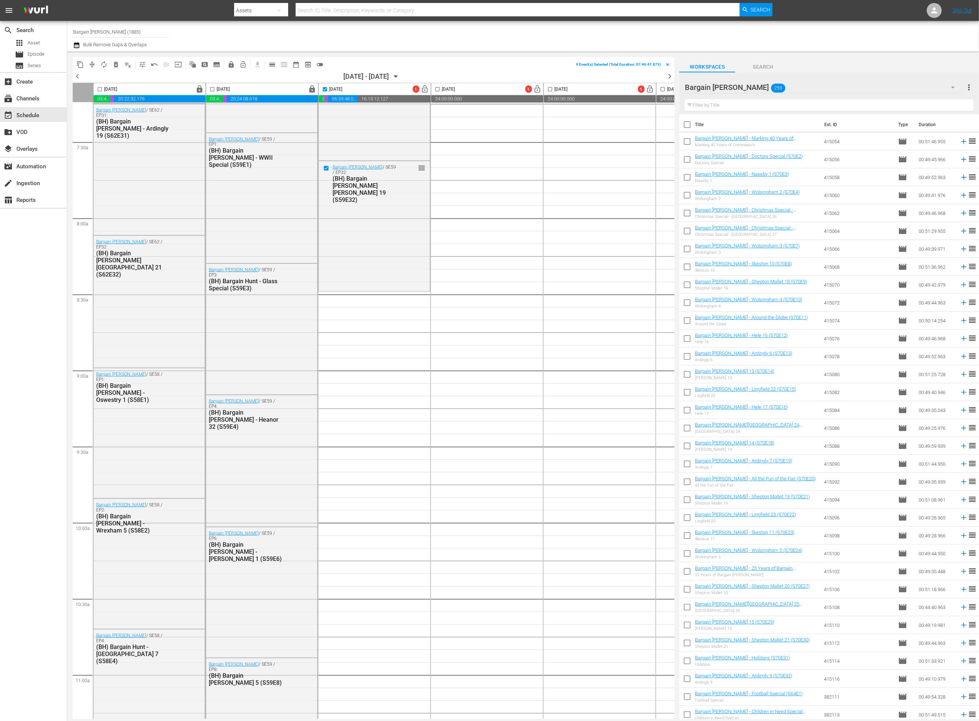
checkbox input "true"
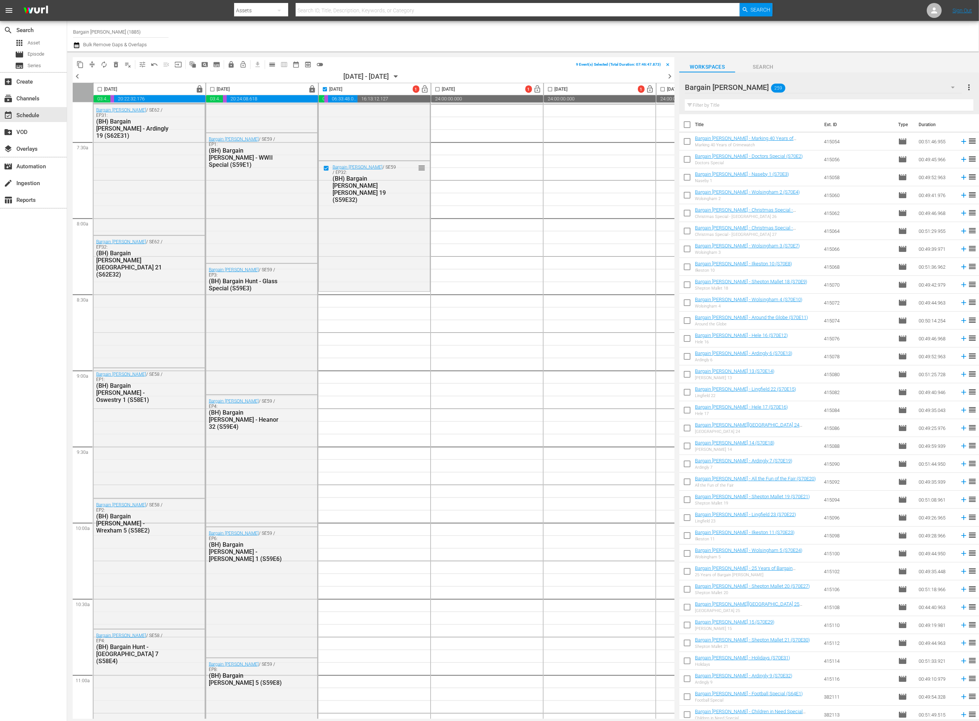
checkbox input "true"
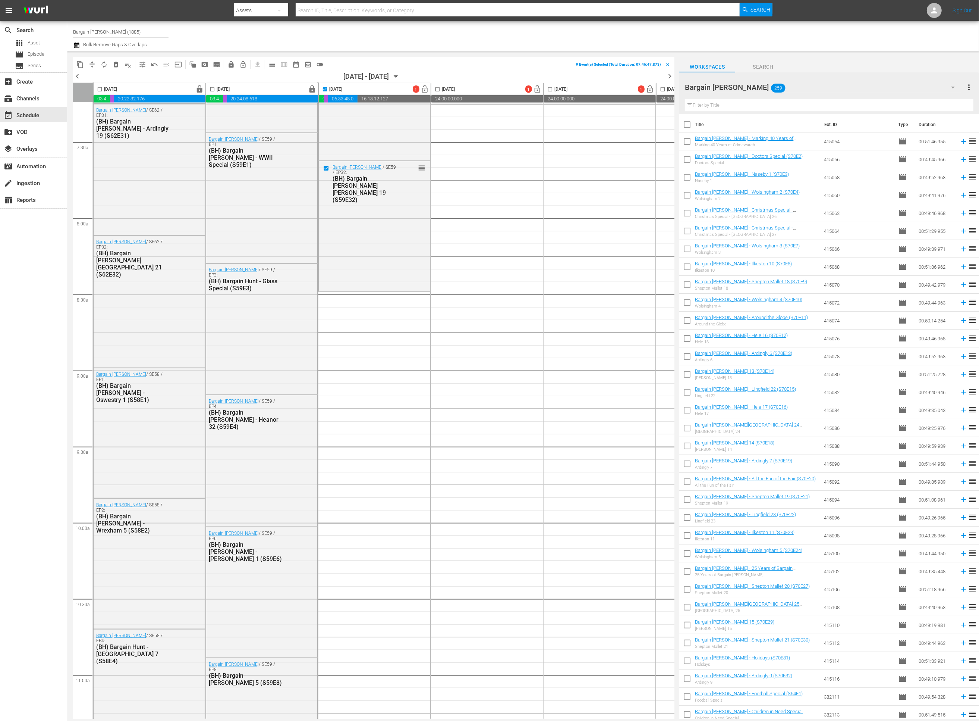
checkbox input "true"
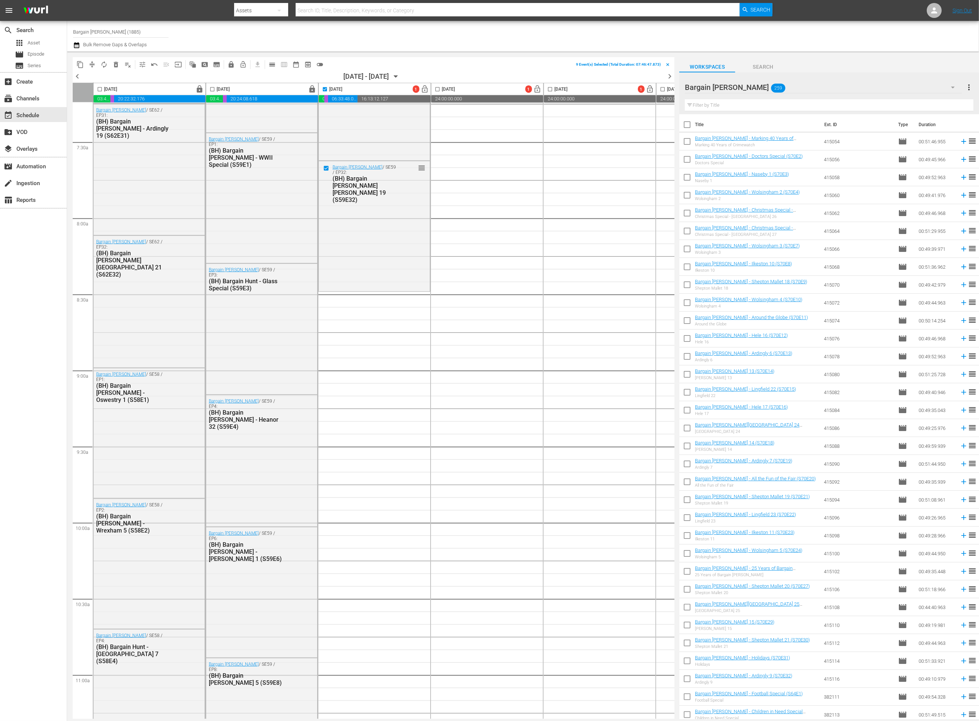
checkbox input "true"
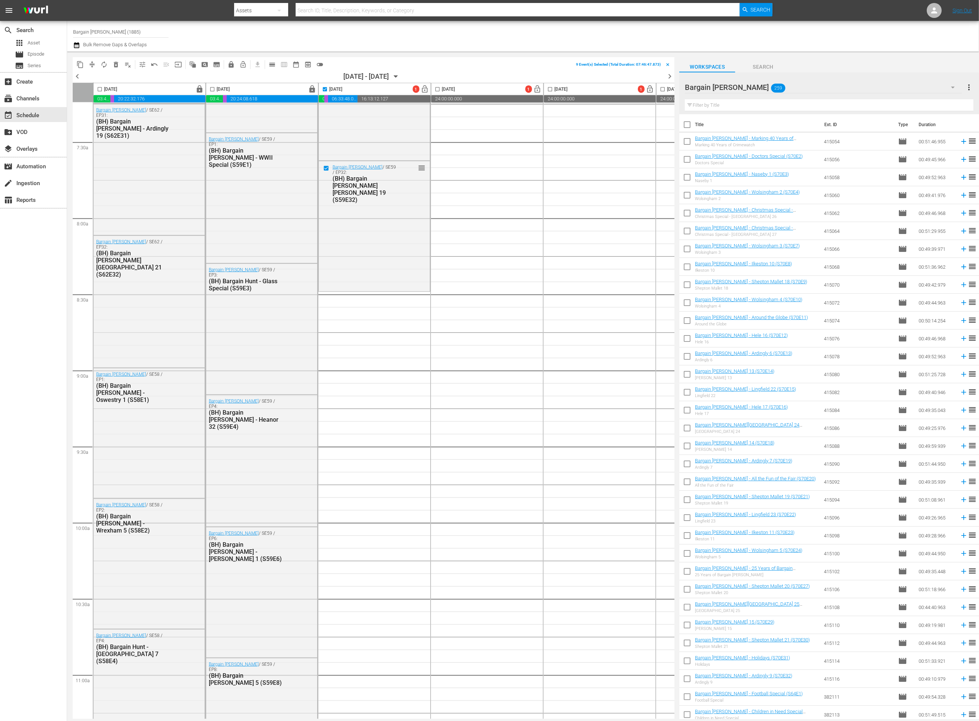
checkbox input "true"
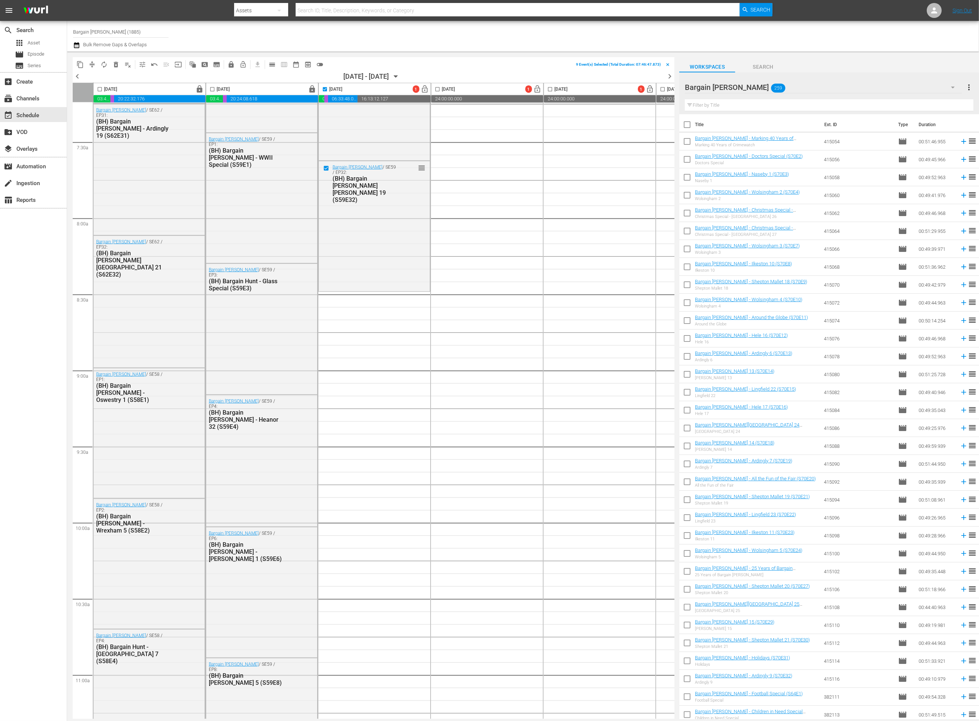
checkbox input "true"
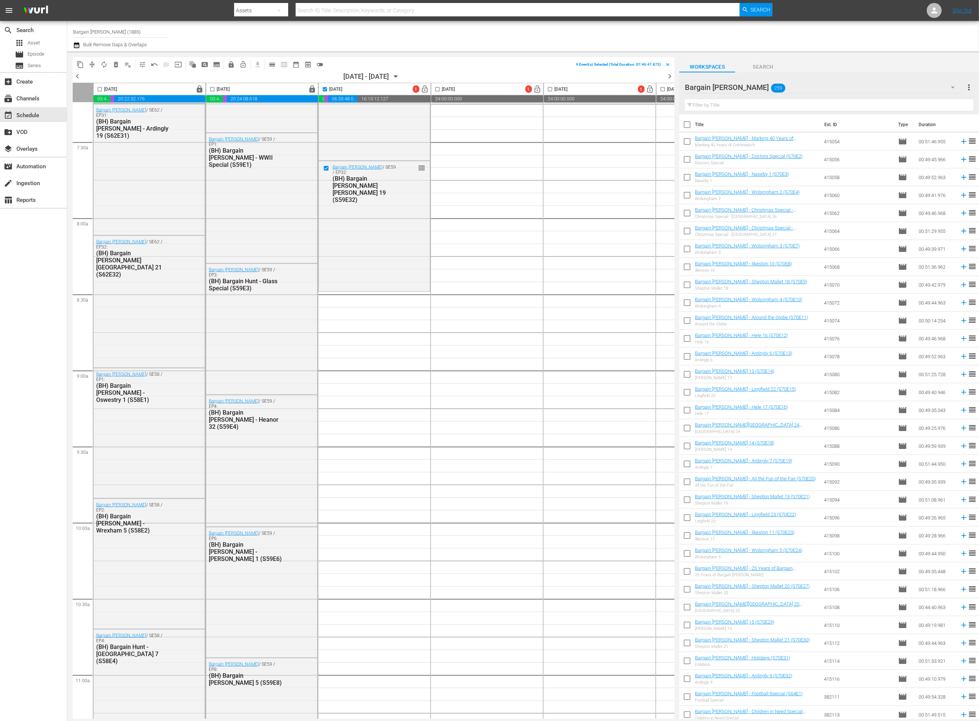
checkbox input "true"
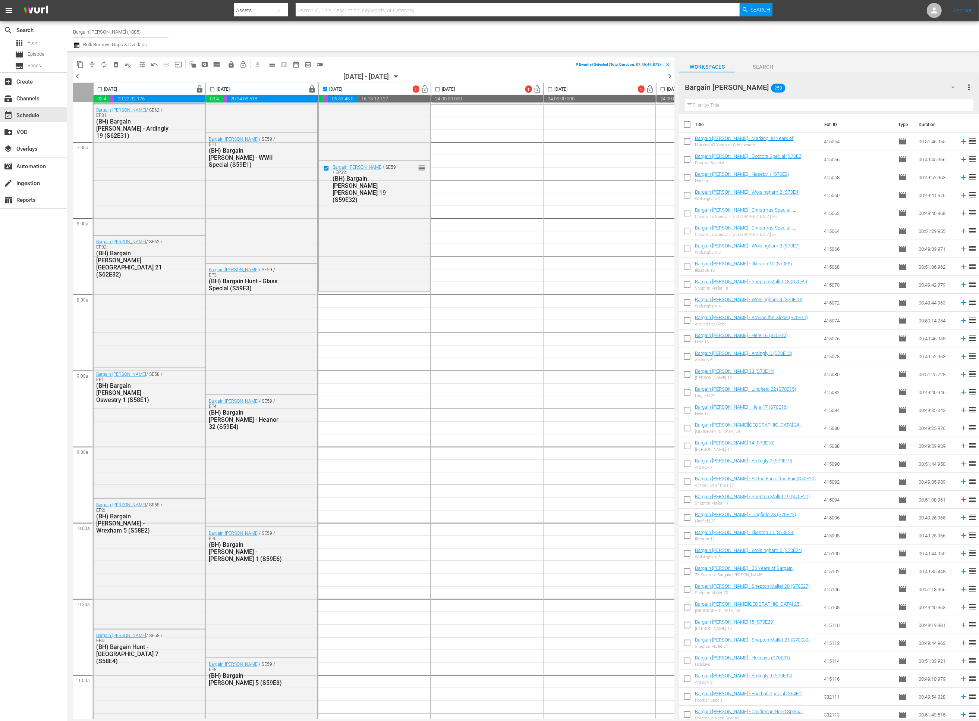
checkbox input "true"
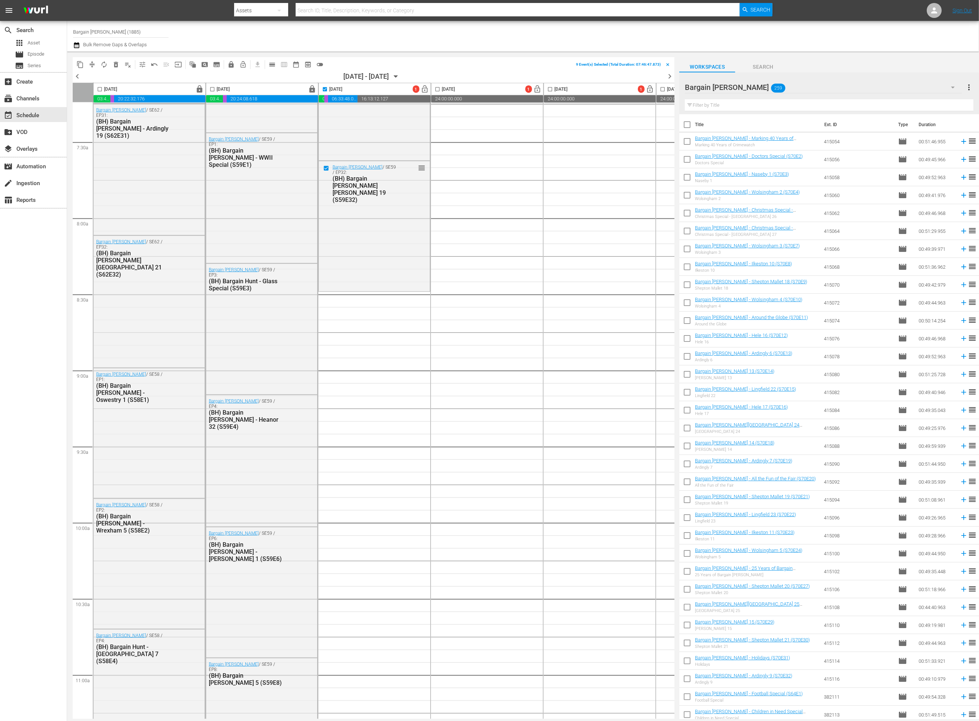
checkbox input "true"
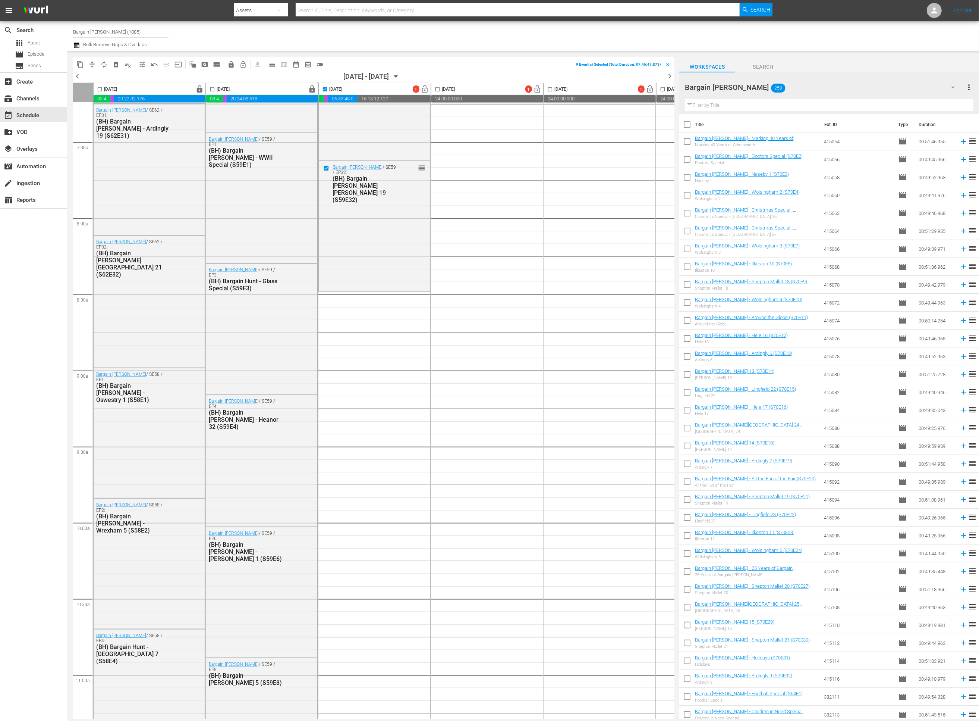
checkbox input "true"
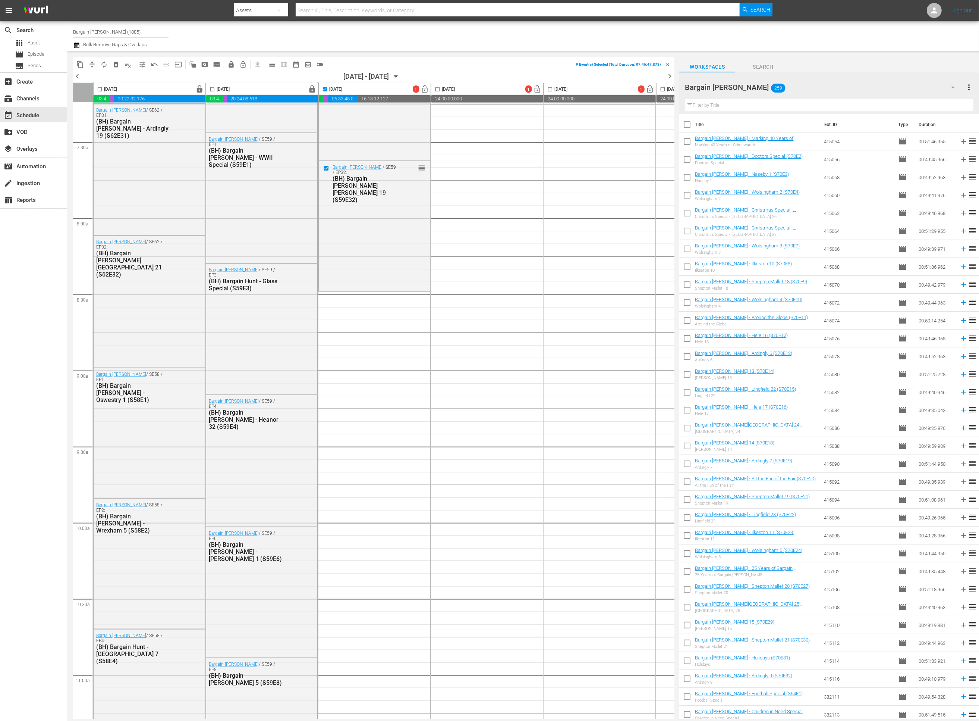
checkbox input "true"
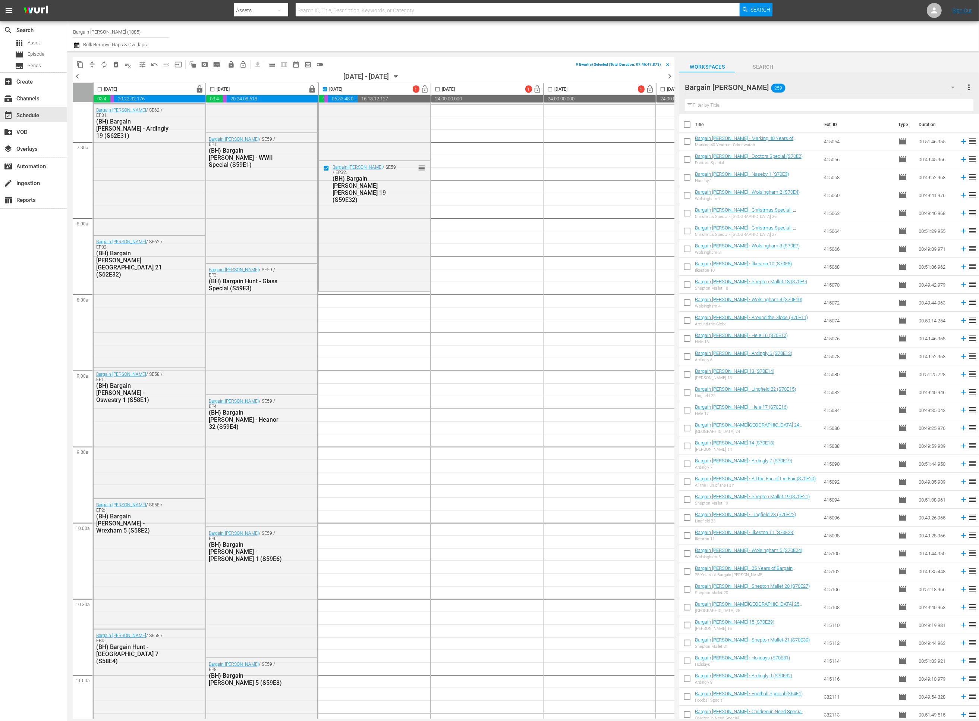
checkbox input "true"
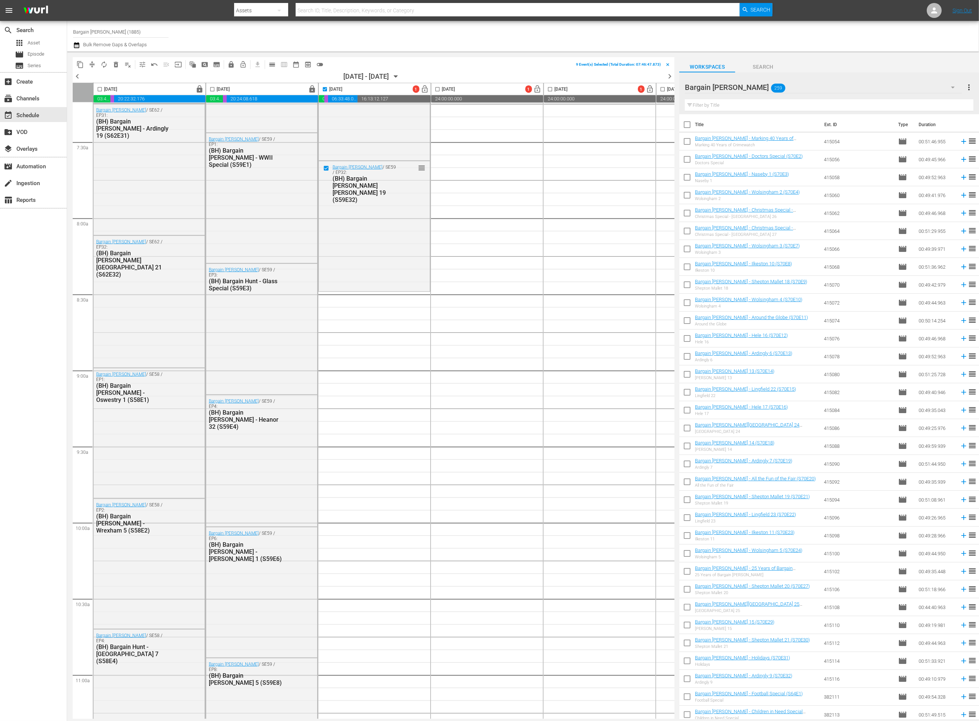
checkbox input "true"
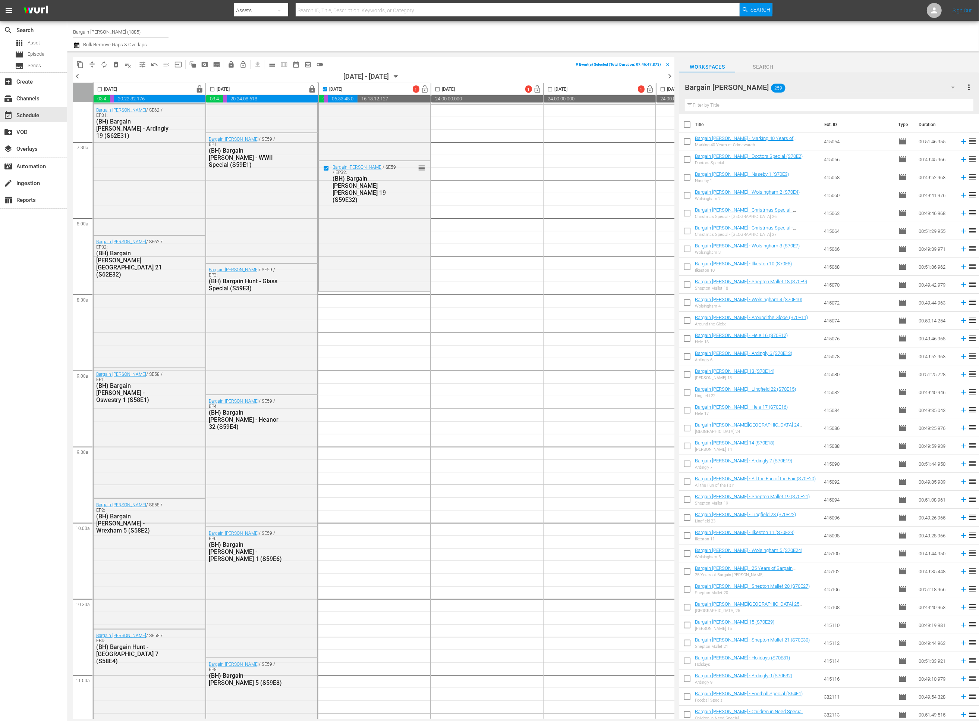
checkbox input "true"
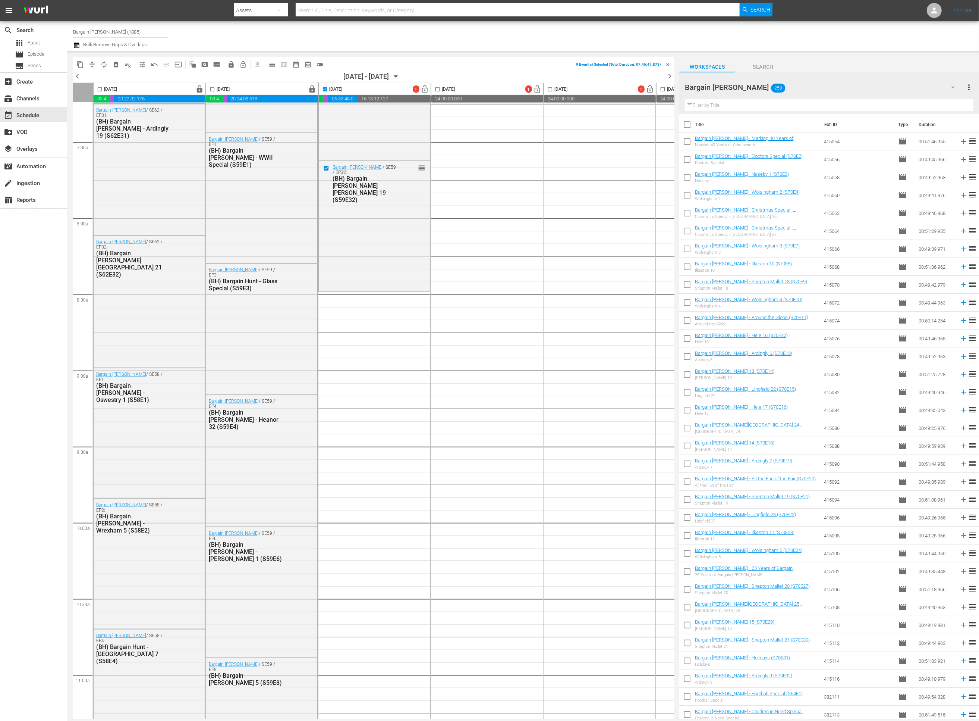
checkbox input "true"
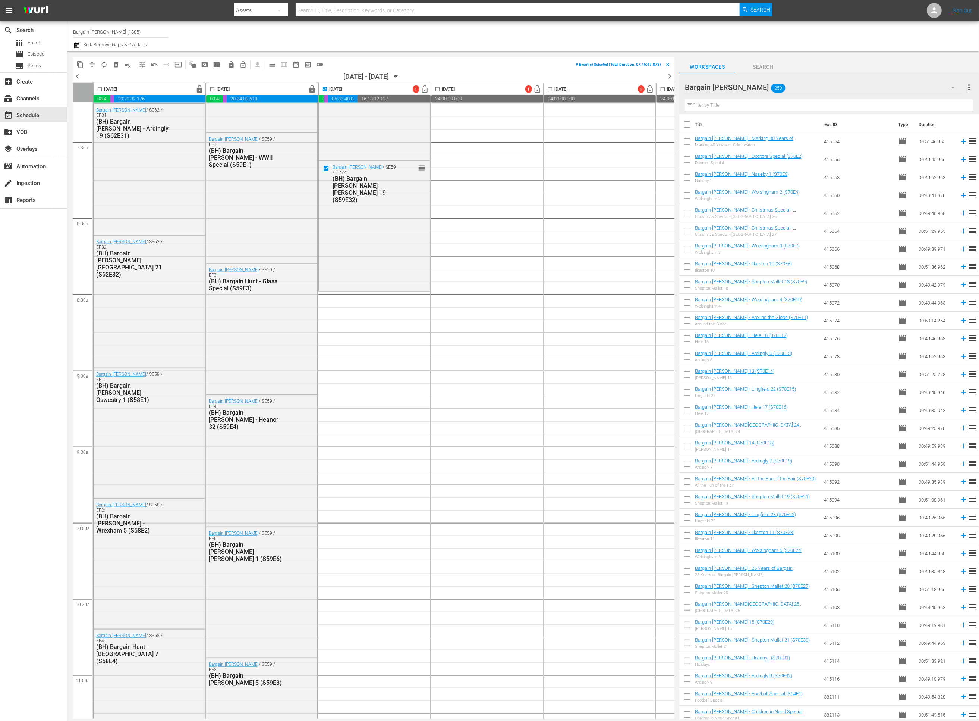
checkbox input "true"
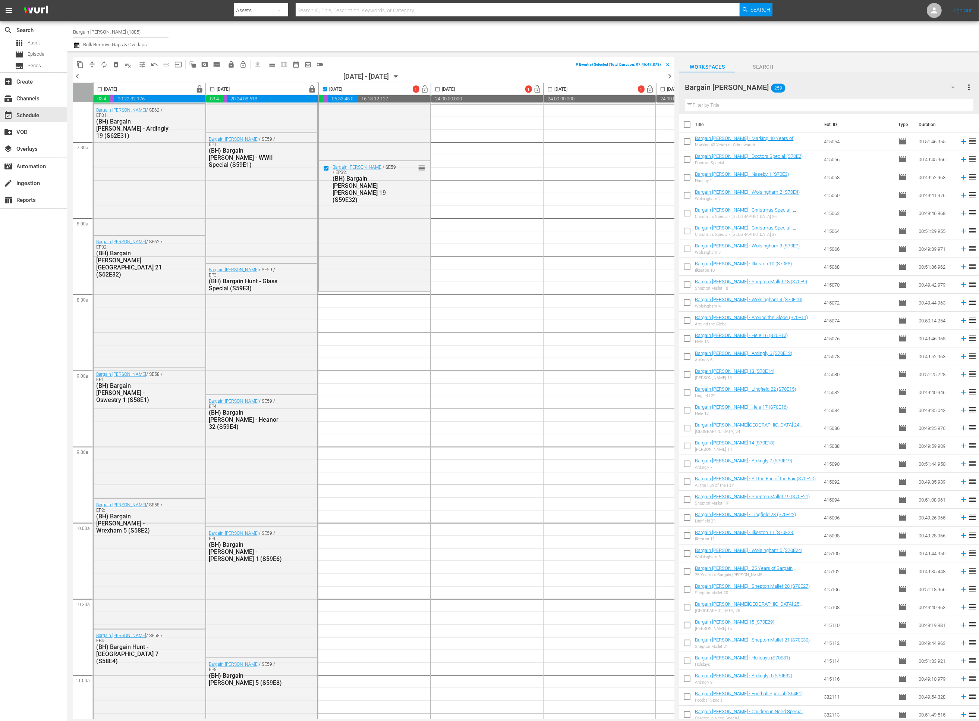
checkbox input "true"
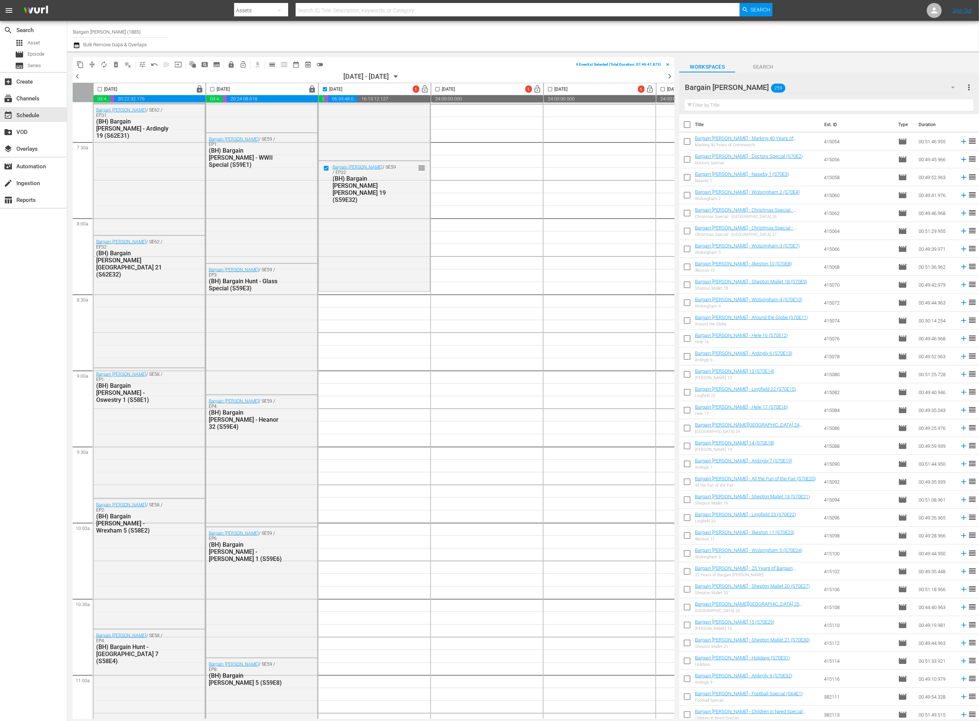
checkbox input "true"
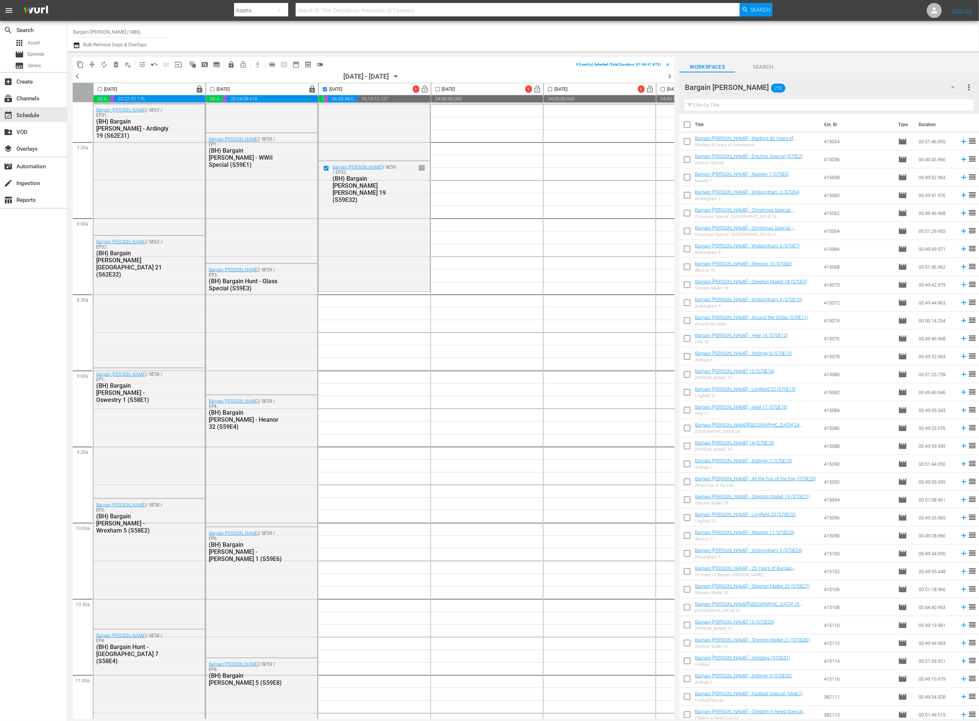
checkbox input "true"
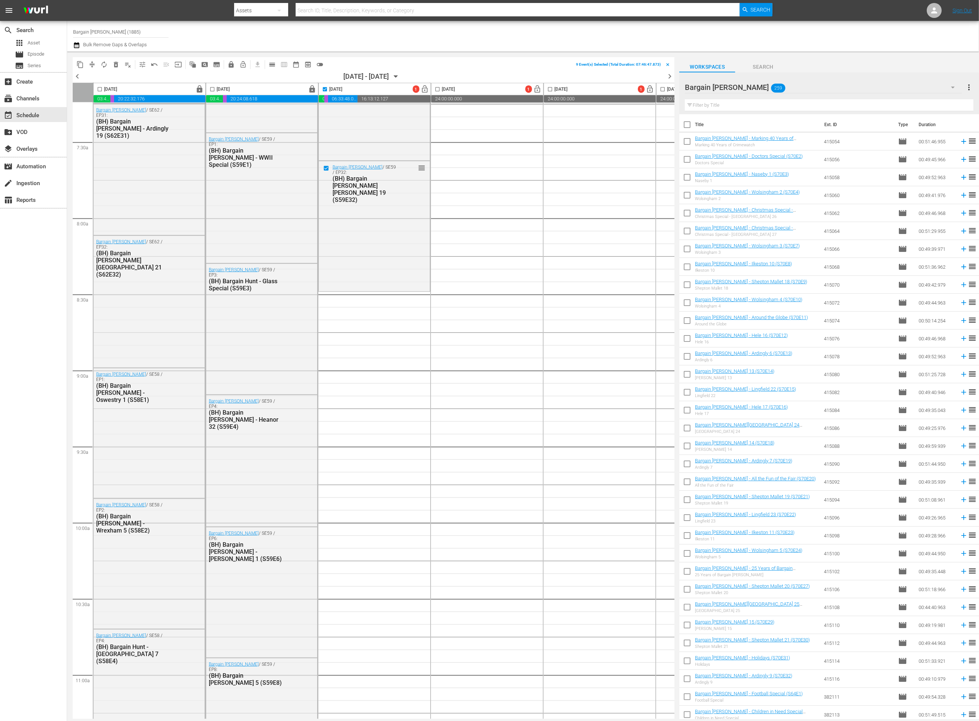
checkbox input "true"
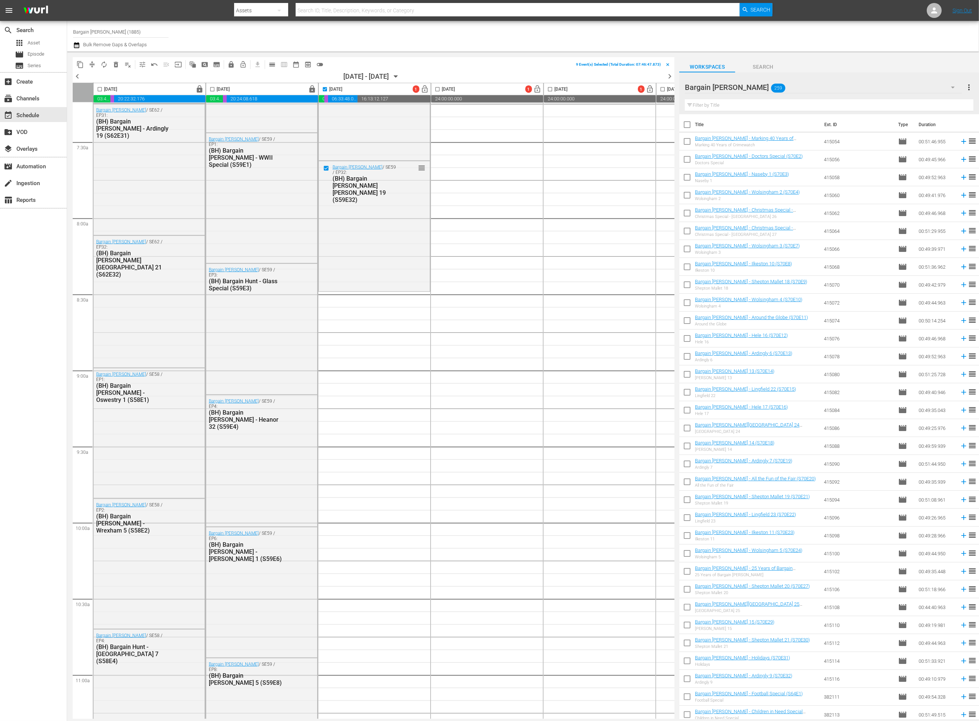
checkbox input "true"
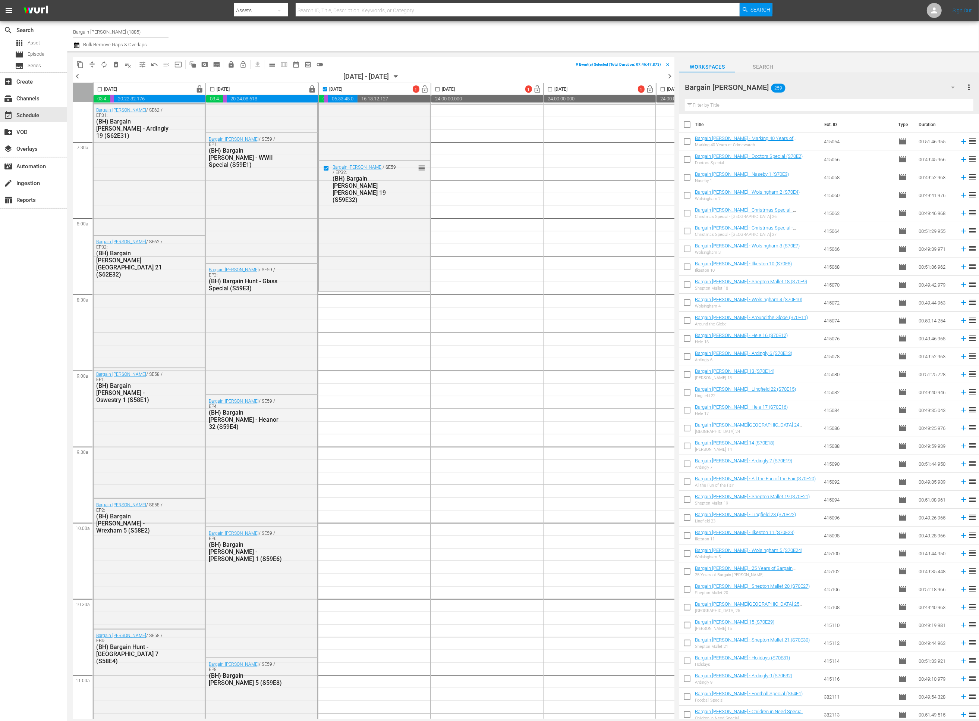
checkbox input "true"
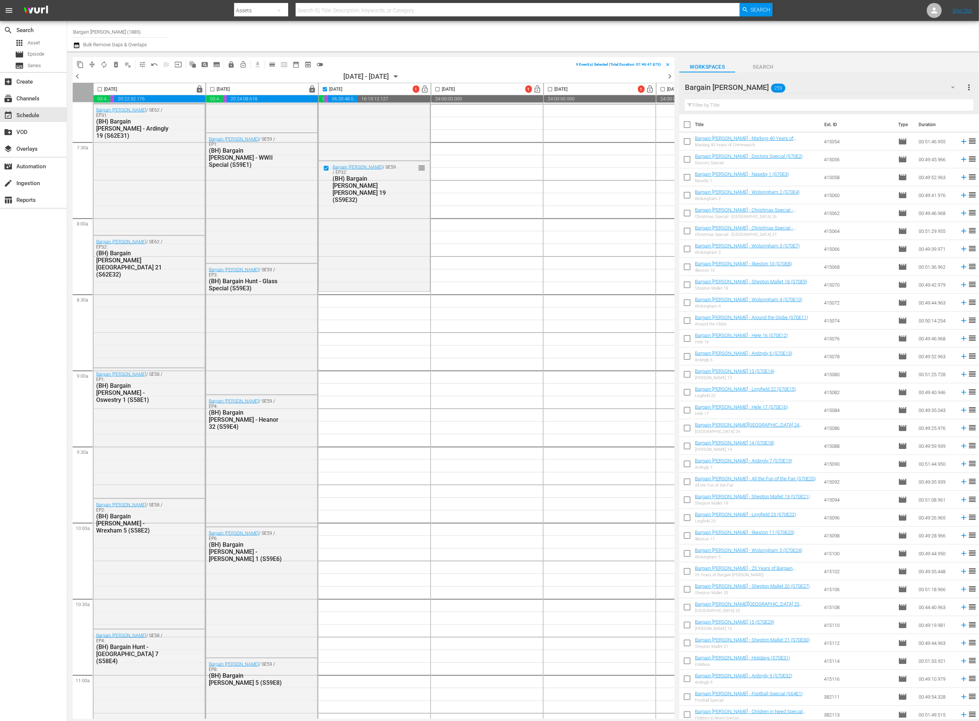
checkbox input "true"
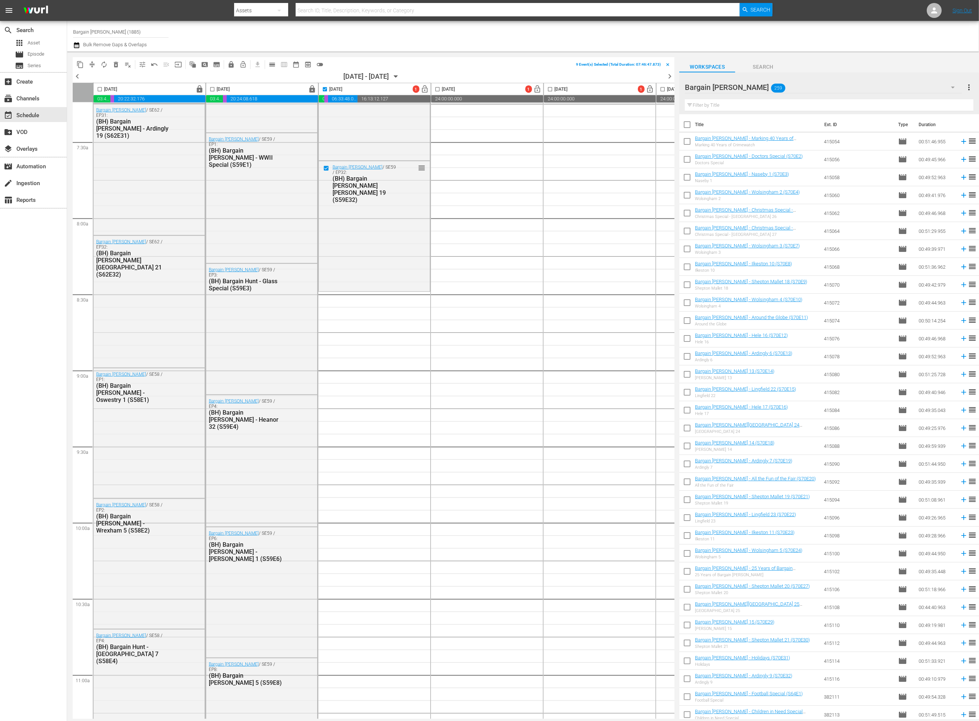
checkbox input "true"
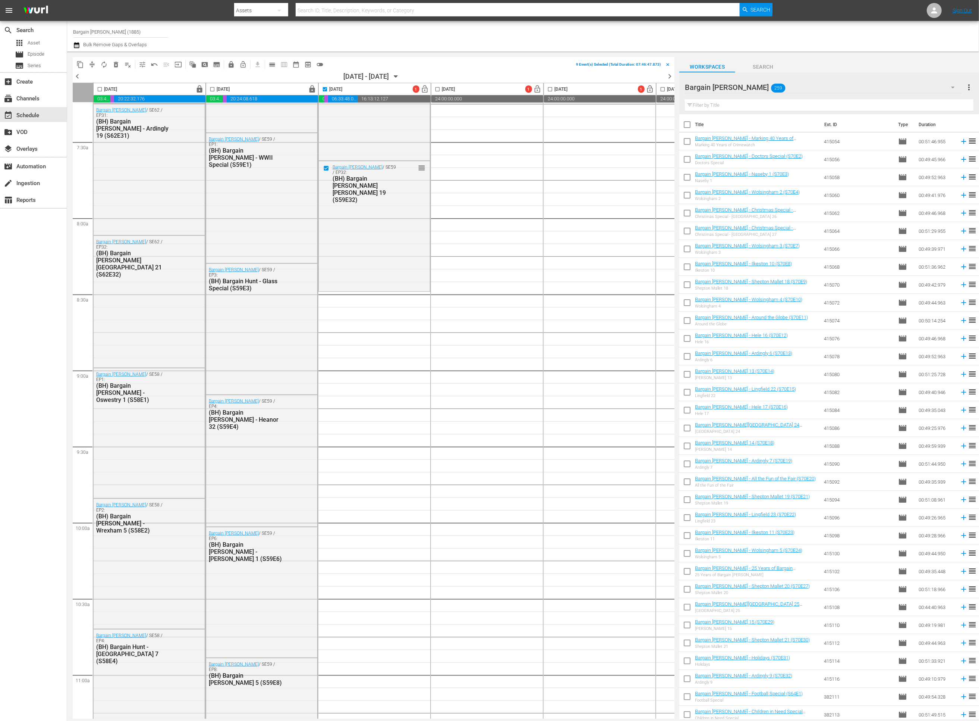
checkbox input "true"
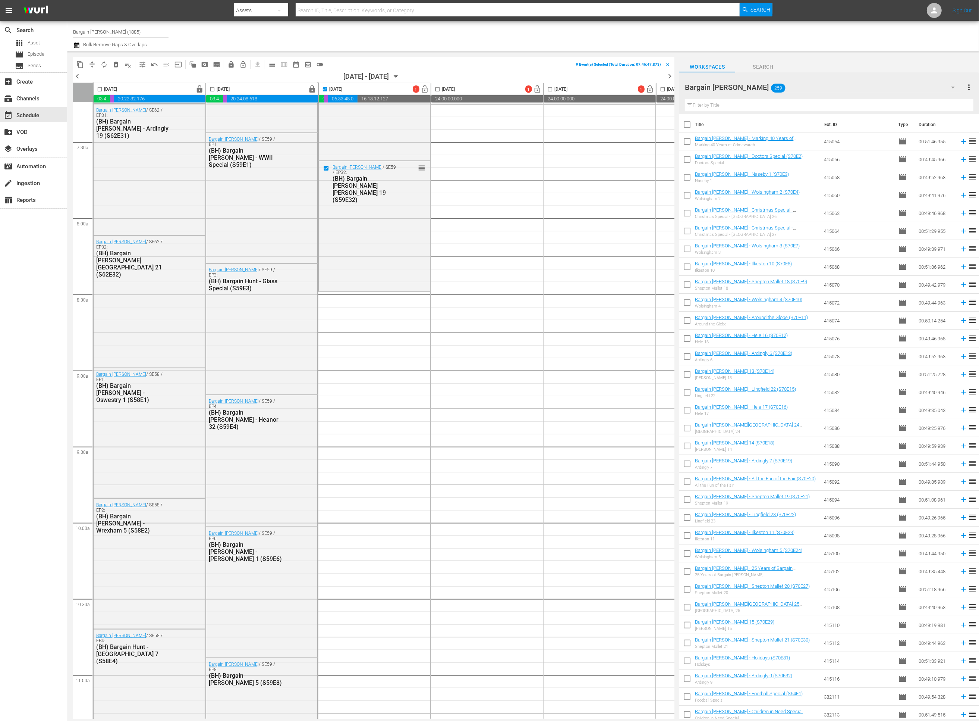
checkbox input "true"
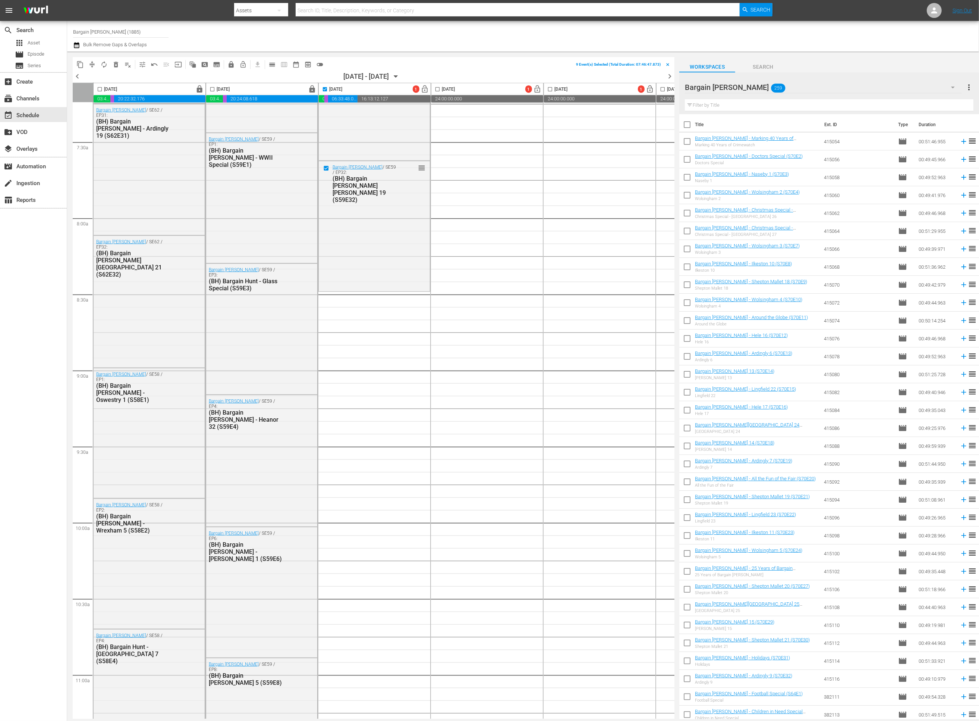
checkbox input "true"
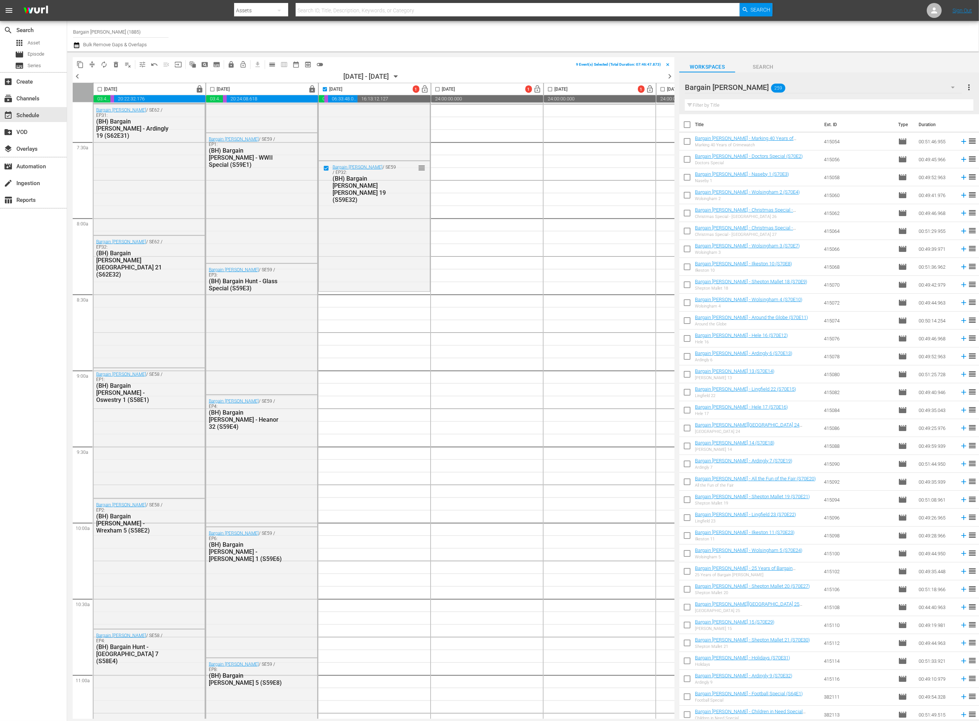
checkbox input "true"
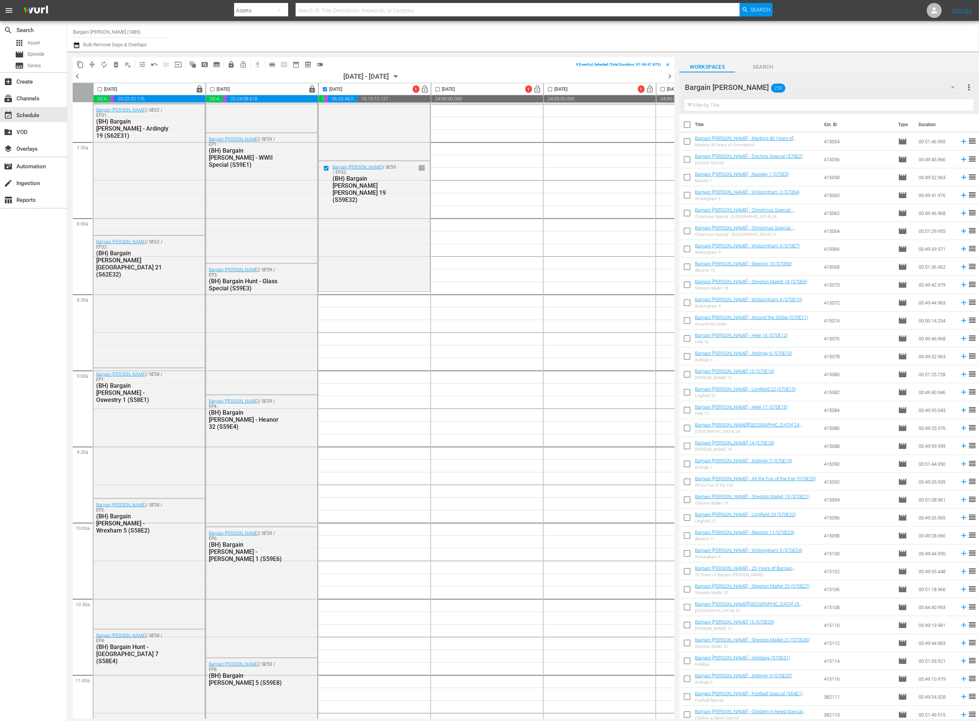
checkbox input "true"
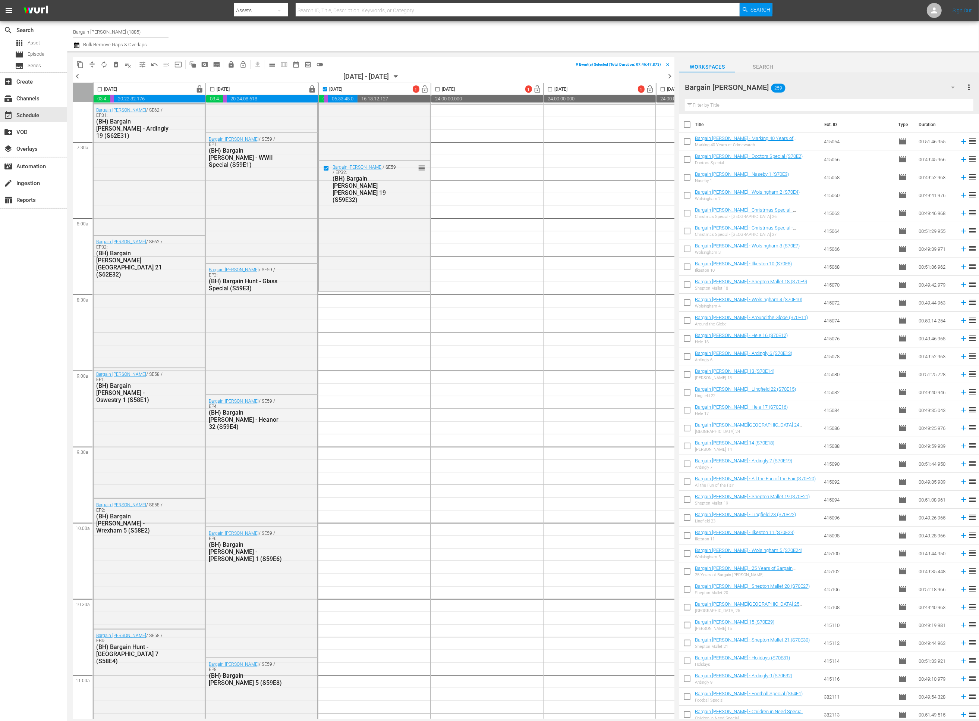
checkbox input "true"
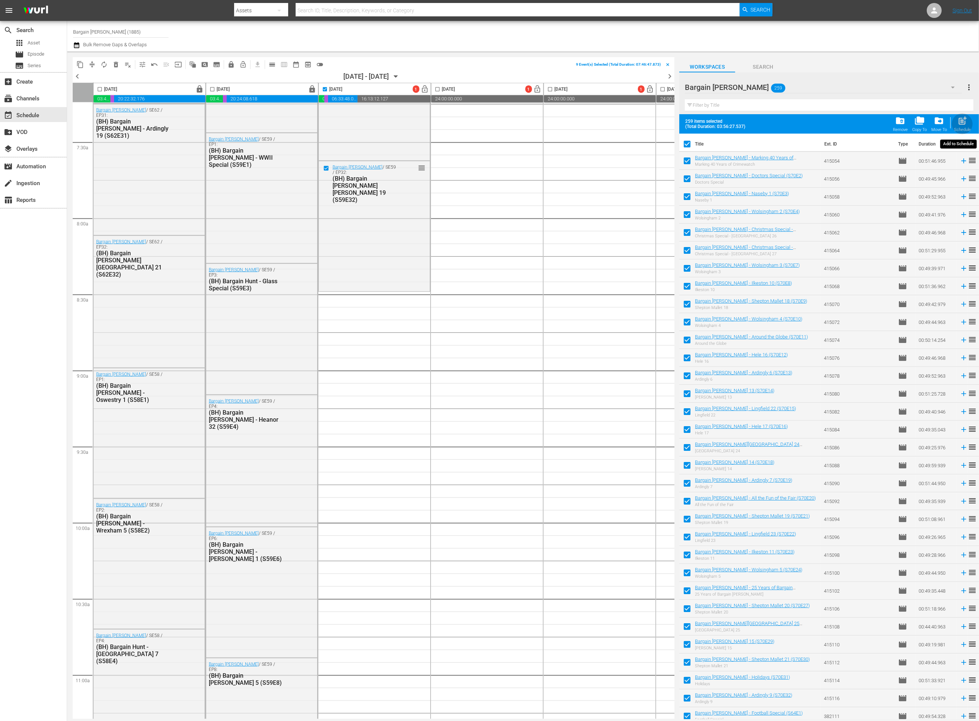
click at [959, 125] on span "post_add" at bounding box center [963, 121] width 10 height 10
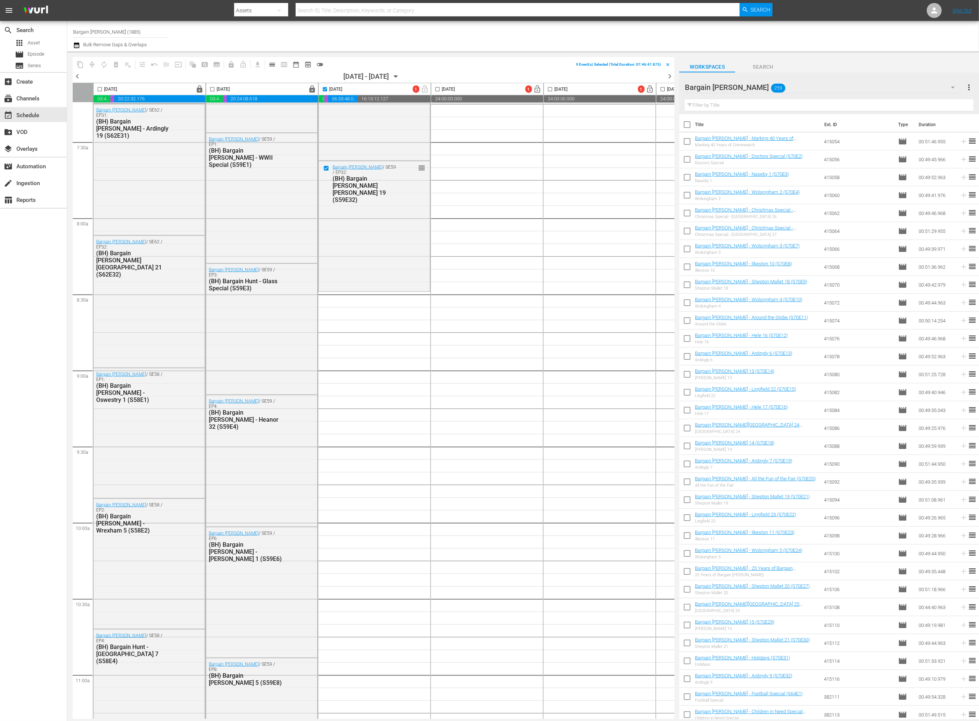
click at [688, 128] on input "checkbox" at bounding box center [688, 126] width 16 height 16
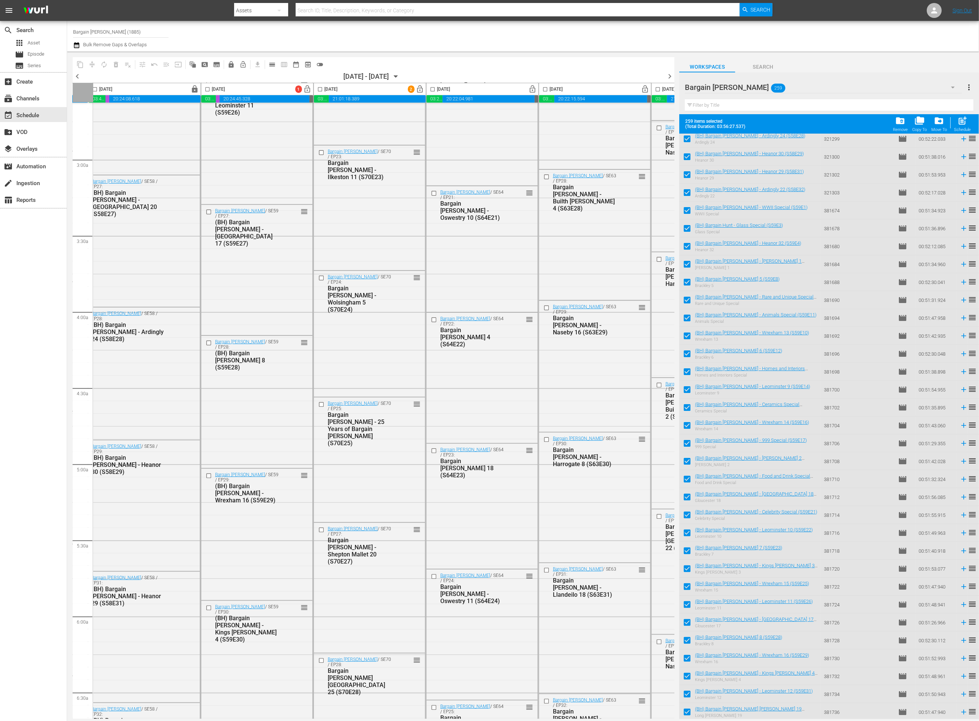
scroll to position [403, 116]
click at [306, 89] on span "lock_open" at bounding box center [309, 89] width 9 height 9
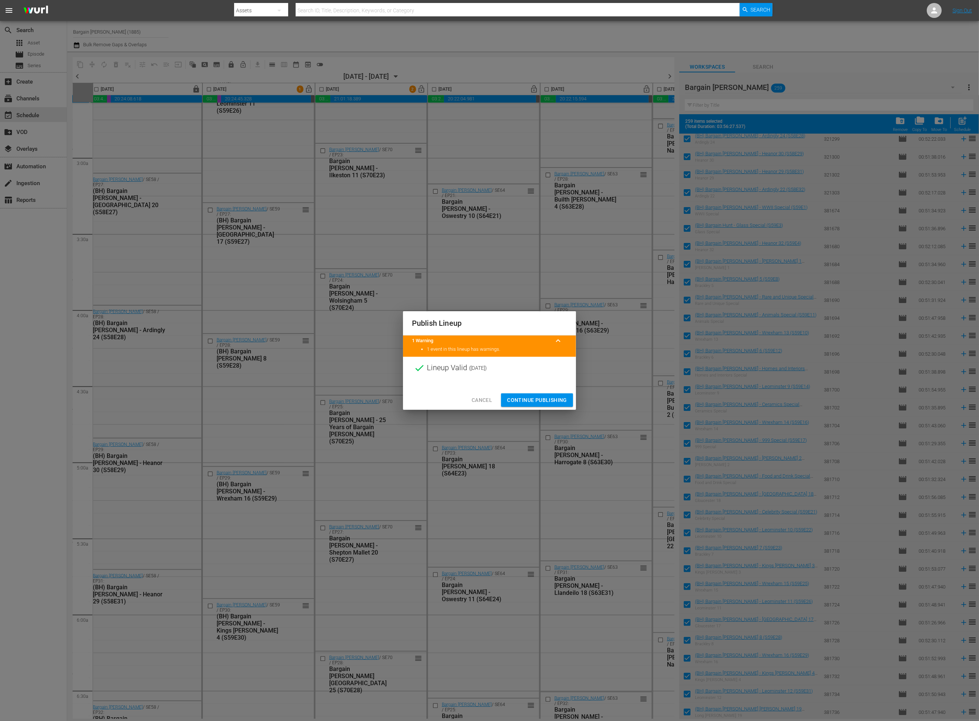
click at [520, 403] on span "Continue Publishing" at bounding box center [537, 399] width 60 height 9
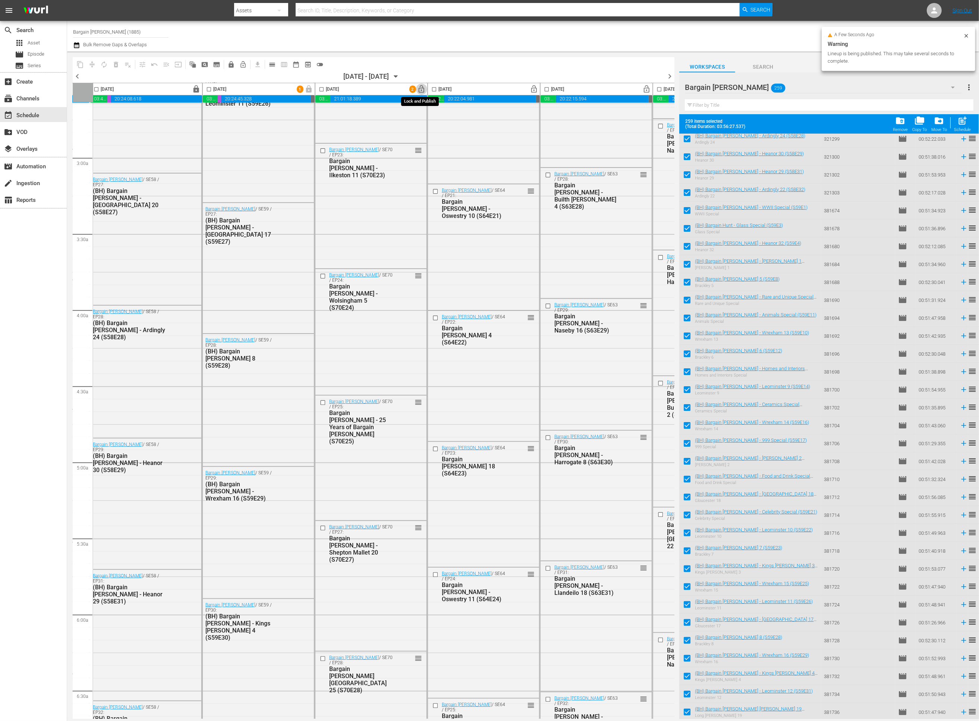
click at [418, 90] on span "lock_open" at bounding box center [422, 89] width 9 height 9
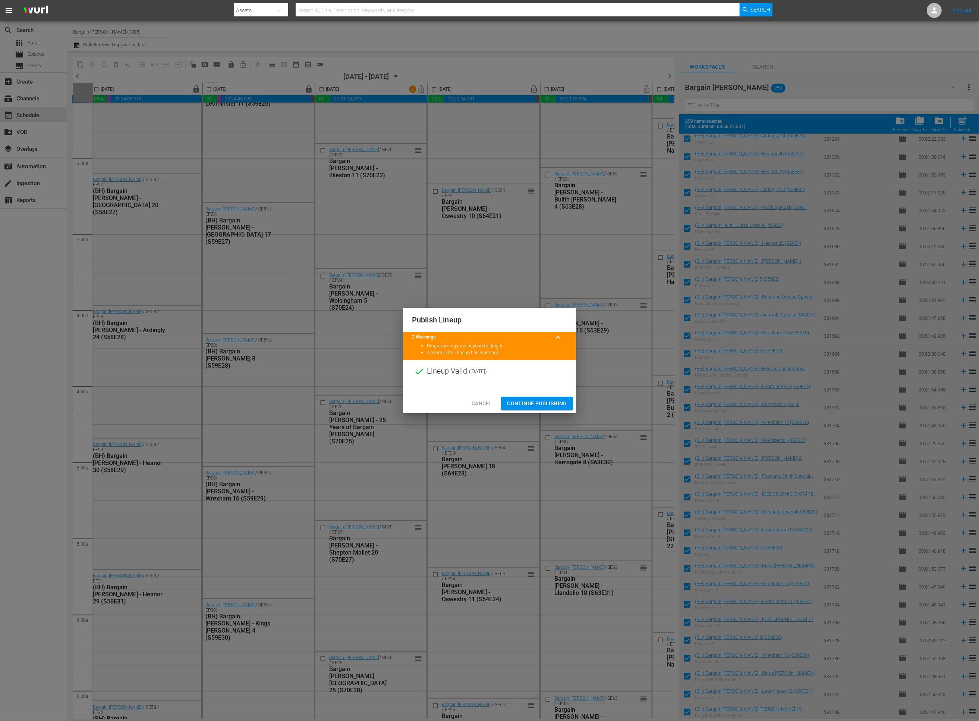
click at [524, 405] on span "Continue Publishing" at bounding box center [537, 403] width 60 height 9
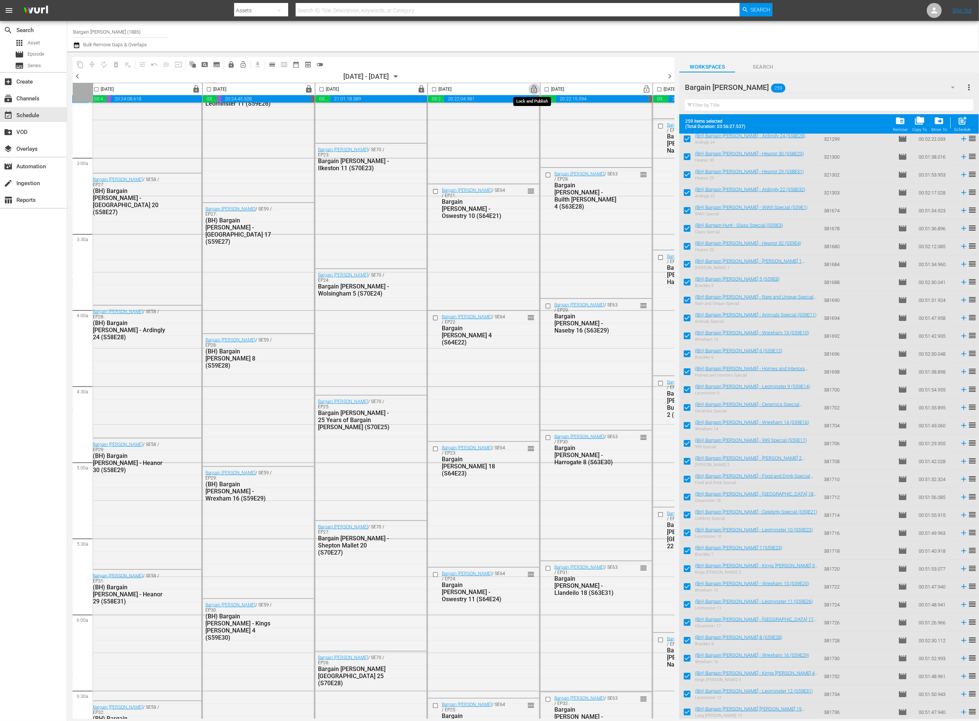
click at [533, 92] on span "lock_open" at bounding box center [534, 89] width 9 height 9
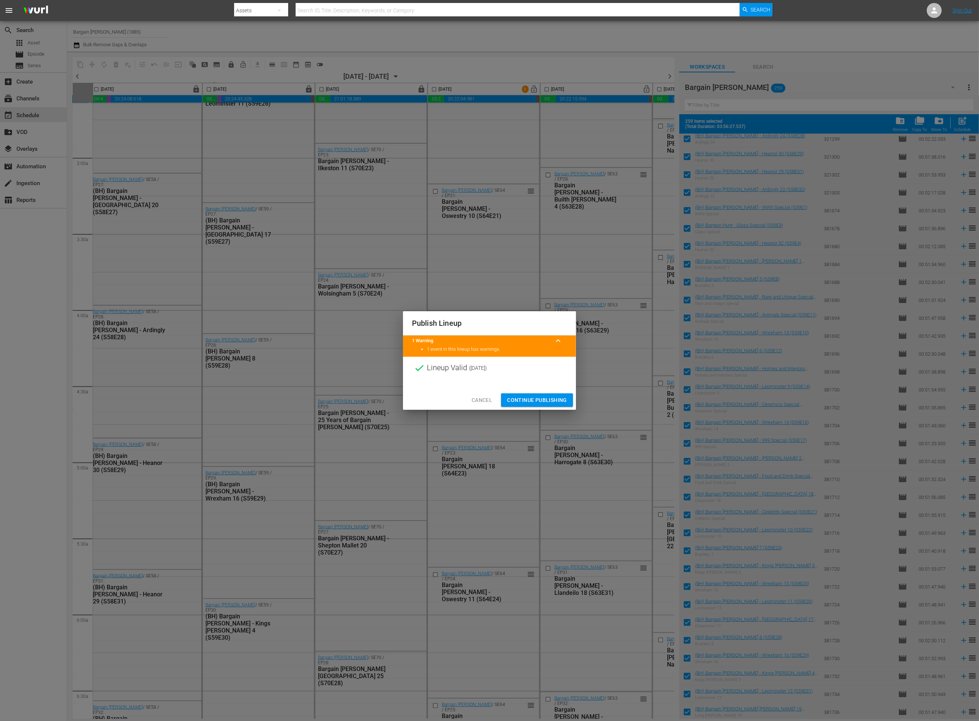
click at [555, 405] on button "Continue Publishing" at bounding box center [537, 400] width 72 height 14
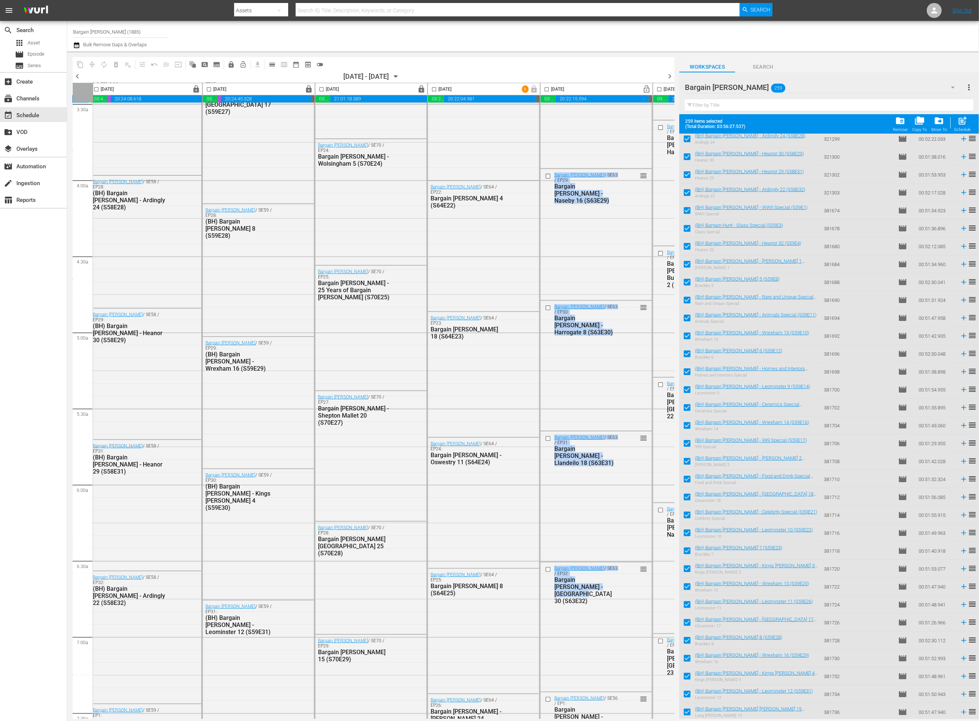
scroll to position [734, 116]
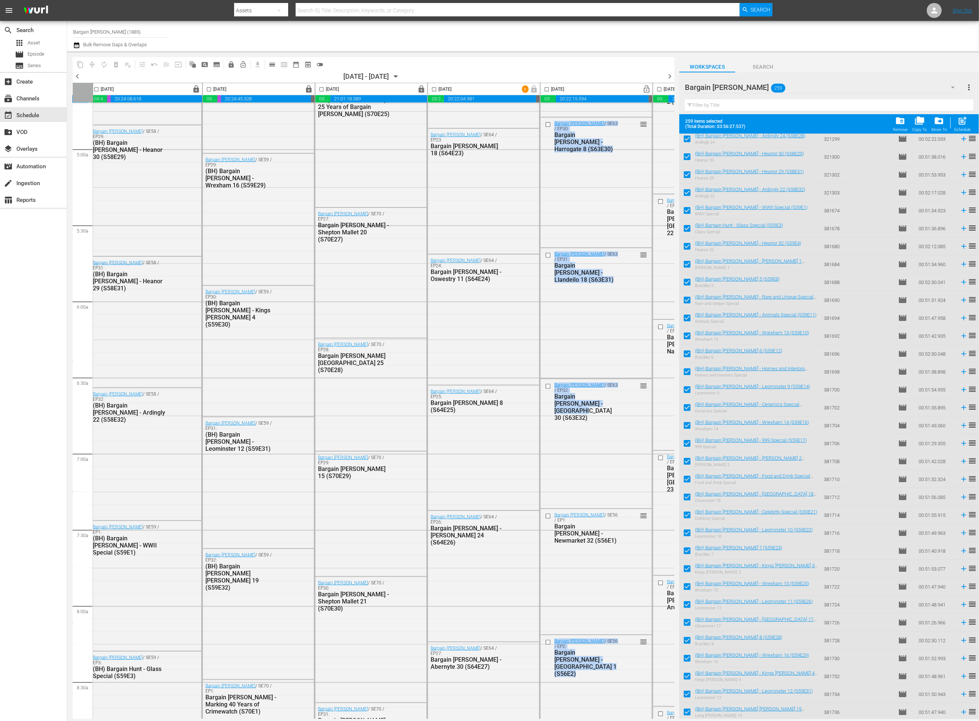
drag, startPoint x: 574, startPoint y: 710, endPoint x: 622, endPoint y: 718, distance: 48.0
click at [622, 718] on div "[DATE] lock 03:43:58.544 00:03:00.732 20:22:32.176 00:00:00.000 [DATE] lock 03:…" at bounding box center [374, 401] width 602 height 636
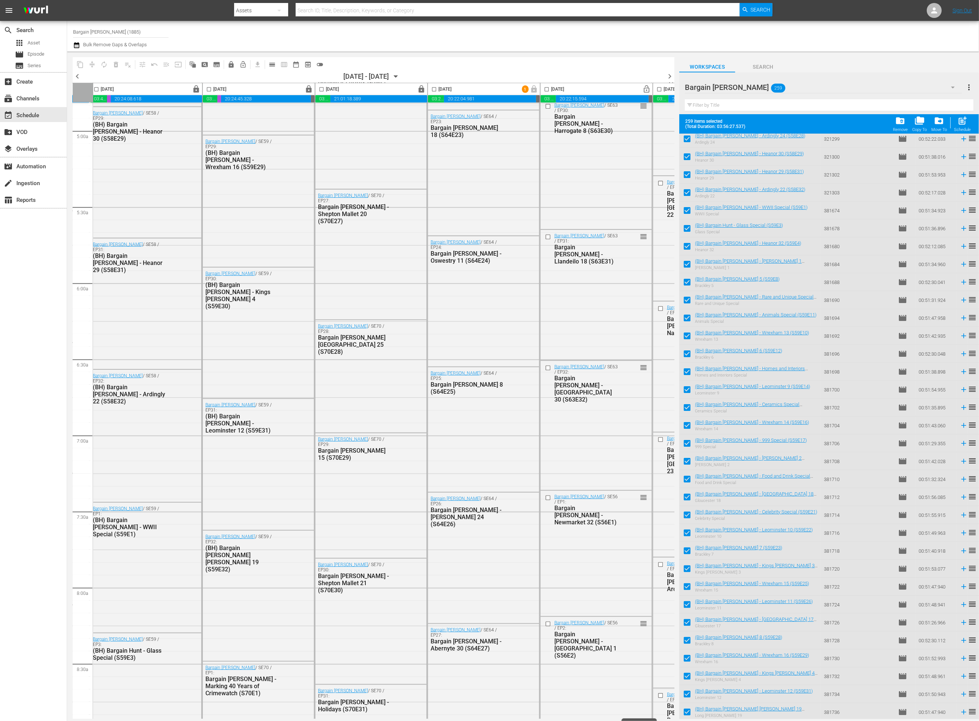
drag, startPoint x: 592, startPoint y: 718, endPoint x: 612, endPoint y: 718, distance: 20.2
click at [612, 718] on div "content_copy compress autorenew_outlined delete_forever_outlined playlist_remov…" at bounding box center [368, 384] width 602 height 667
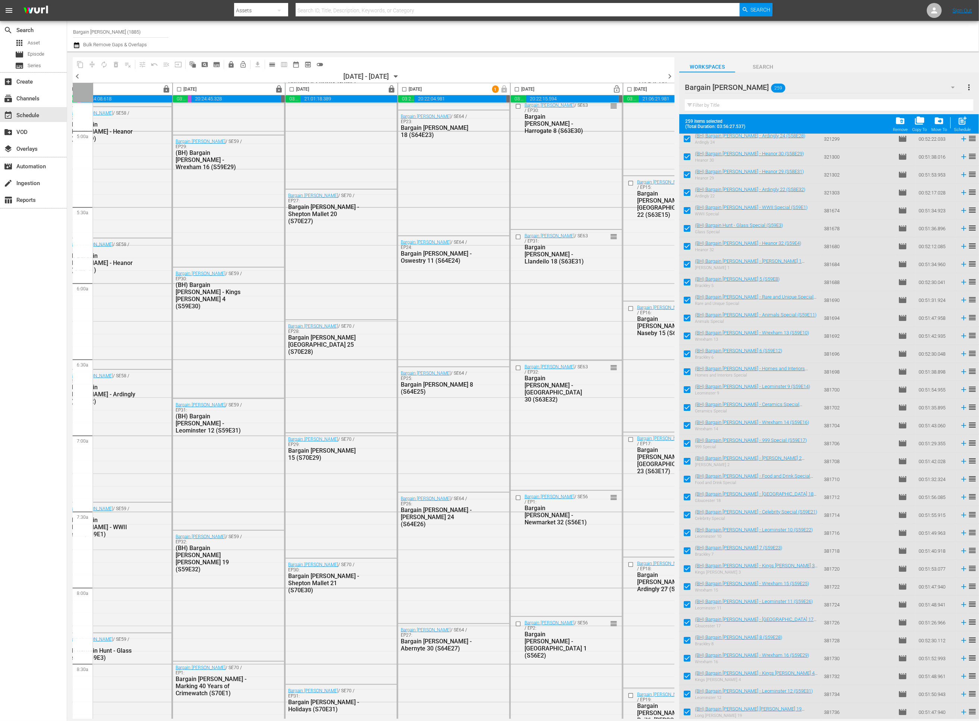
scroll to position [734, 209]
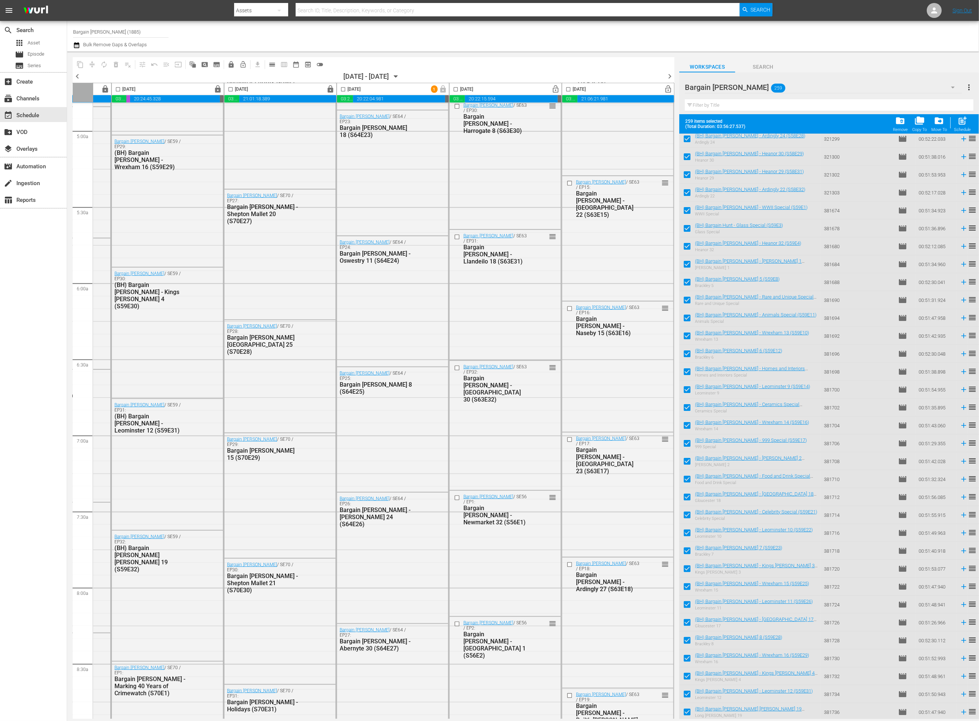
click at [667, 76] on span "chevron_right" at bounding box center [669, 76] width 9 height 9
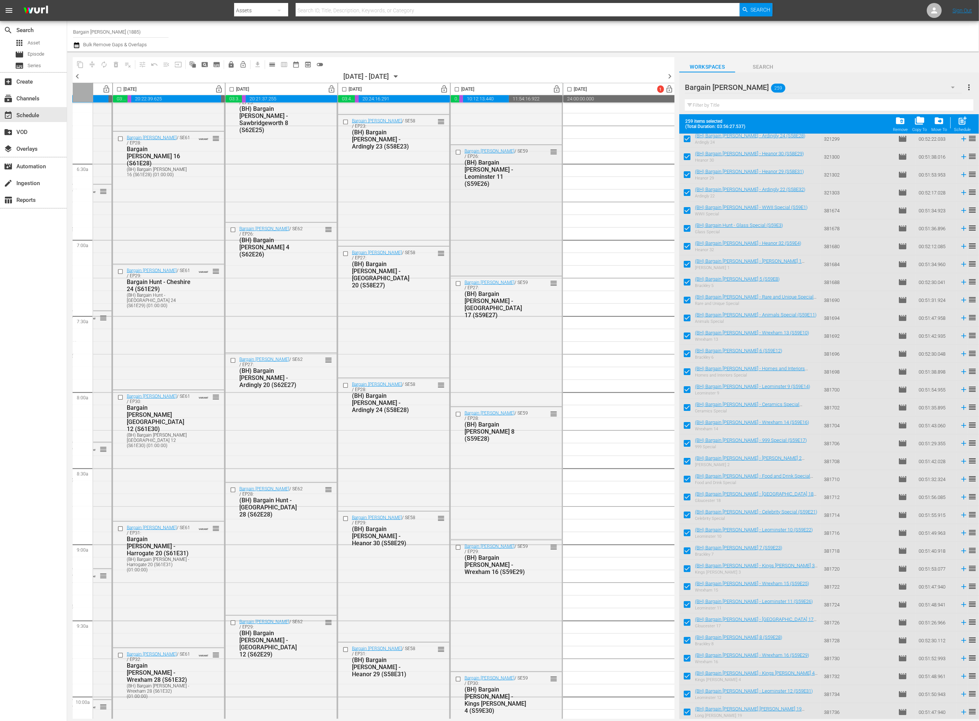
scroll to position [1020, 93]
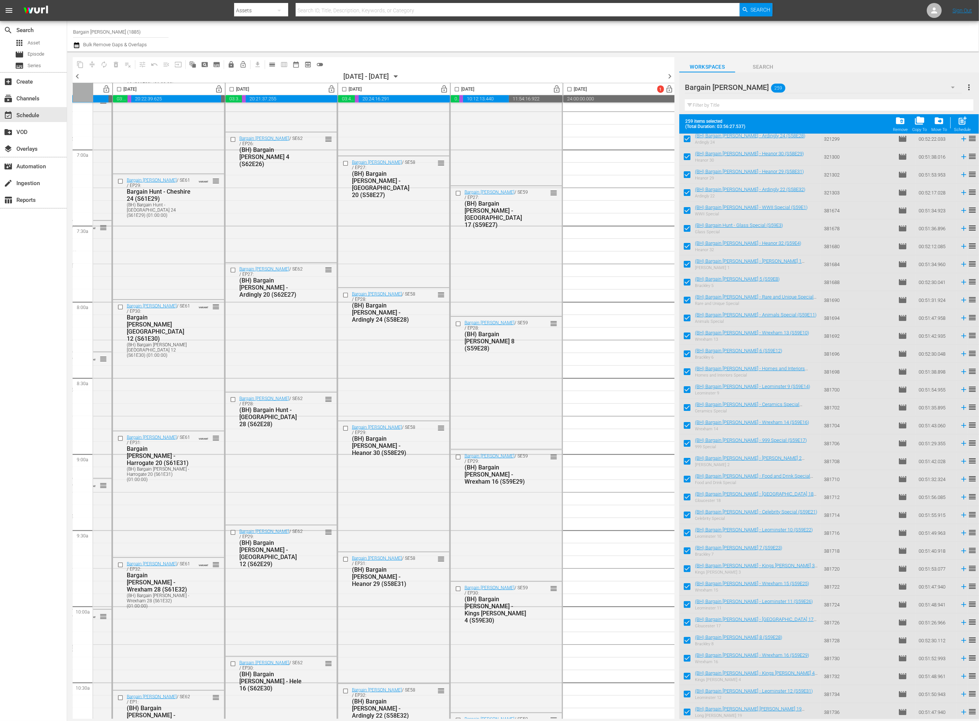
click at [457, 89] on input "checkbox" at bounding box center [457, 91] width 9 height 9
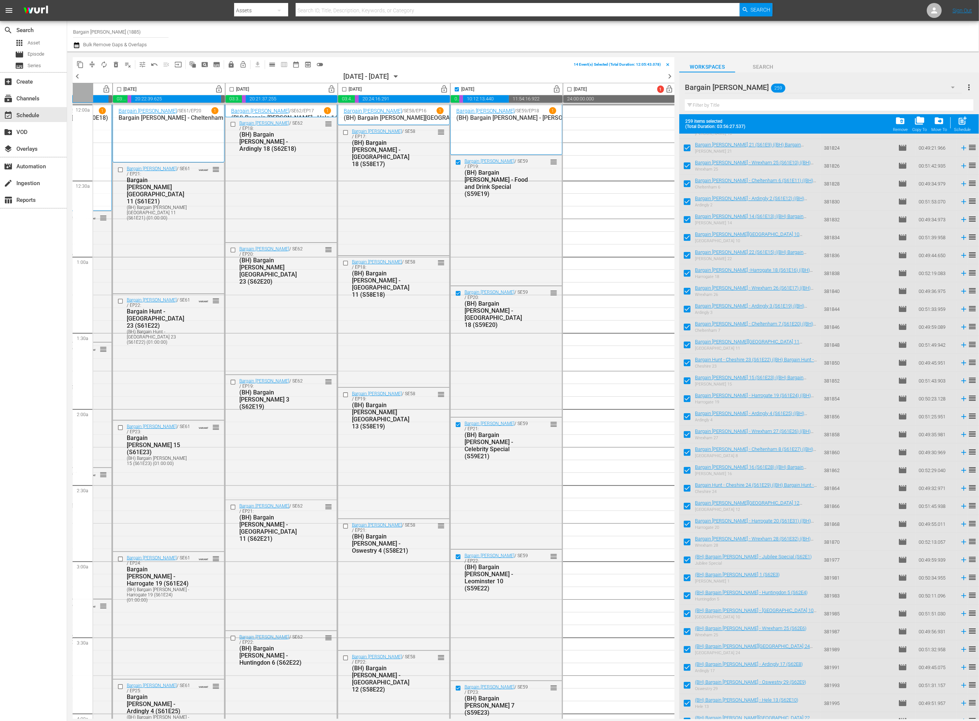
scroll to position [2533, 0]
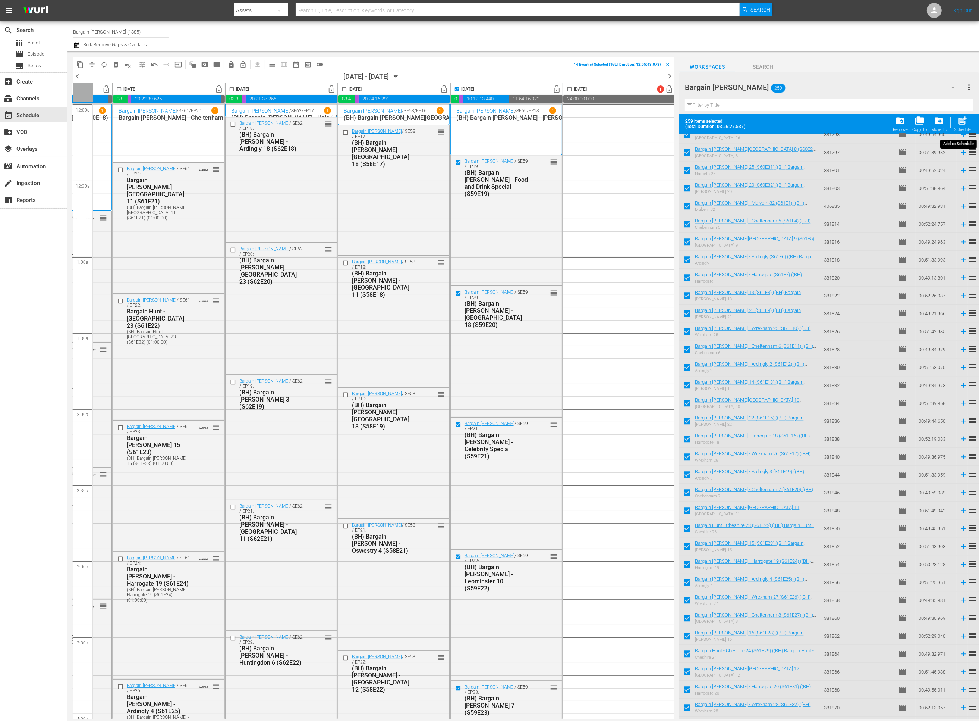
click at [964, 125] on span "post_add" at bounding box center [963, 121] width 10 height 10
